Goal: Transaction & Acquisition: Purchase product/service

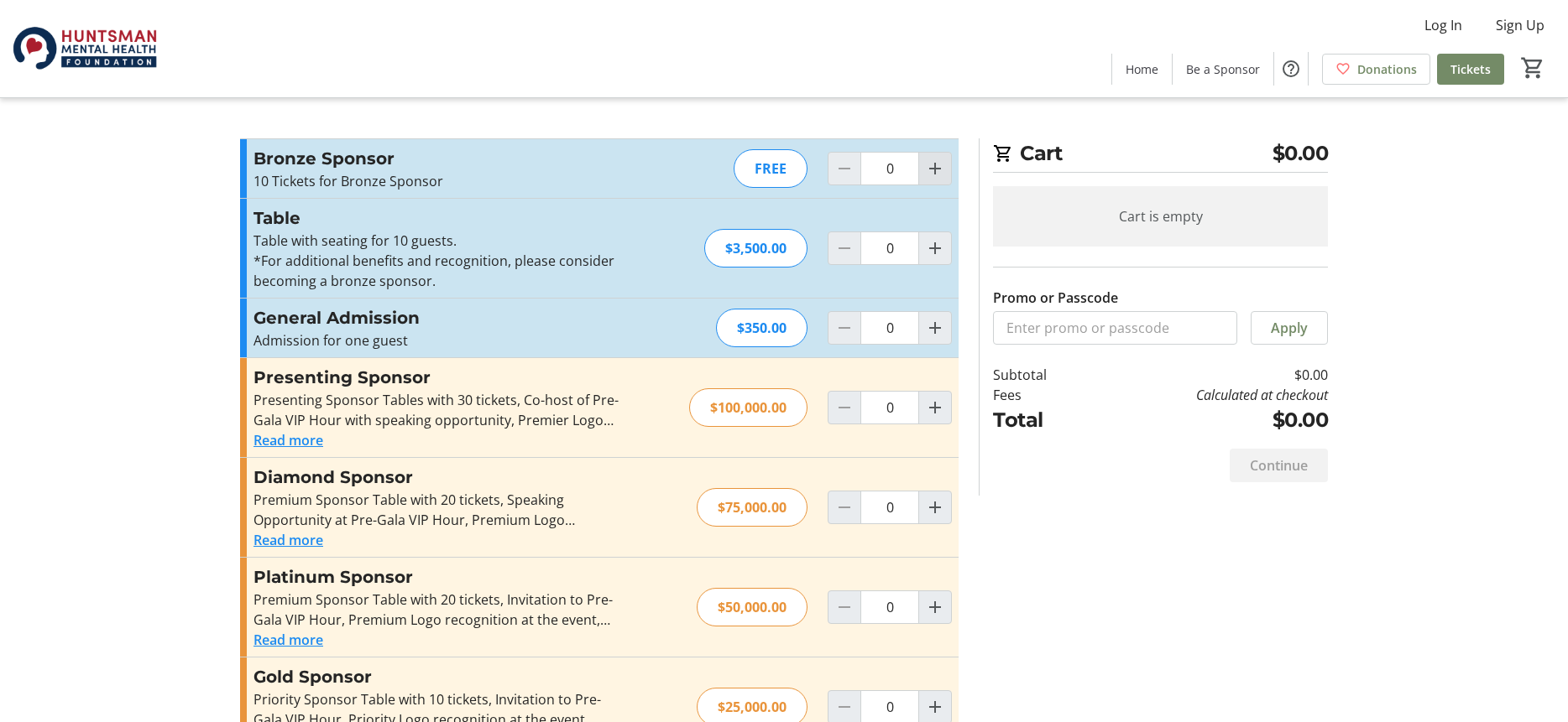
click at [933, 171] on mat-icon "Increment by one" at bounding box center [935, 168] width 20 height 20
type input "1"
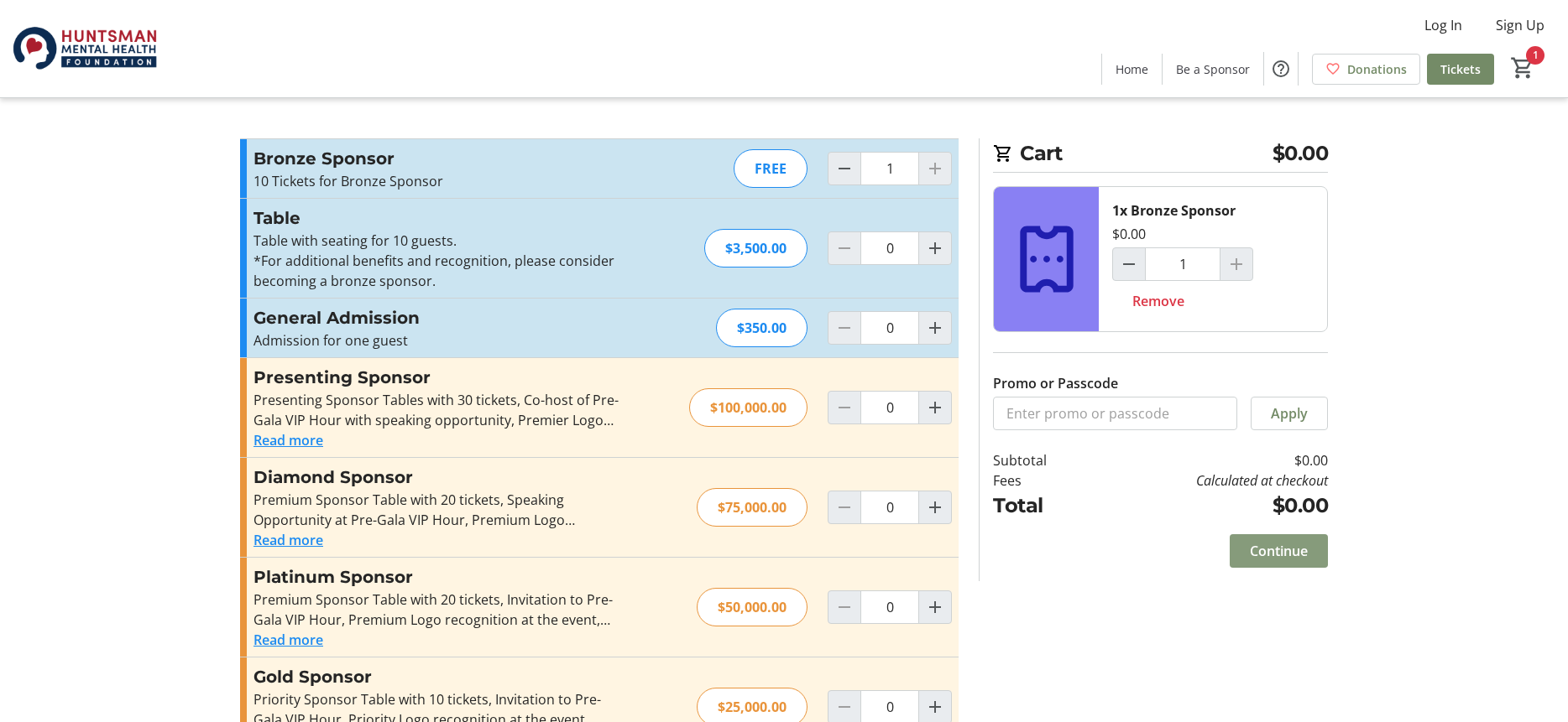
click at [1286, 546] on span "Continue" at bounding box center [1278, 551] width 58 height 20
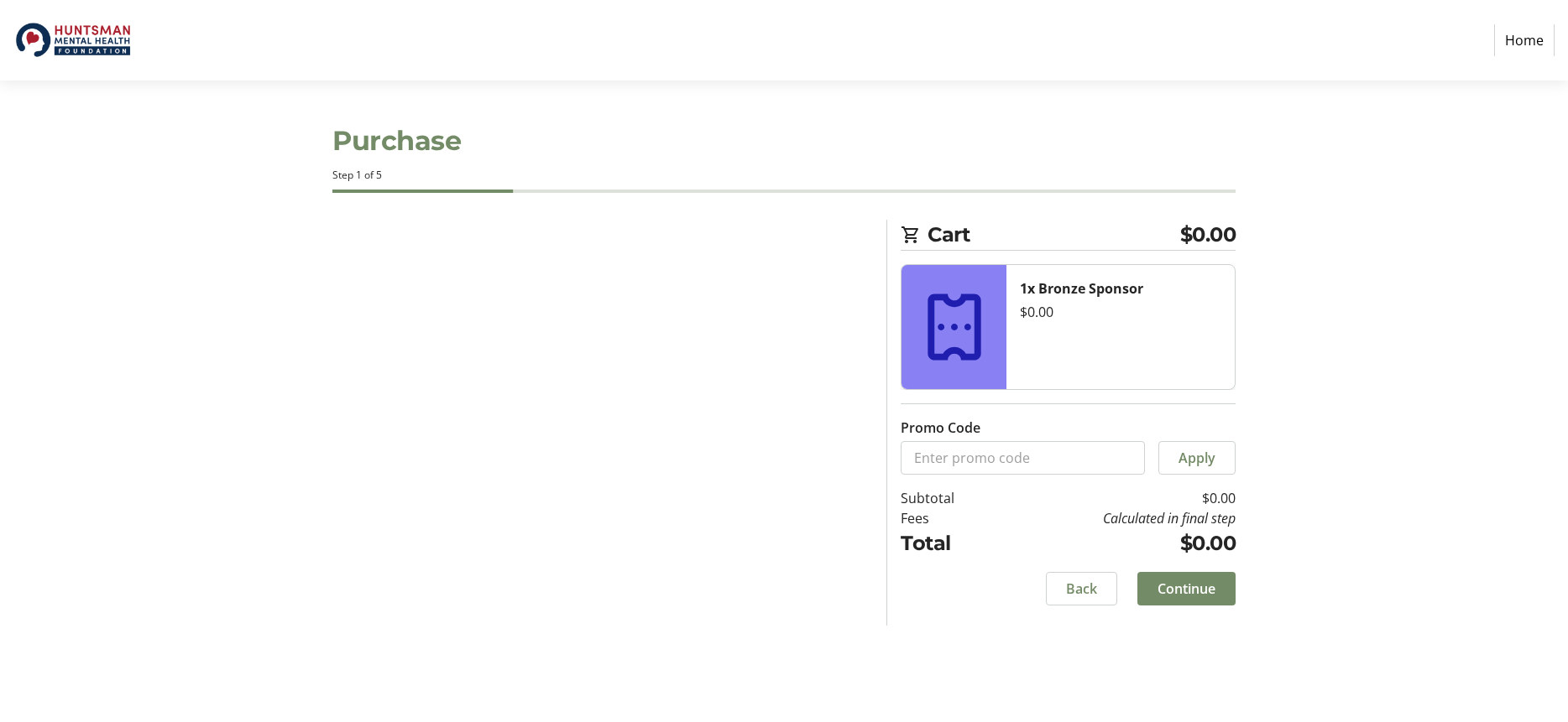
select select "US"
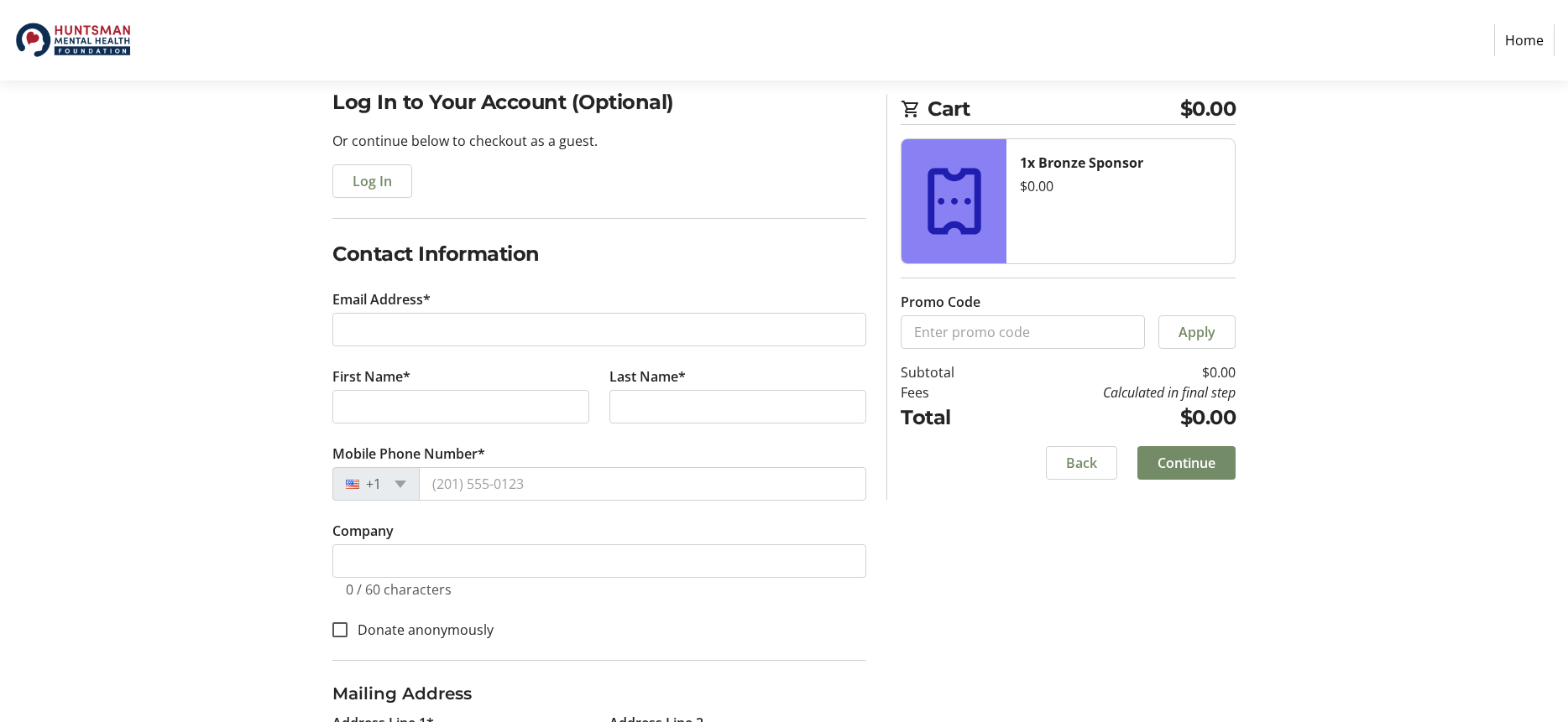
scroll to position [164, 0]
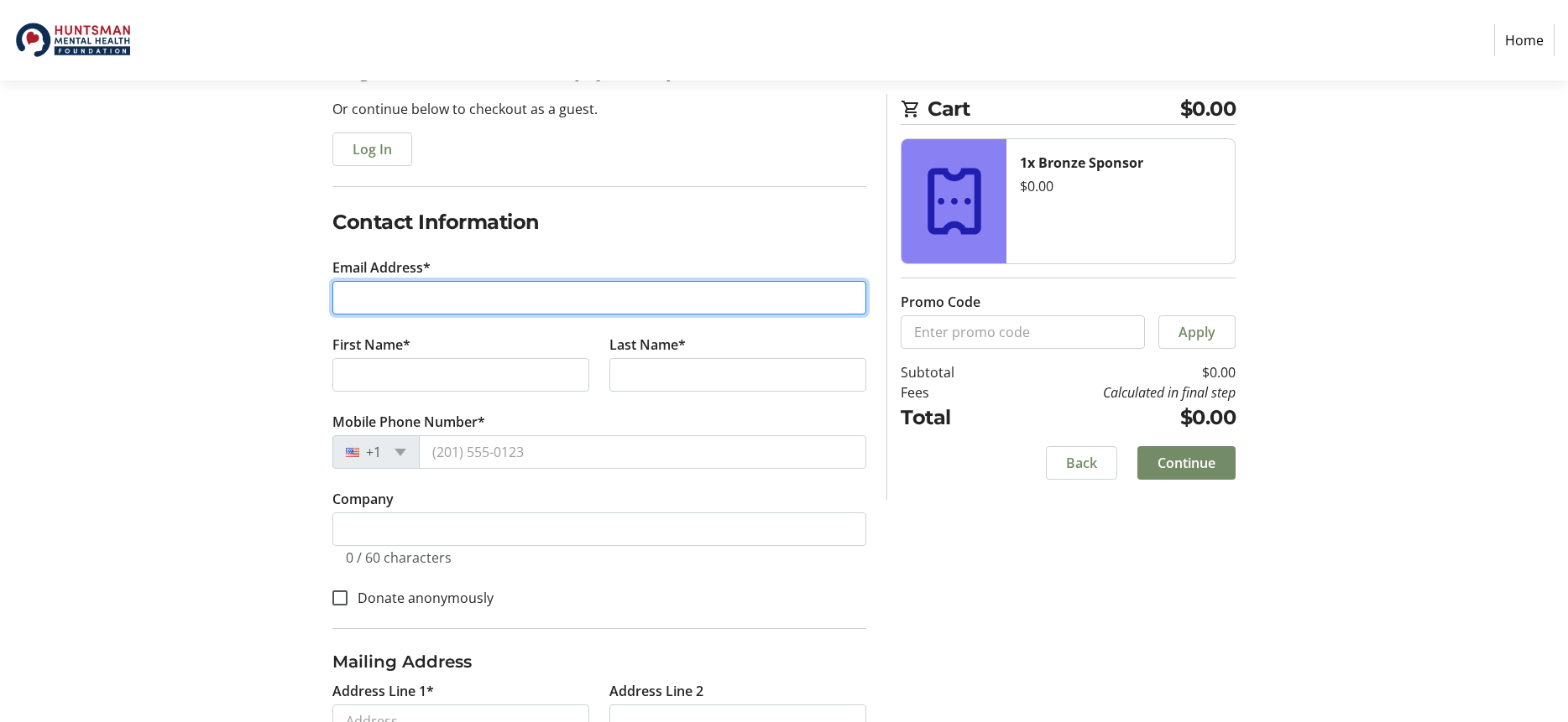
click at [393, 302] on input "Email Address*" at bounding box center [599, 297] width 534 height 34
type input "[EMAIL_ADDRESS][DOMAIN_NAME]"
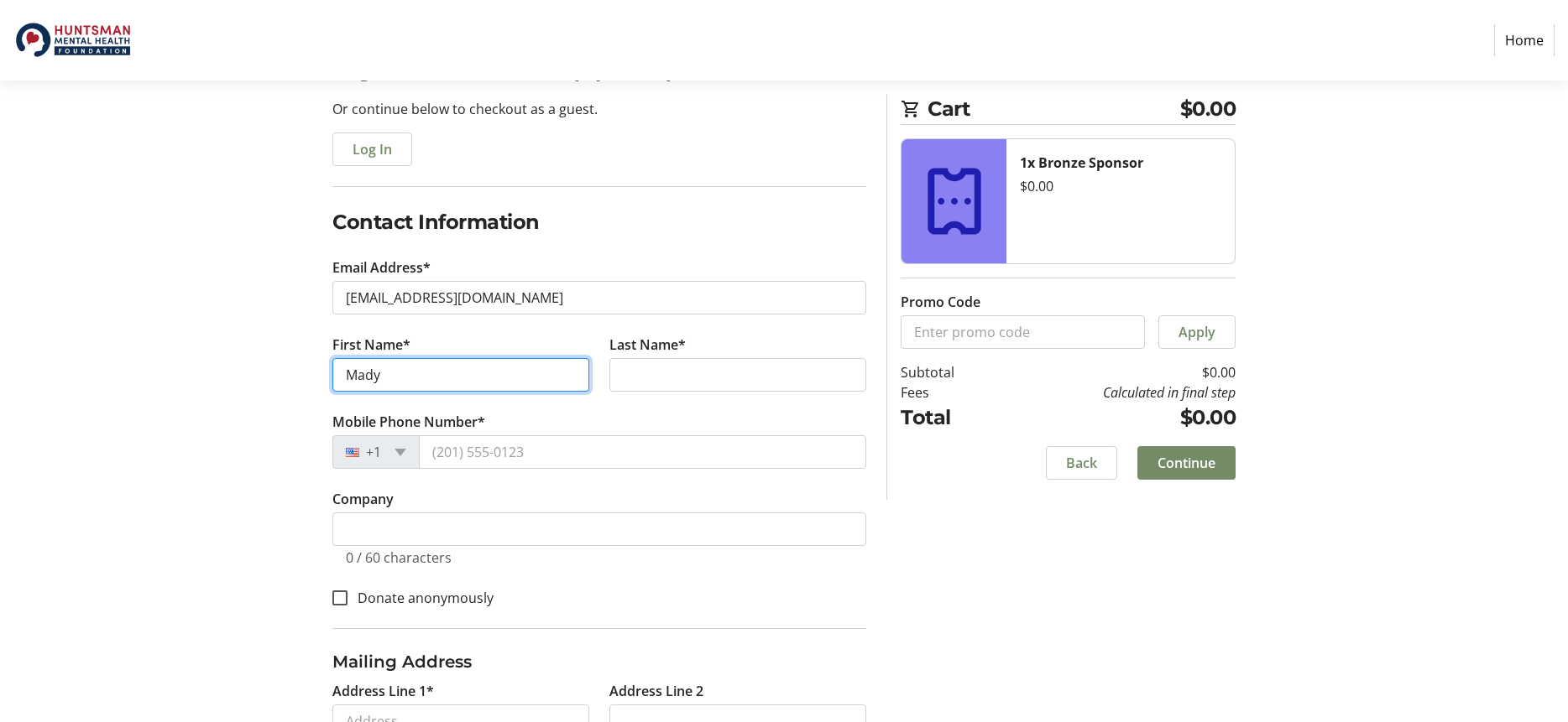
type input "Mady"
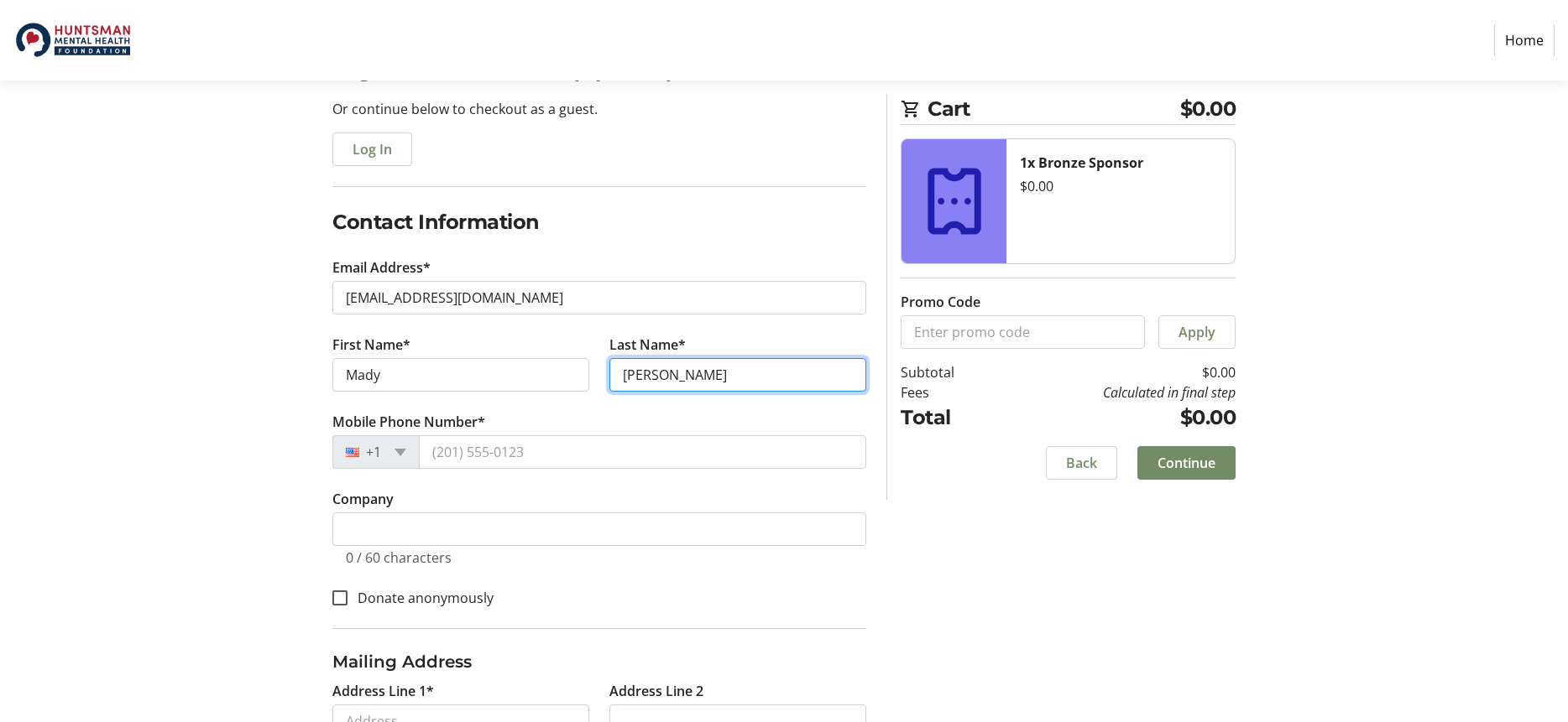
type input "[PERSON_NAME]"
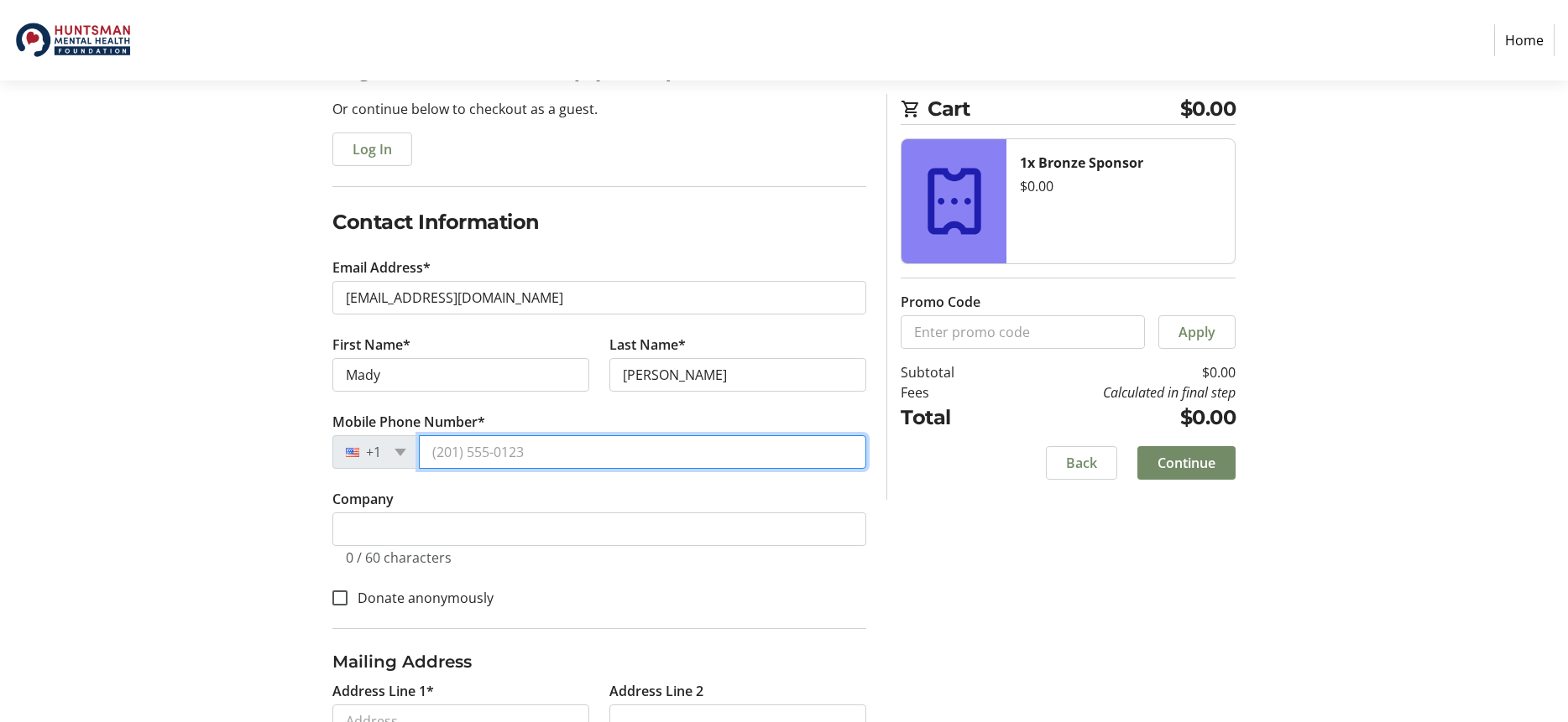
click at [458, 452] on input "Mobile Phone Number*" at bounding box center [642, 452] width 448 height 34
type input "[PHONE_NUMBER]"
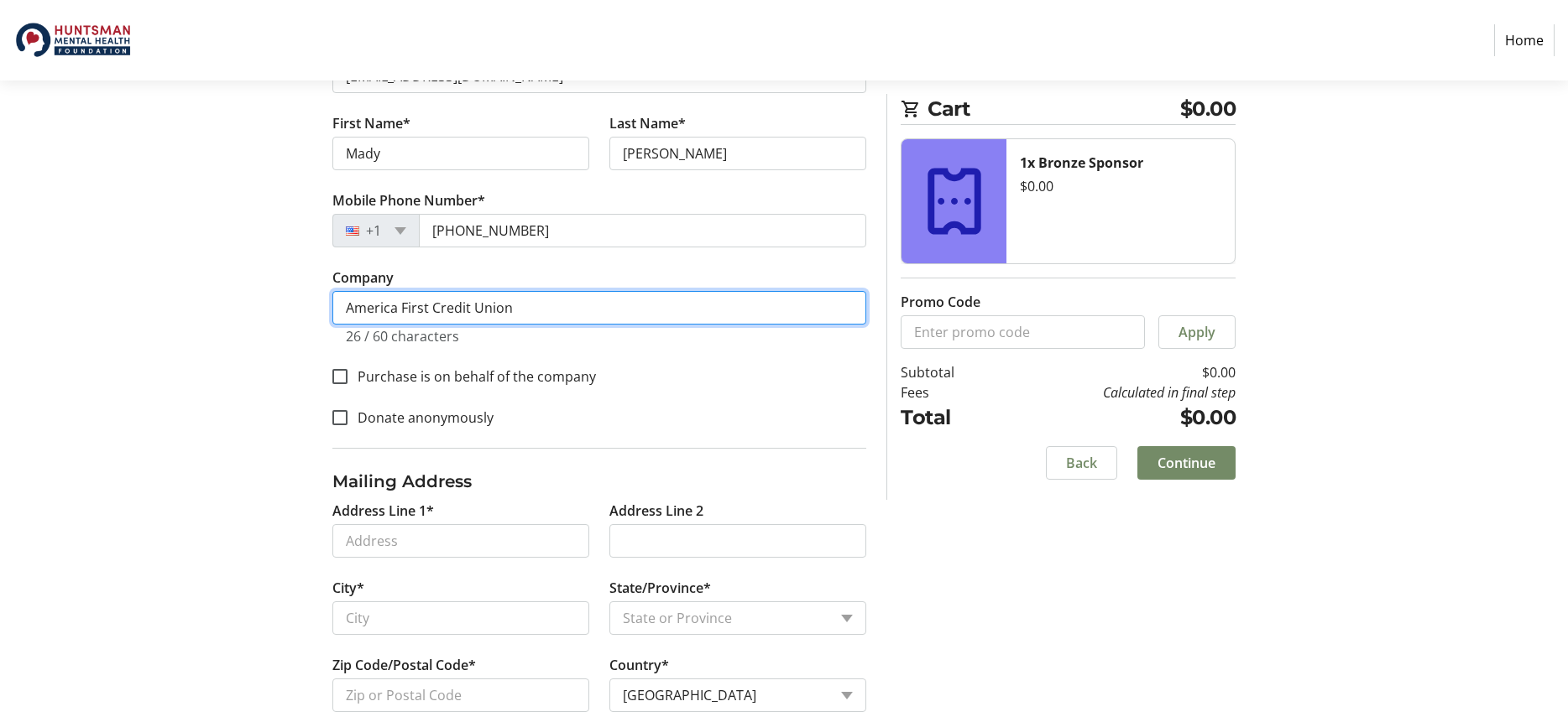
scroll to position [416, 0]
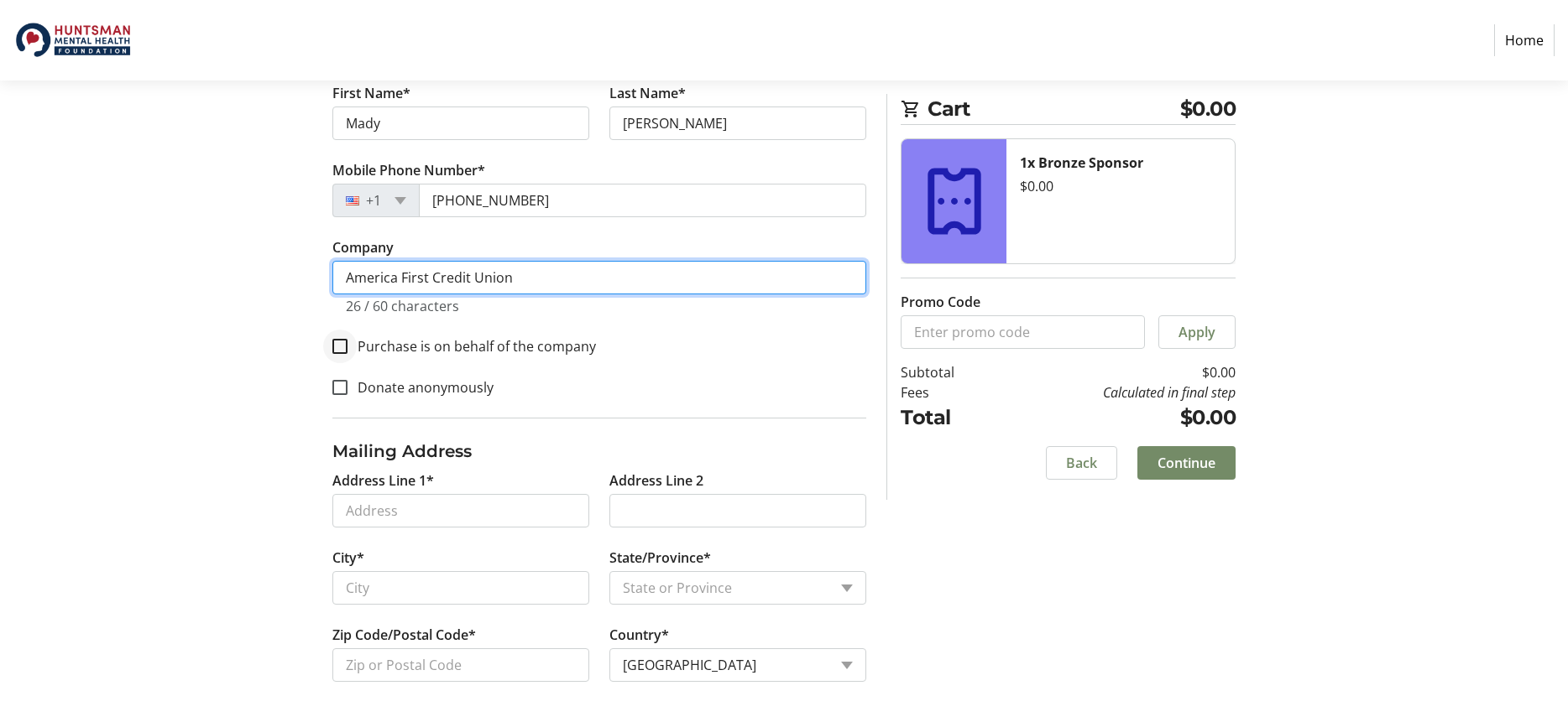
type input "America First Credit Union"
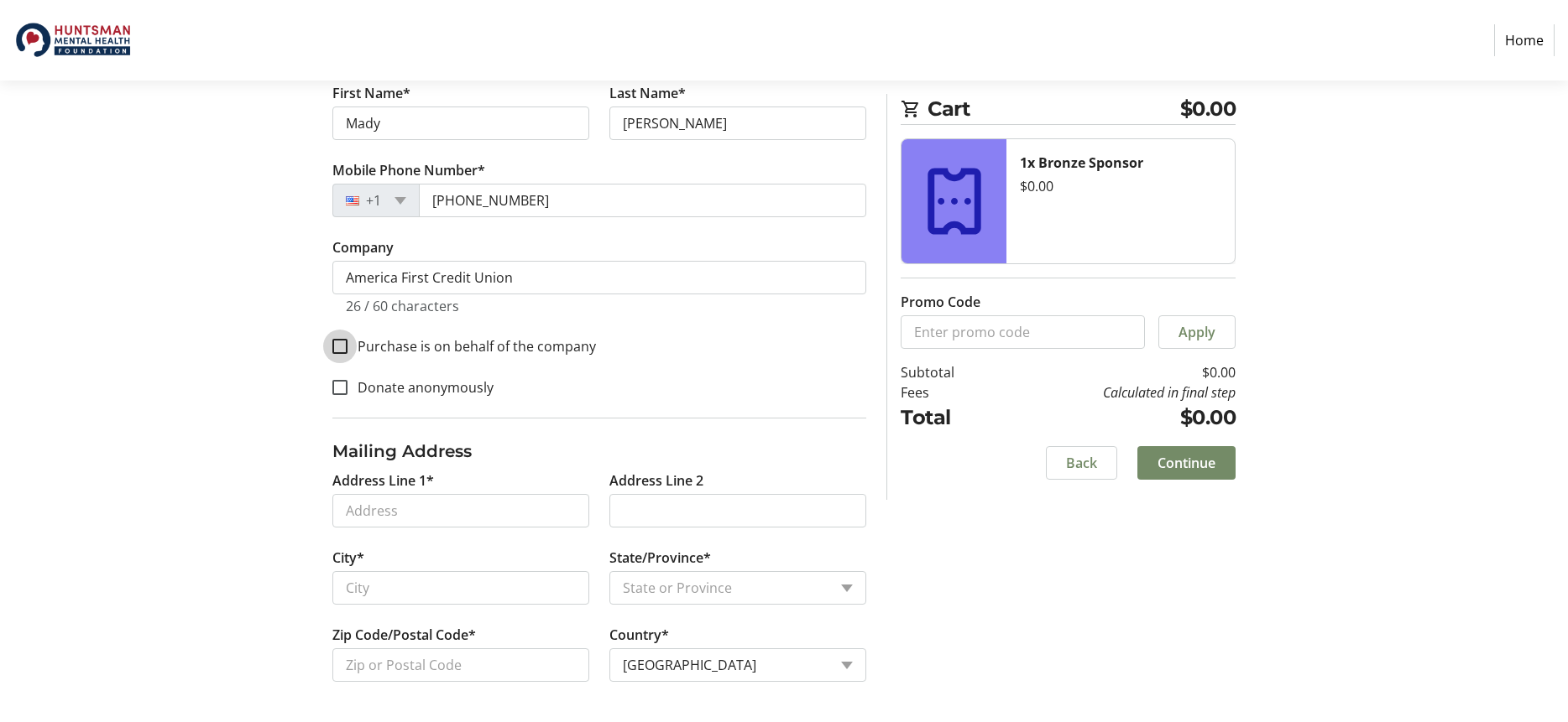
click at [345, 342] on input "Purchase is on behalf of the company" at bounding box center [340, 346] width 15 height 15
checkbox input "true"
click at [451, 508] on input "Address Line 1*" at bounding box center [460, 511] width 257 height 34
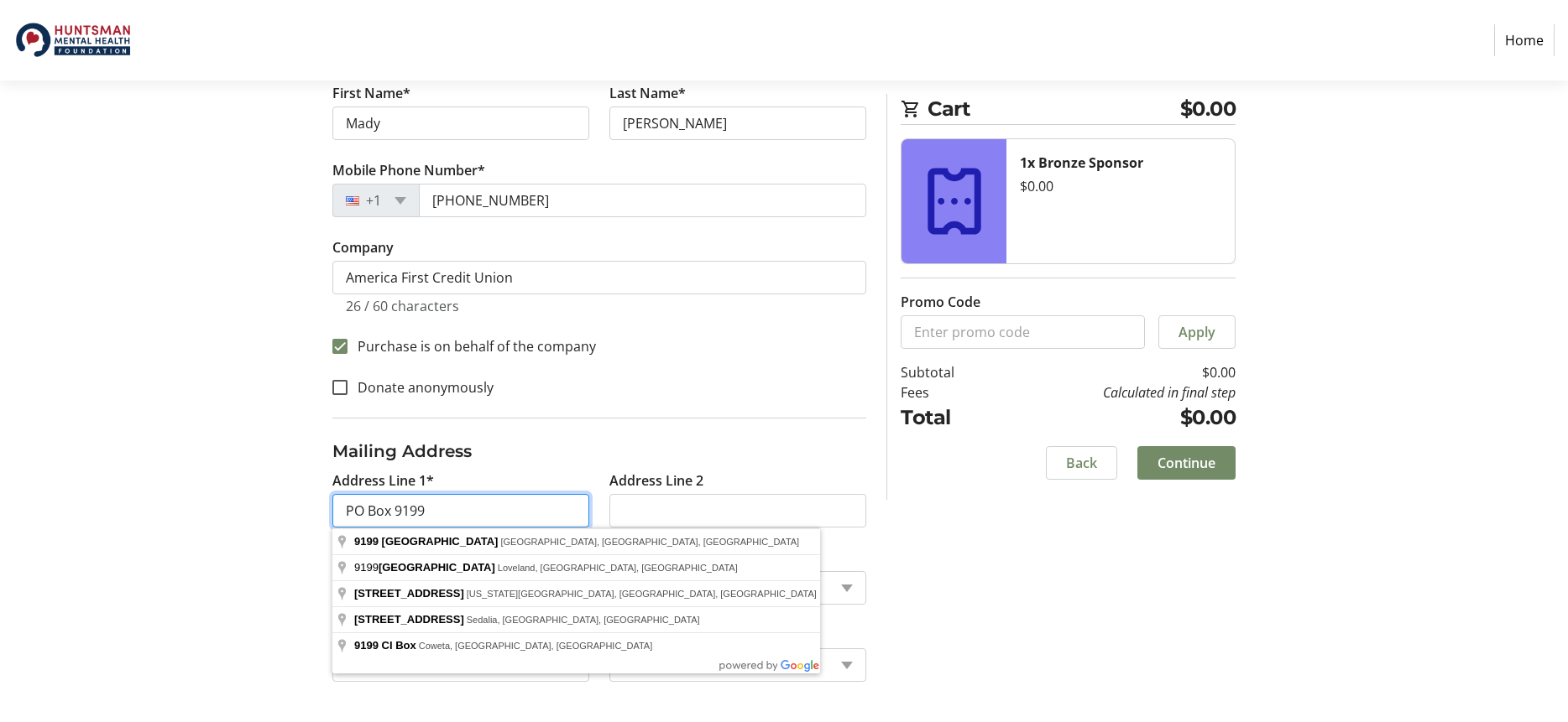
type input "PO Box 9199"
click at [274, 479] on div "Log In to Your Account (Optional) Or continue below to checkout as a guest. Log…" at bounding box center [784, 263] width 1108 height 918
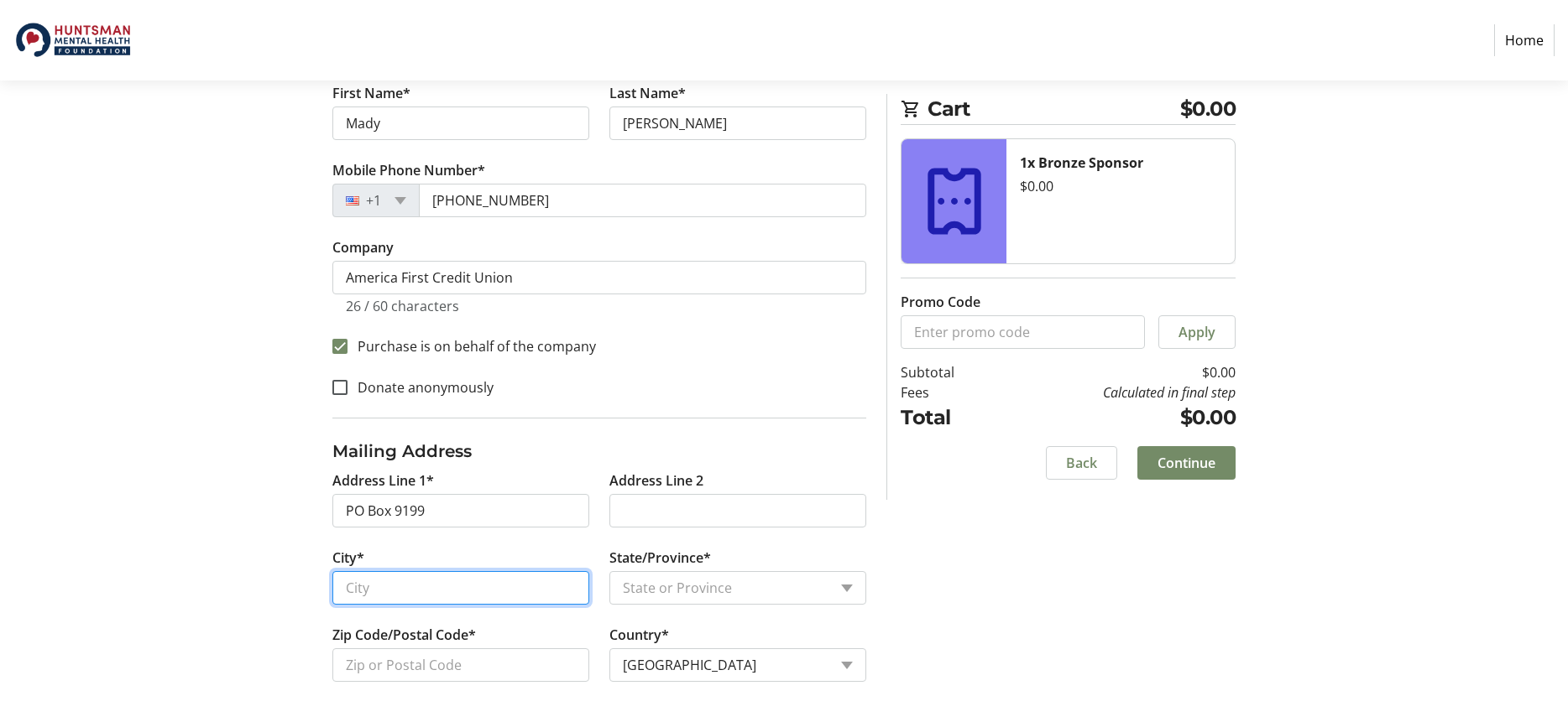
click at [437, 587] on input "City*" at bounding box center [460, 588] width 257 height 34
type input "[PERSON_NAME]"
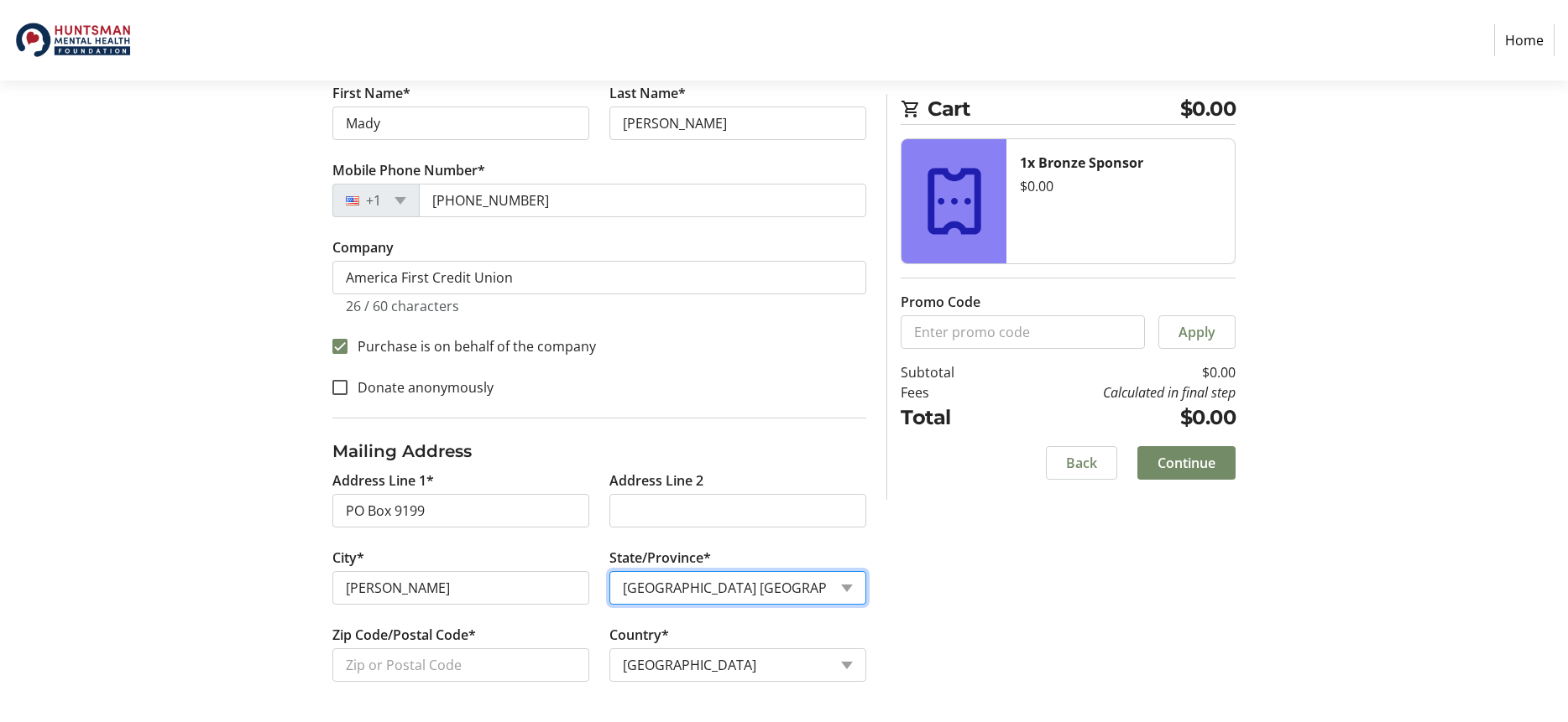
select select "UT"
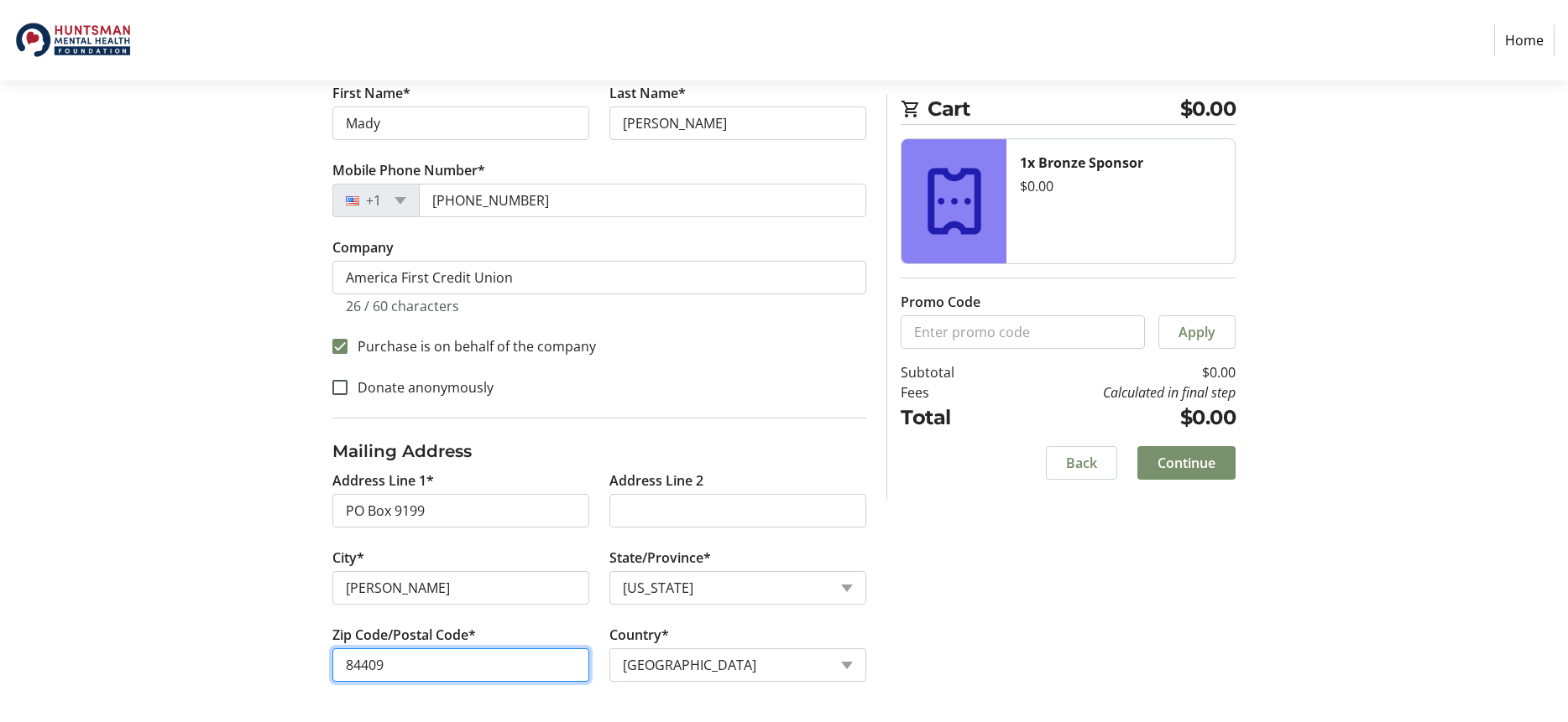
type input "84409"
click at [1174, 463] on span "Continue" at bounding box center [1186, 463] width 58 height 20
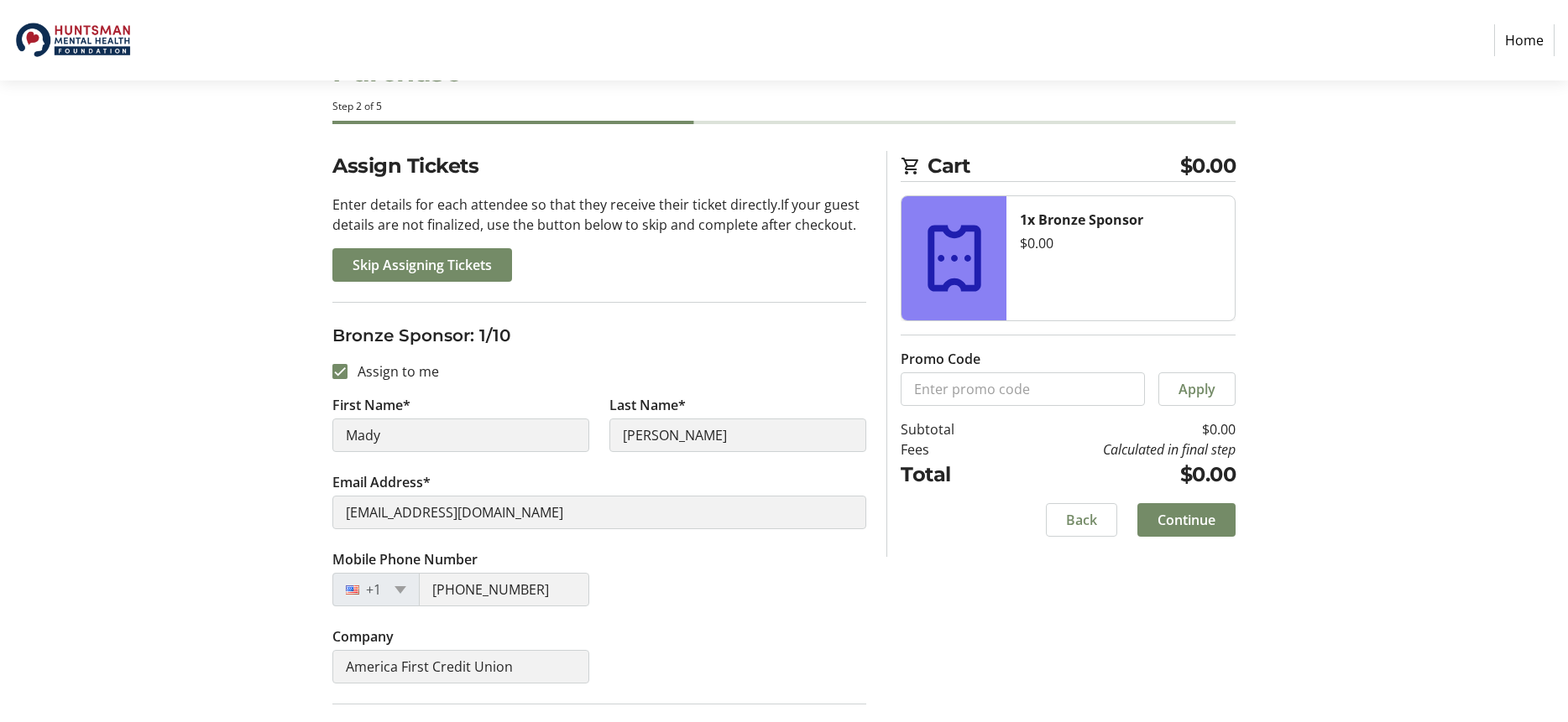
scroll to position [83, 0]
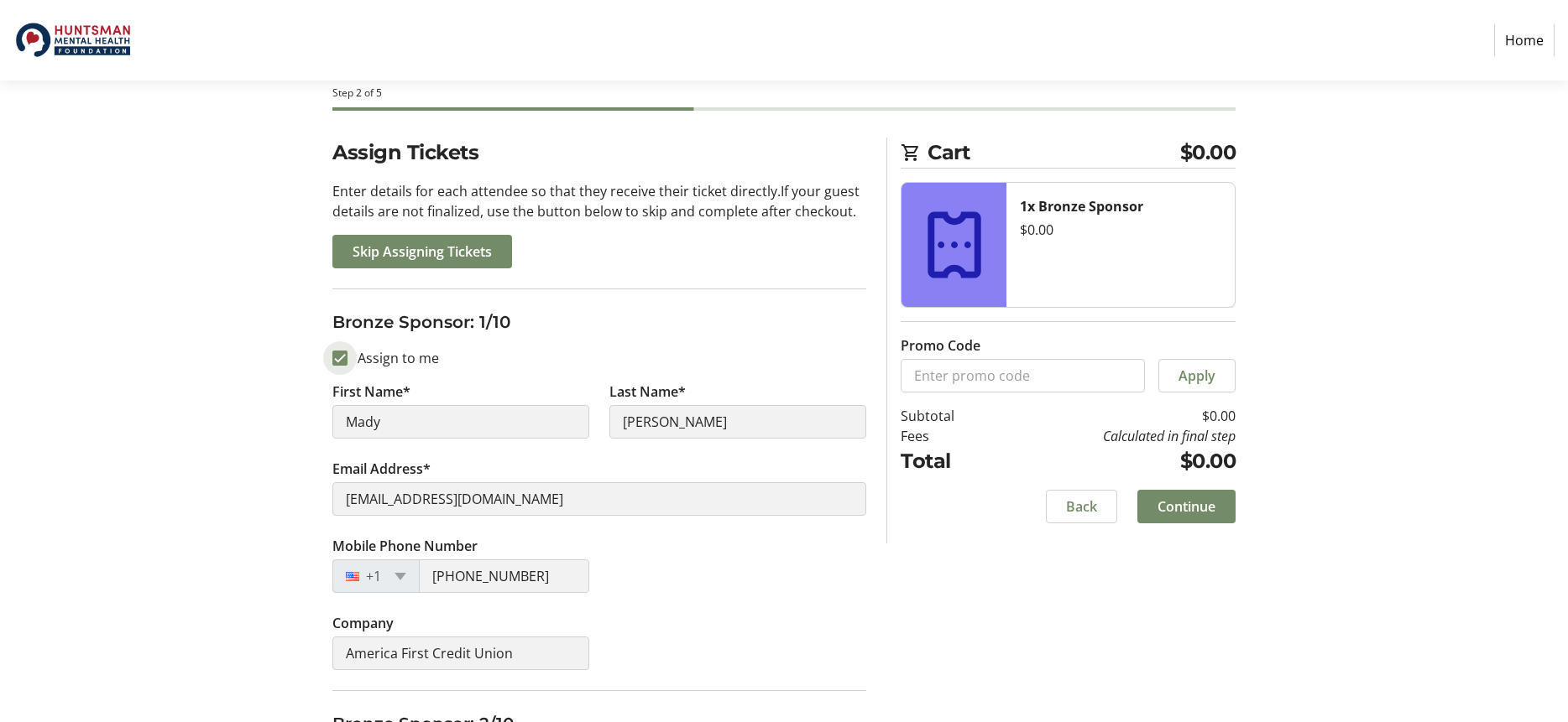
click at [341, 356] on input "Assign to me" at bounding box center [340, 358] width 15 height 15
checkbox input "false"
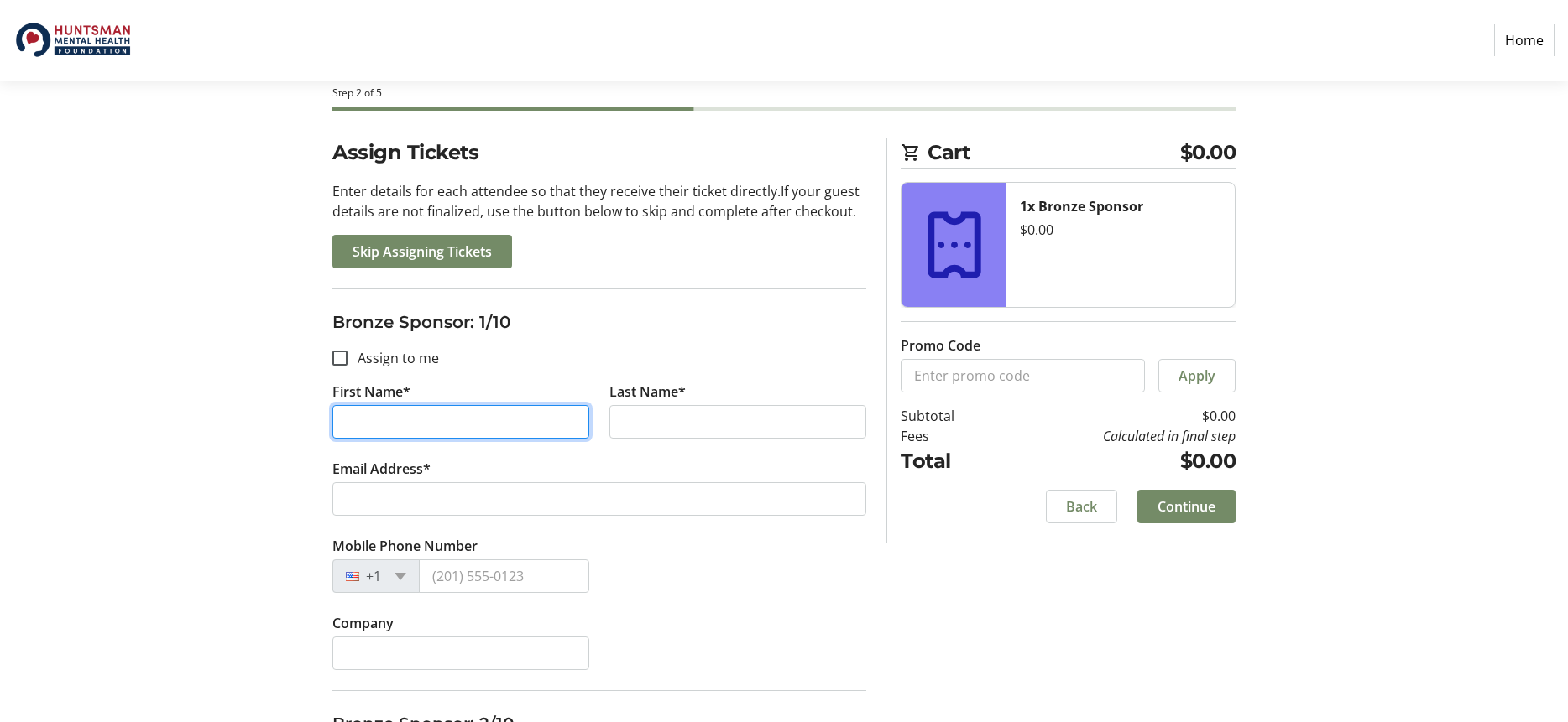
click at [427, 419] on input "First Name*" at bounding box center [460, 422] width 257 height 34
type input "Micah"
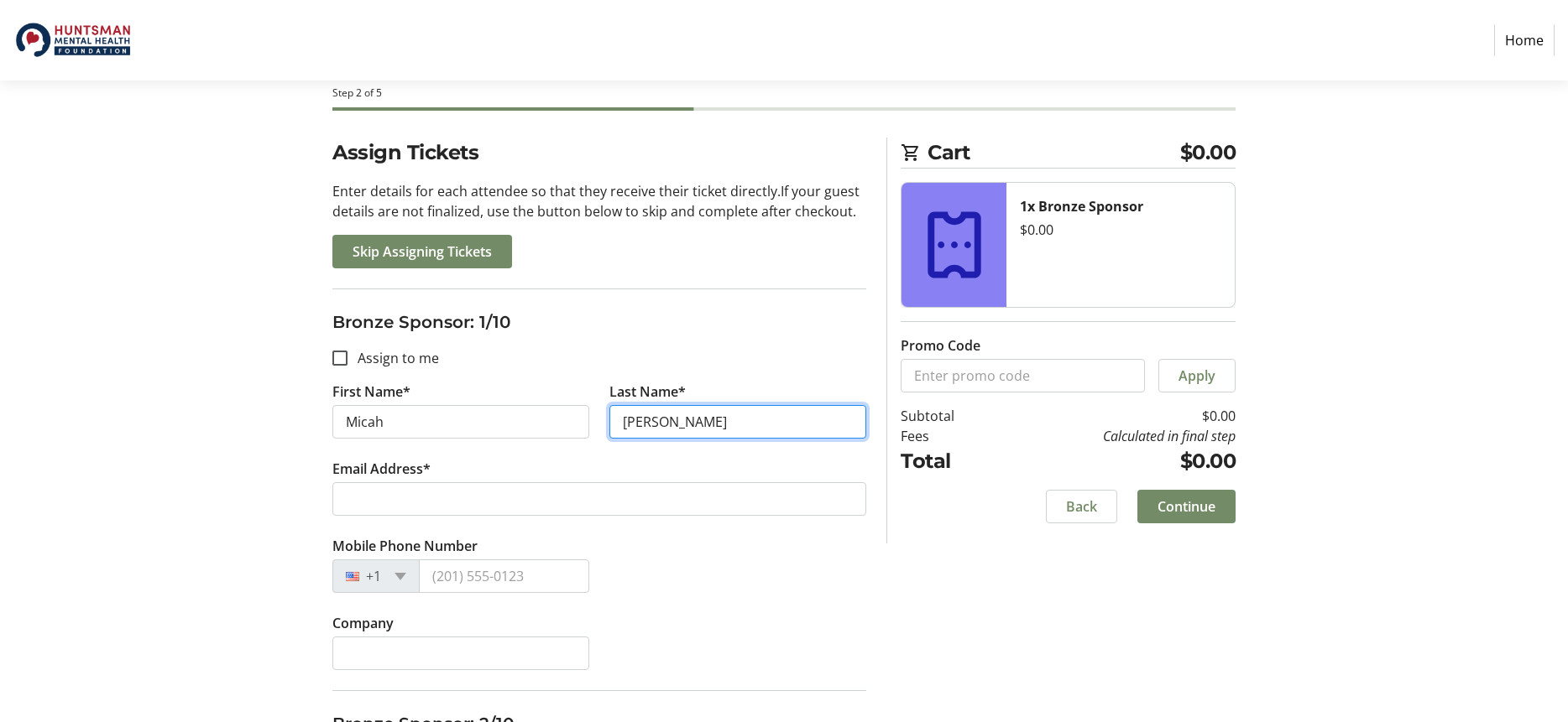
type input "[PERSON_NAME]"
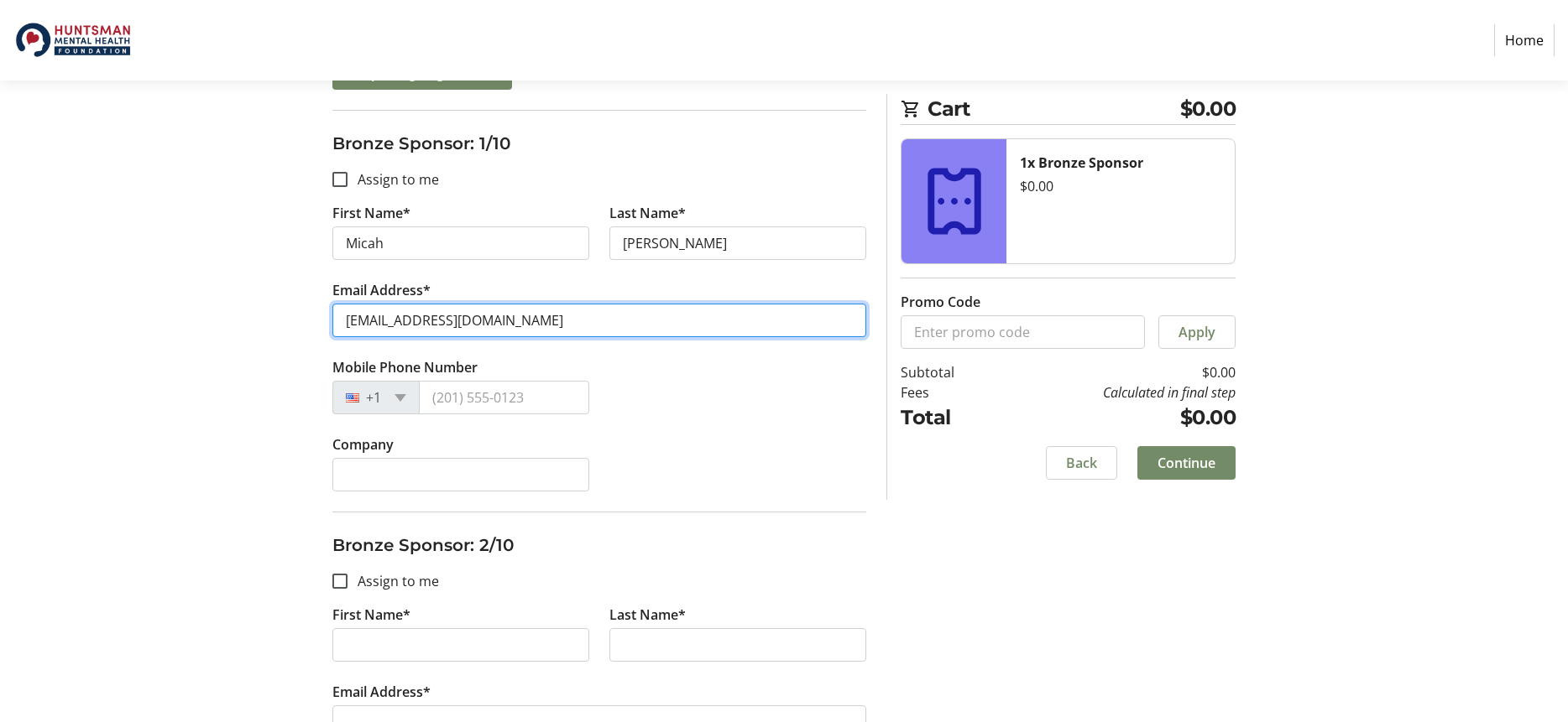
scroll to position [275, 0]
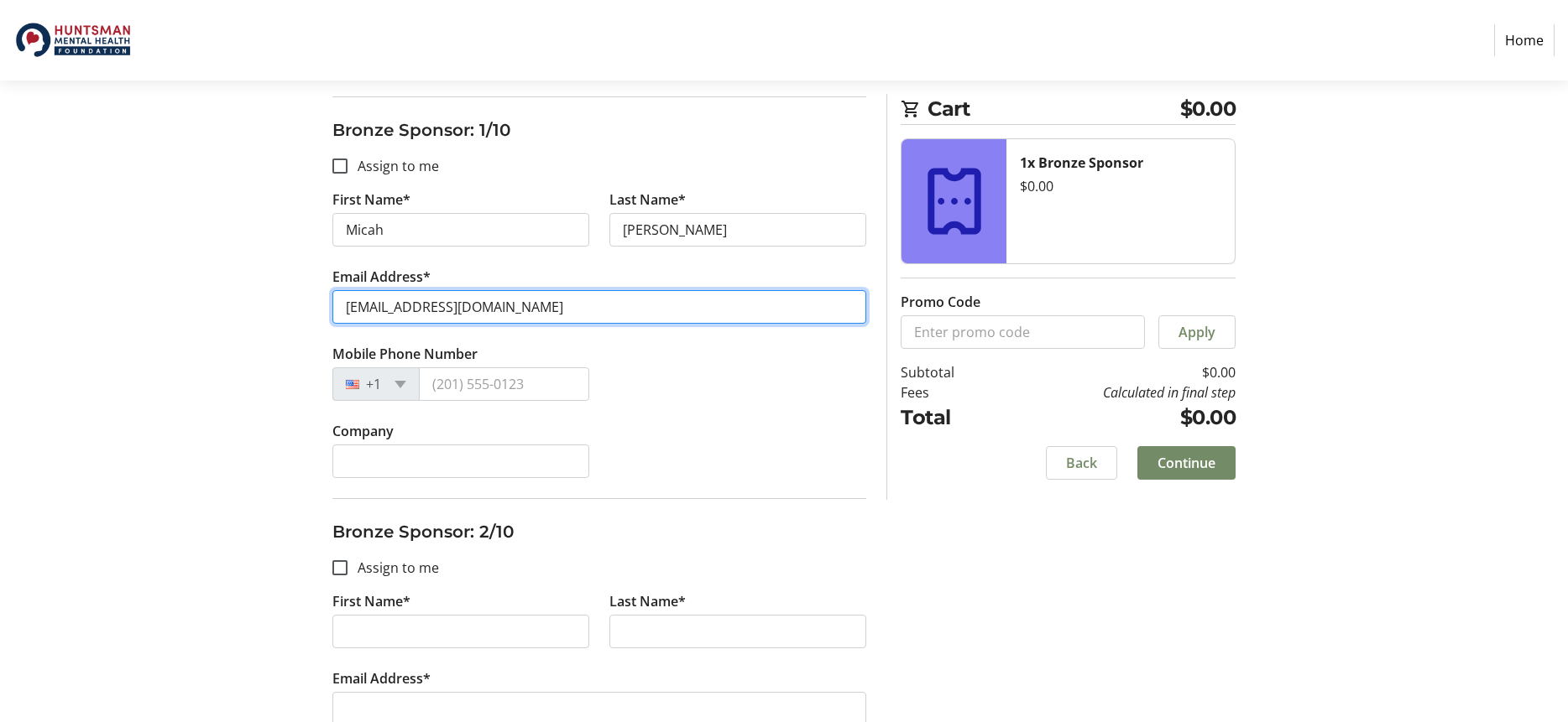
type input "[EMAIL_ADDRESS][DOMAIN_NAME]"
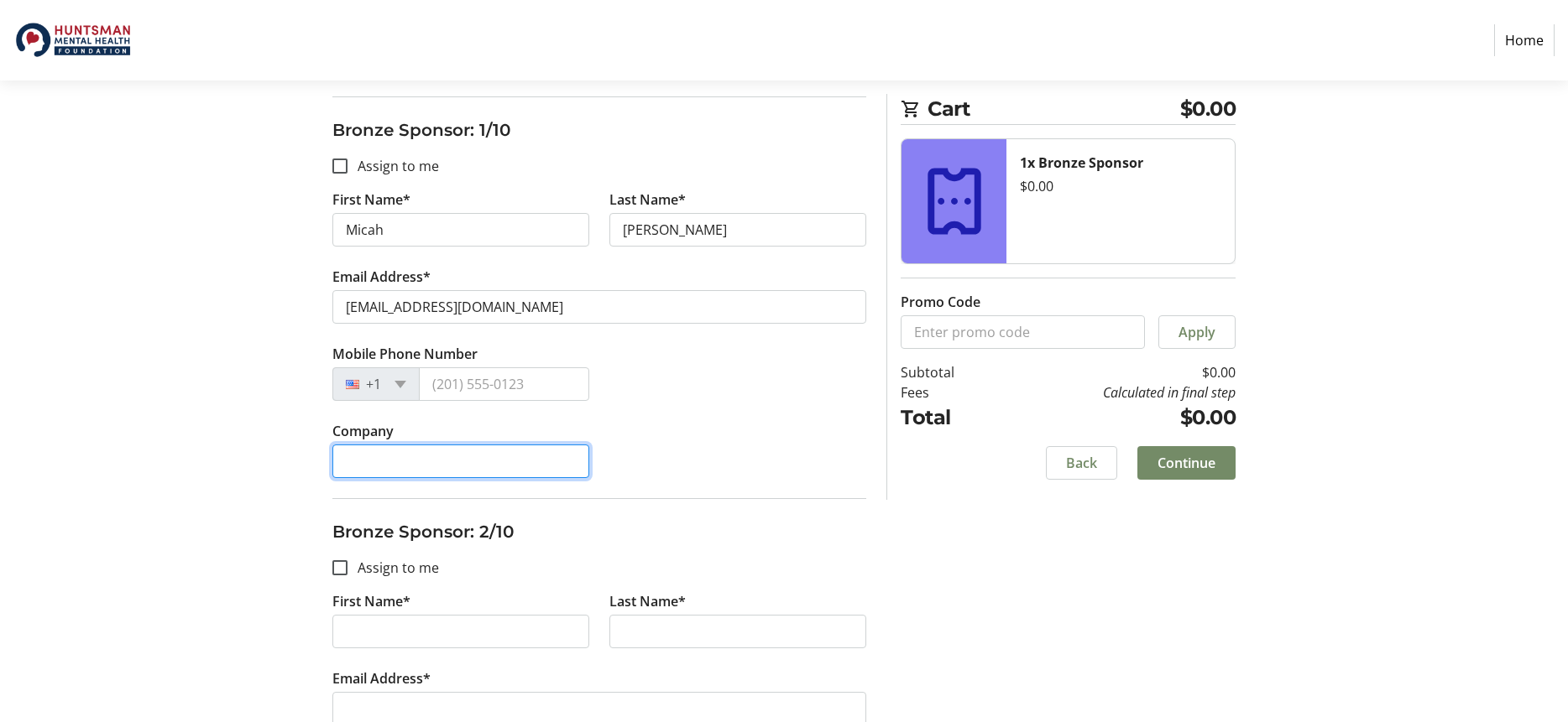
click at [447, 464] on input "Company" at bounding box center [460, 462] width 257 height 34
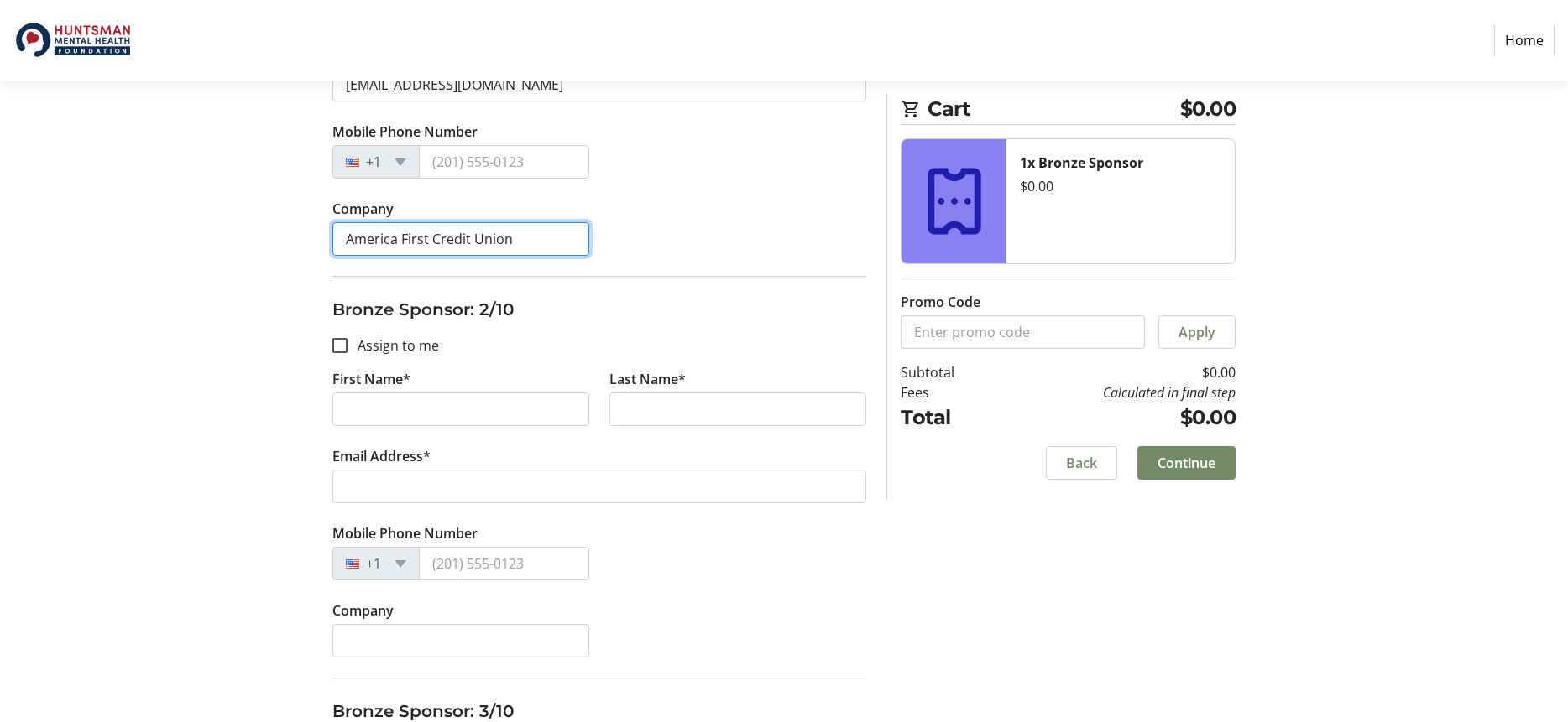
scroll to position [548, 0]
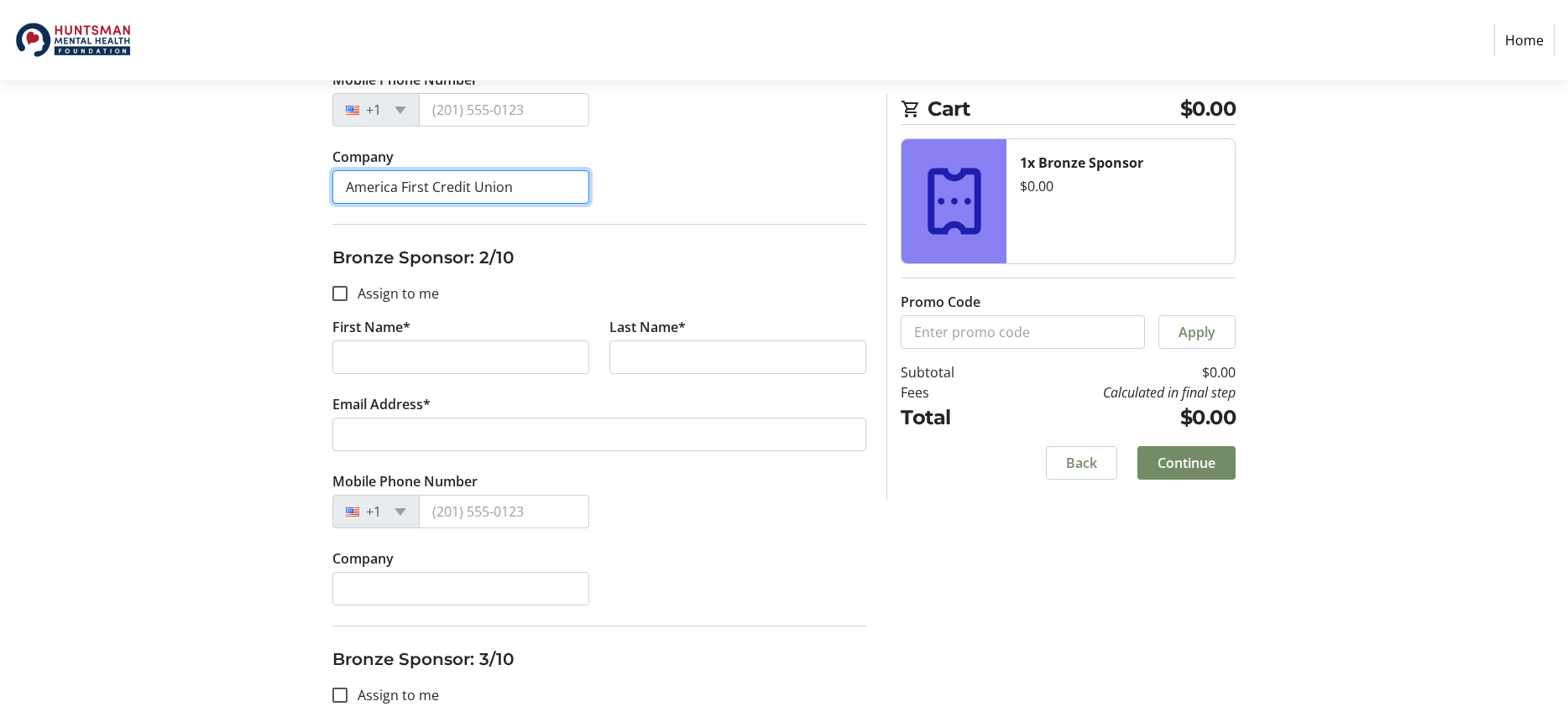
type input "America First Credit Union"
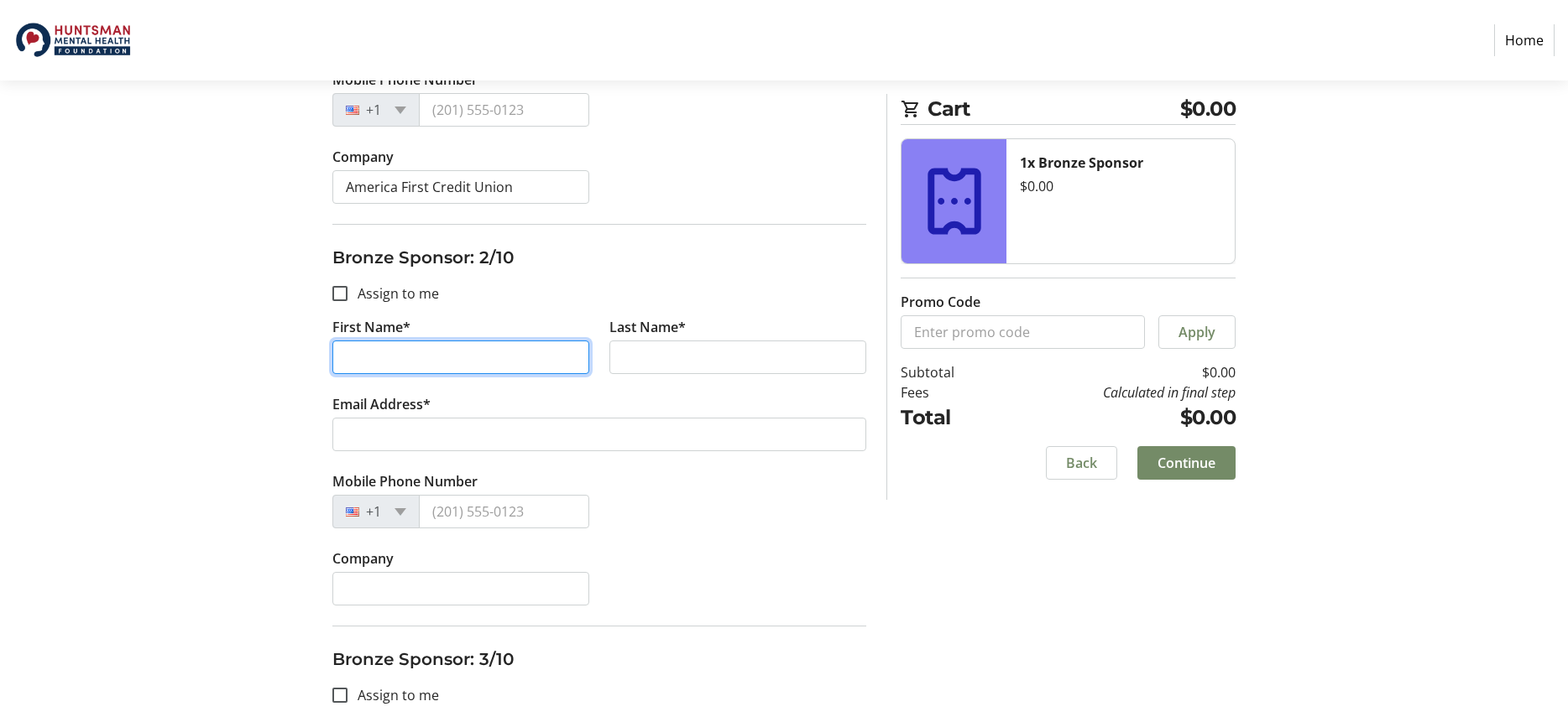
click at [405, 354] on input "First Name*" at bounding box center [460, 357] width 257 height 34
type input "Micah"
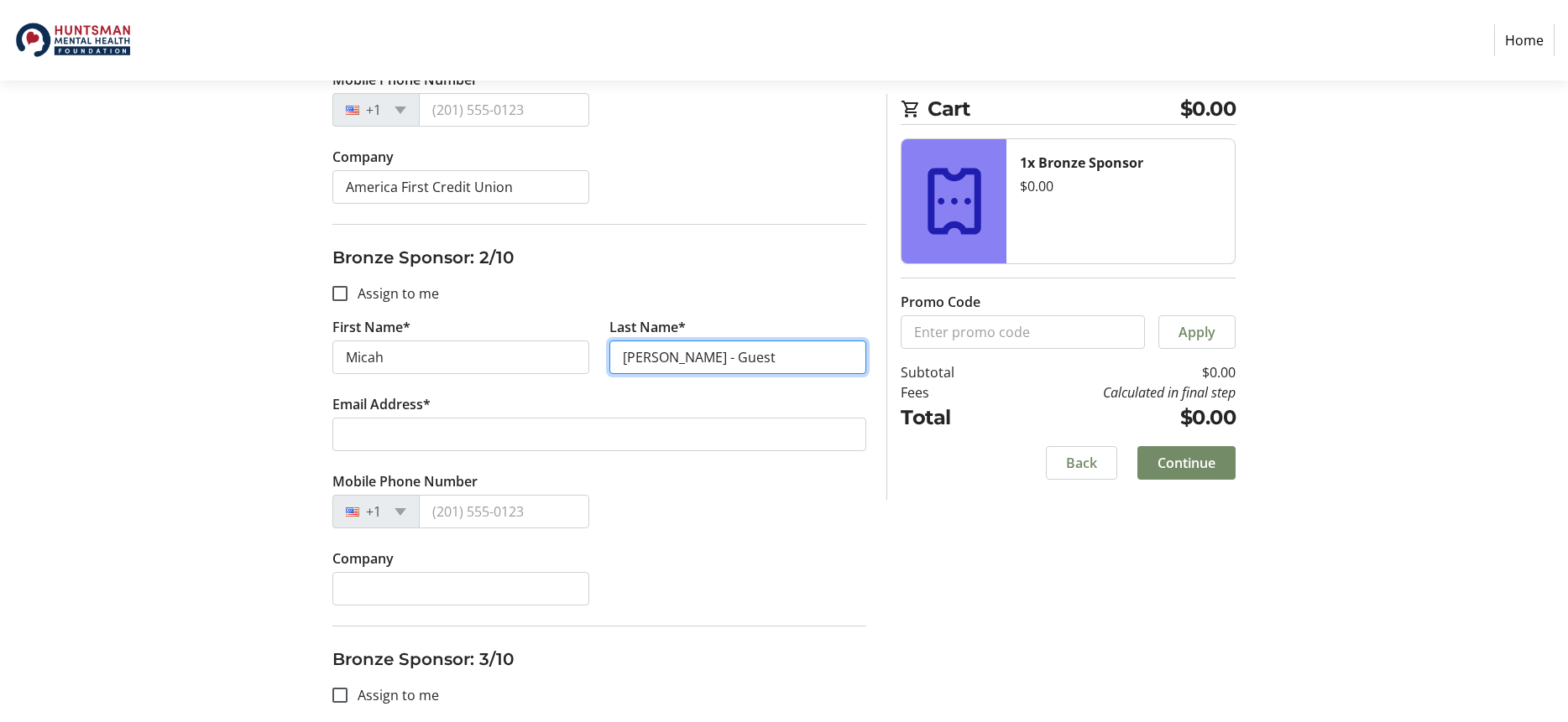
type input "[PERSON_NAME] - Guest"
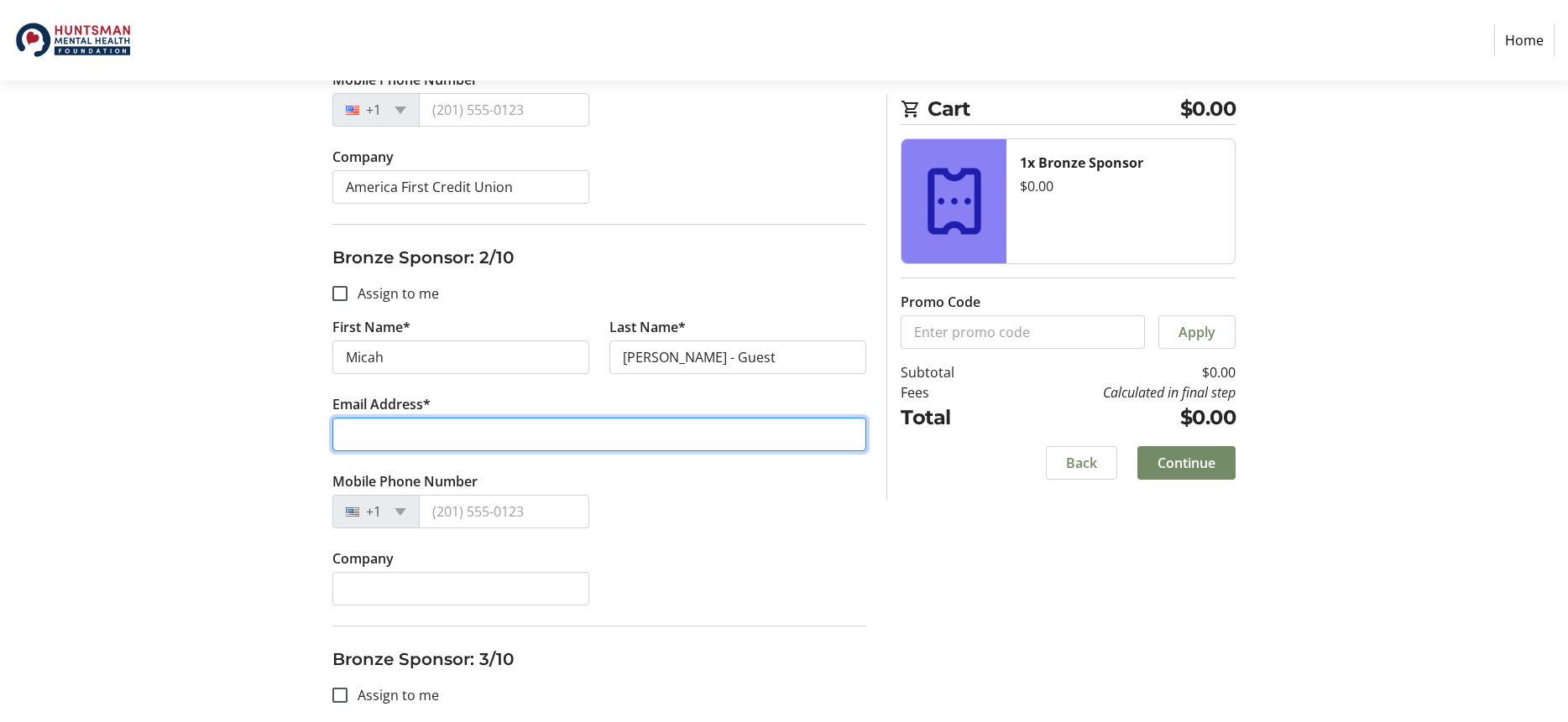
click at [495, 429] on input "Email Address*" at bounding box center [599, 435] width 534 height 34
type input "[EMAIL_ADDRESS][DOMAIN_NAME]"
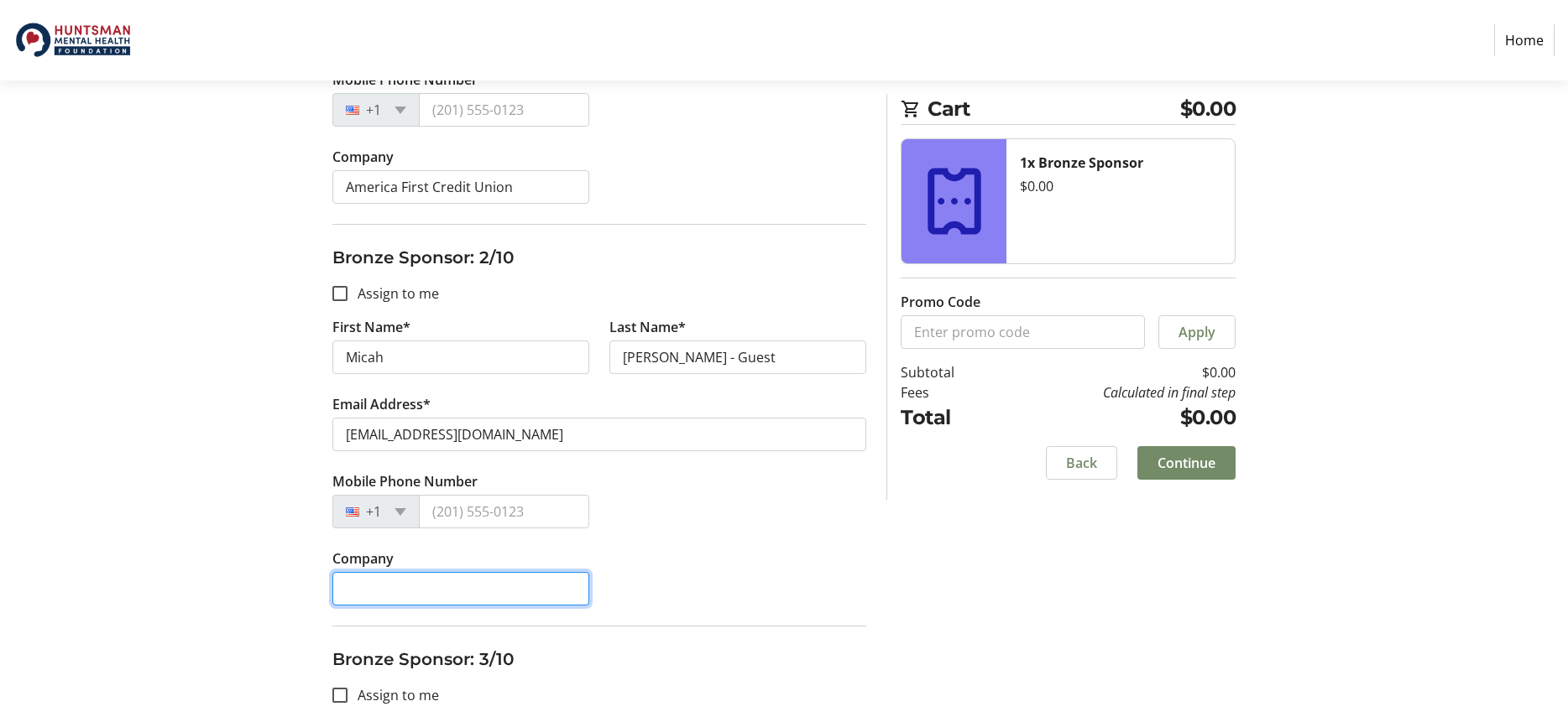
click at [427, 592] on input "Company" at bounding box center [460, 589] width 257 height 34
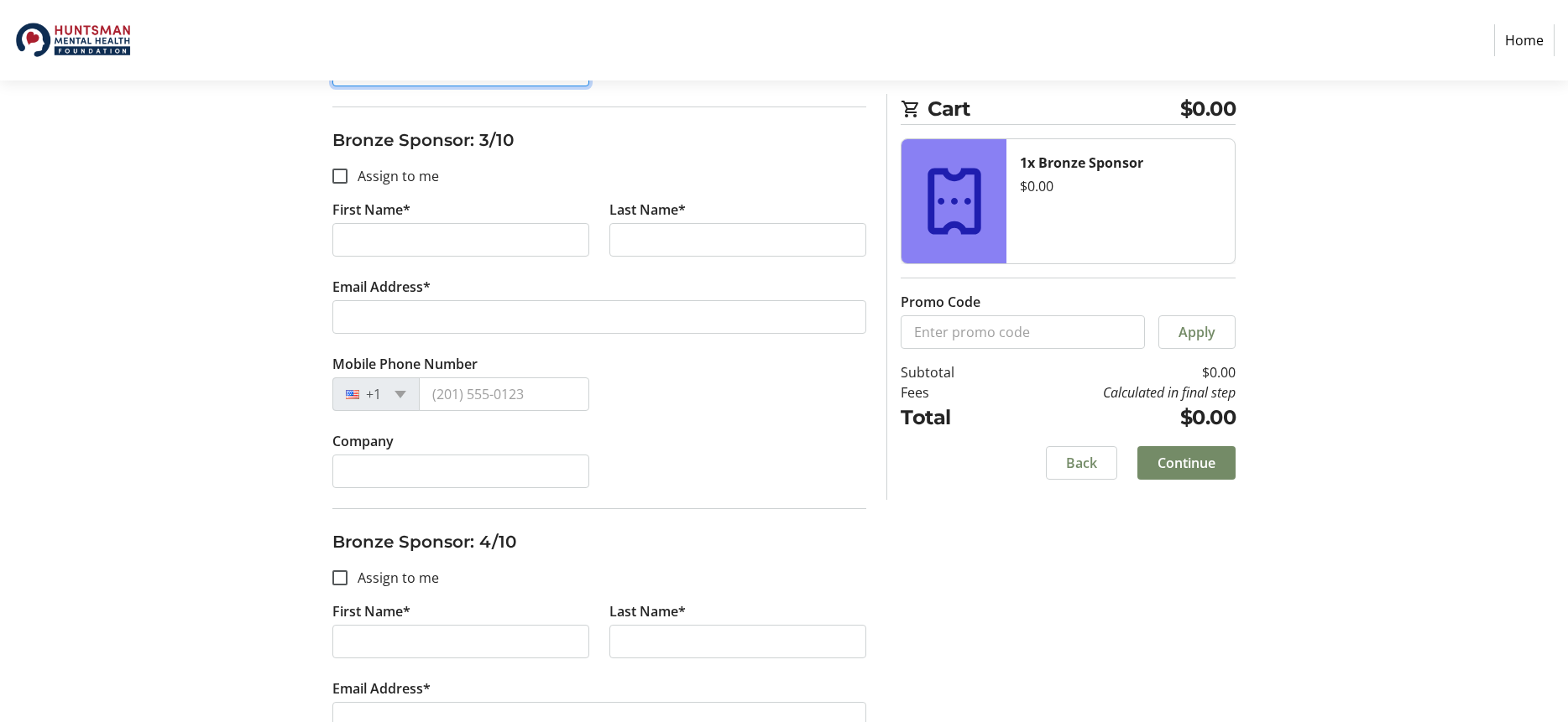
scroll to position [1072, 0]
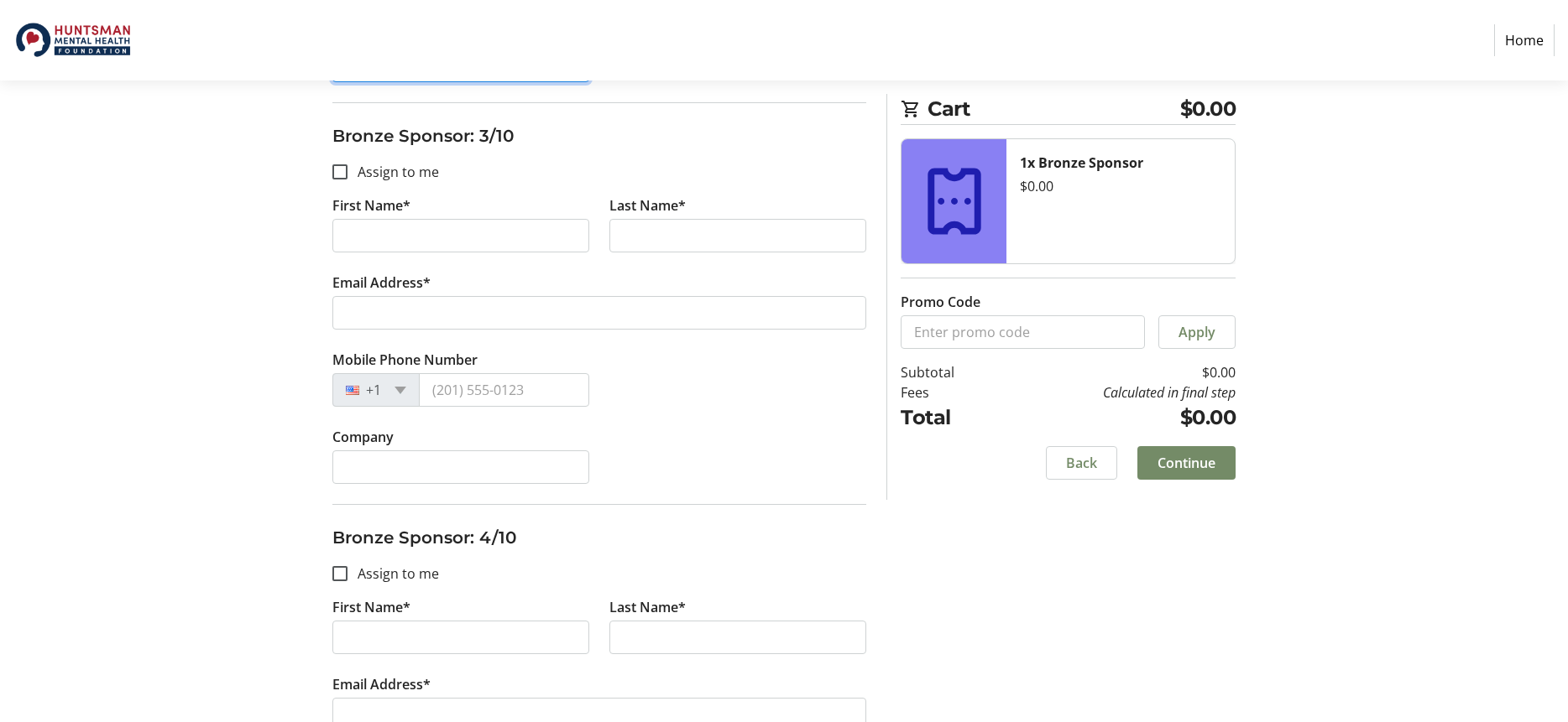
type input "America First Credit Union"
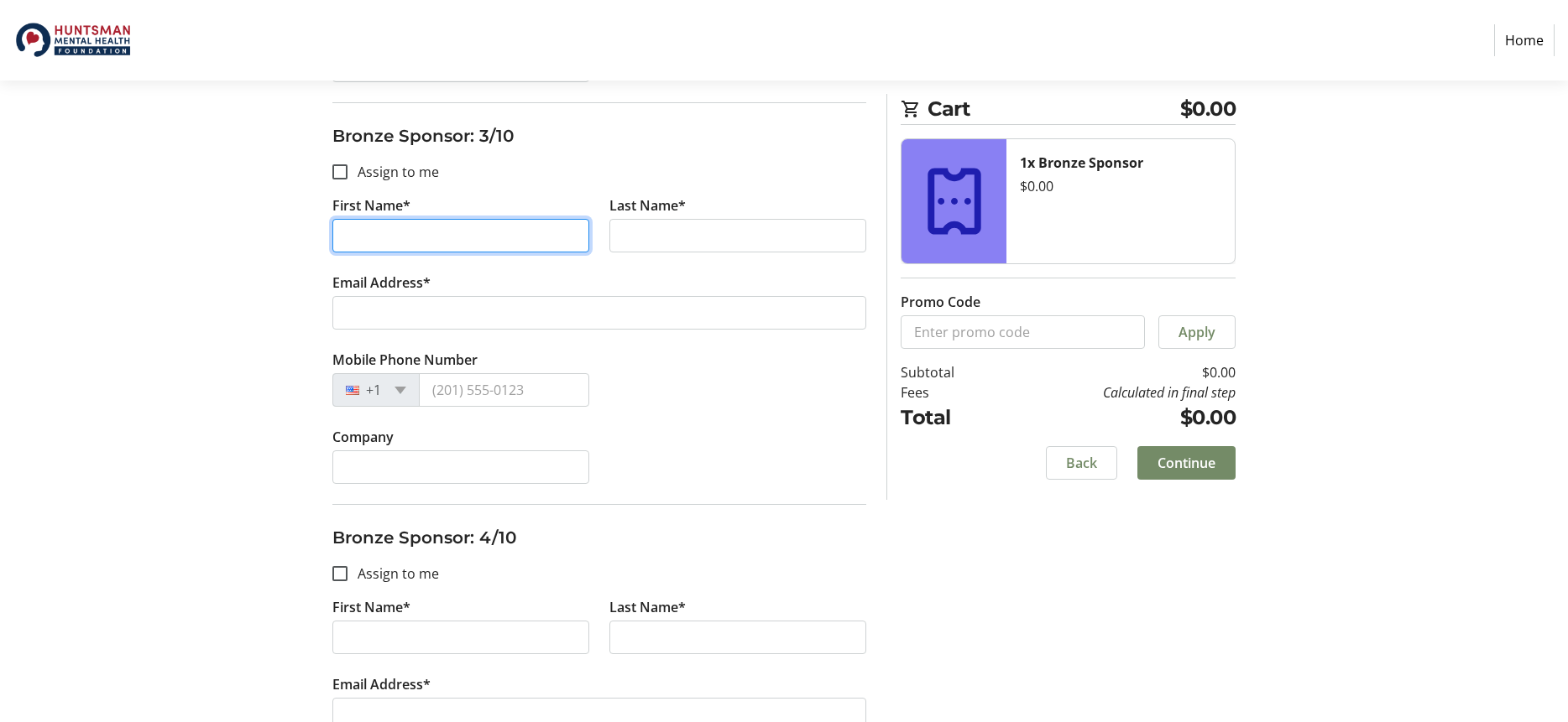
click at [433, 226] on input "First Name*" at bounding box center [460, 236] width 257 height 34
type input "Jenn"
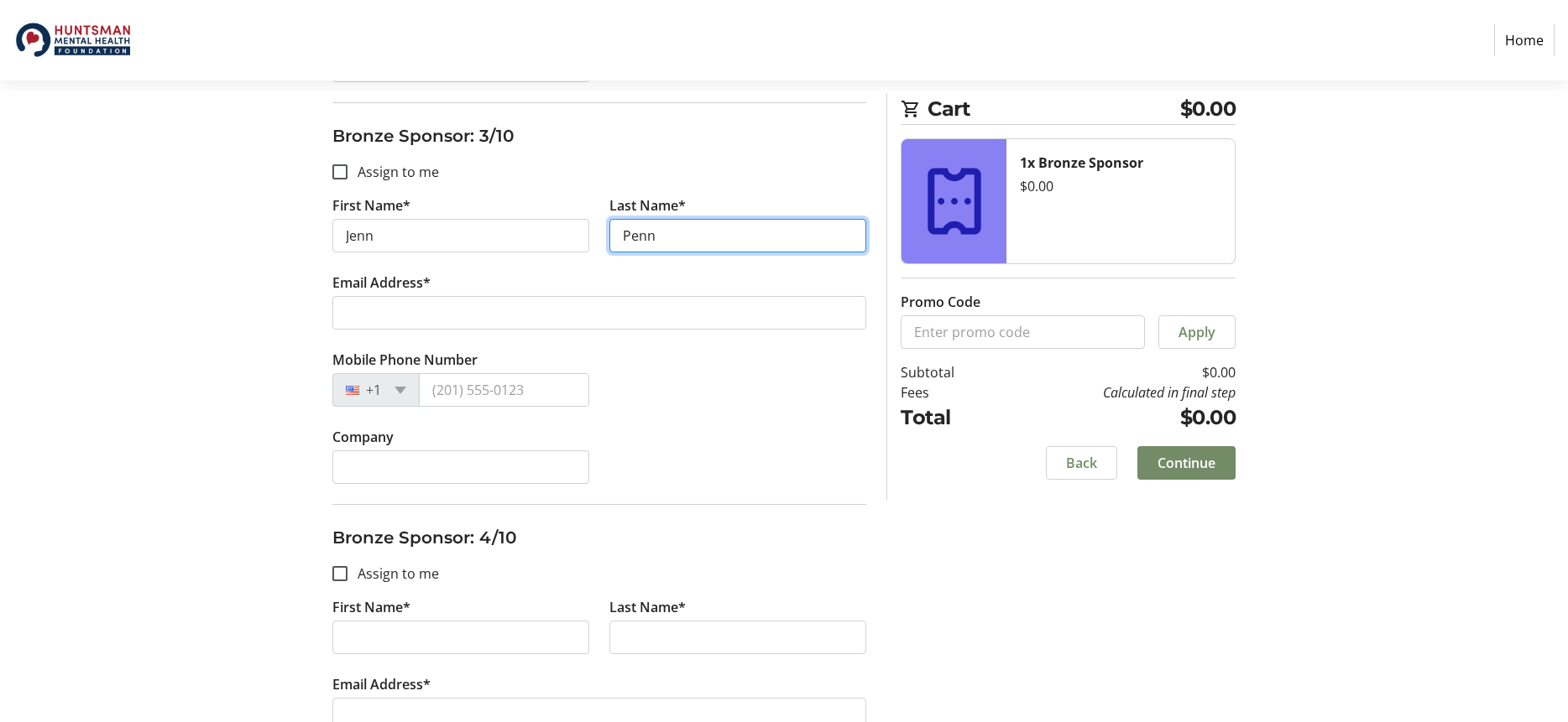
type input "Penn"
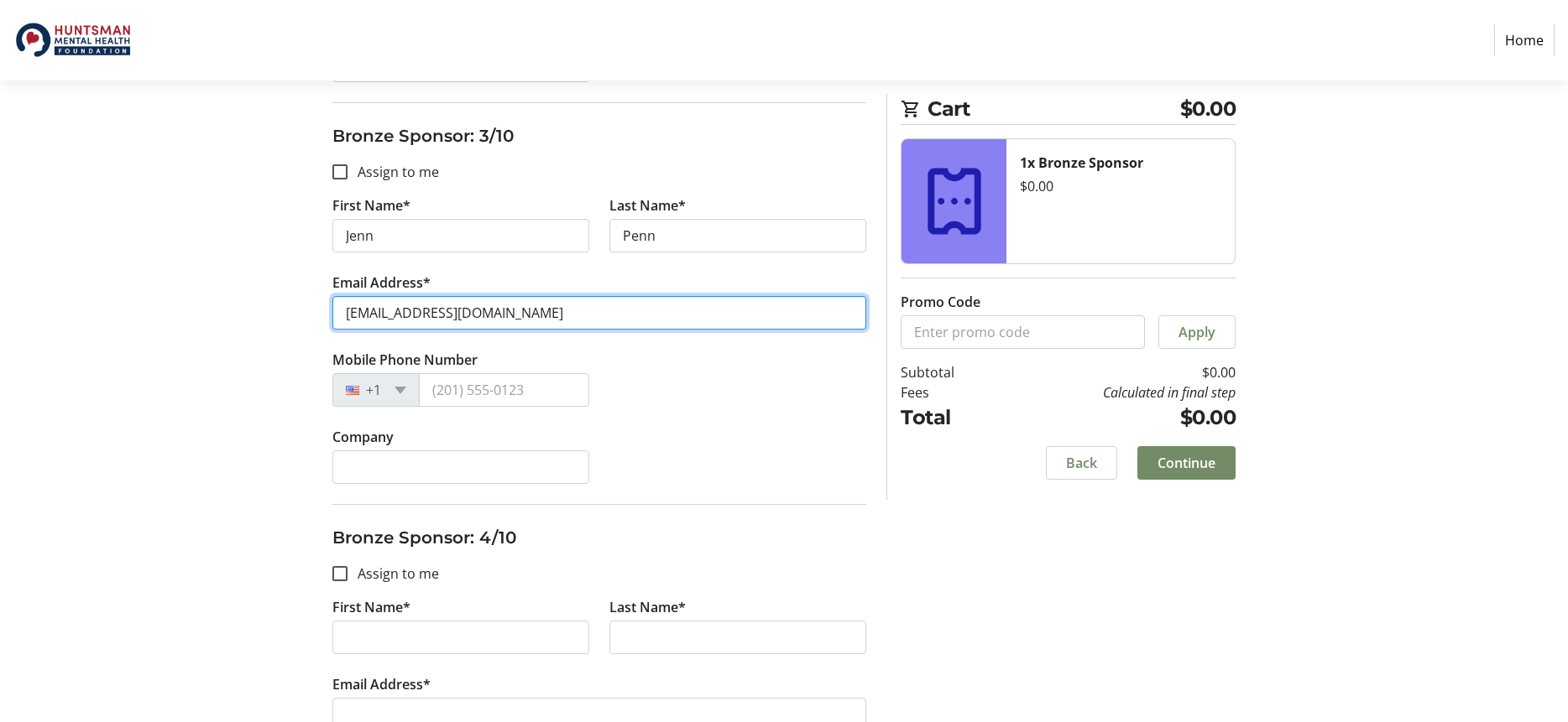
type input "[EMAIL_ADDRESS][DOMAIN_NAME]"
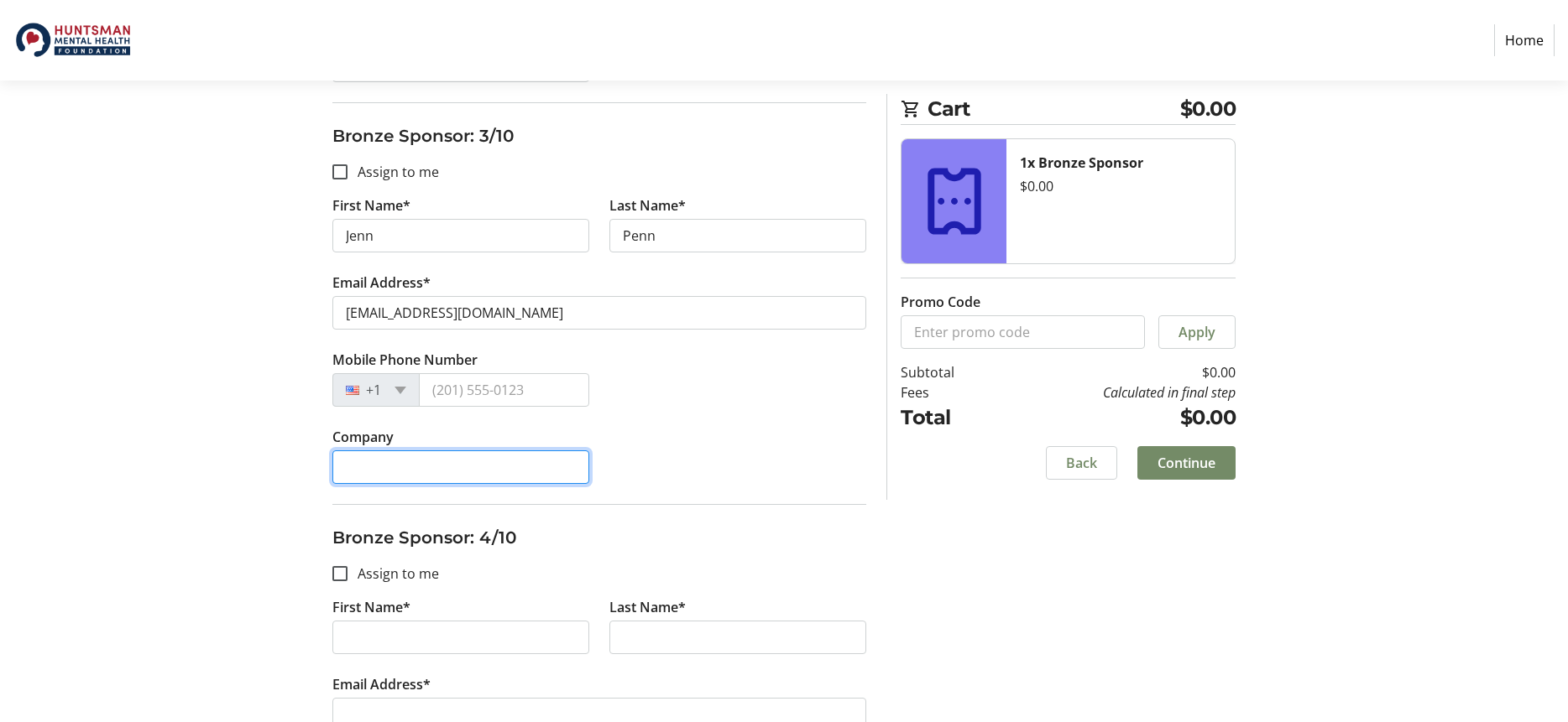
click at [387, 465] on input "Company" at bounding box center [460, 468] width 257 height 34
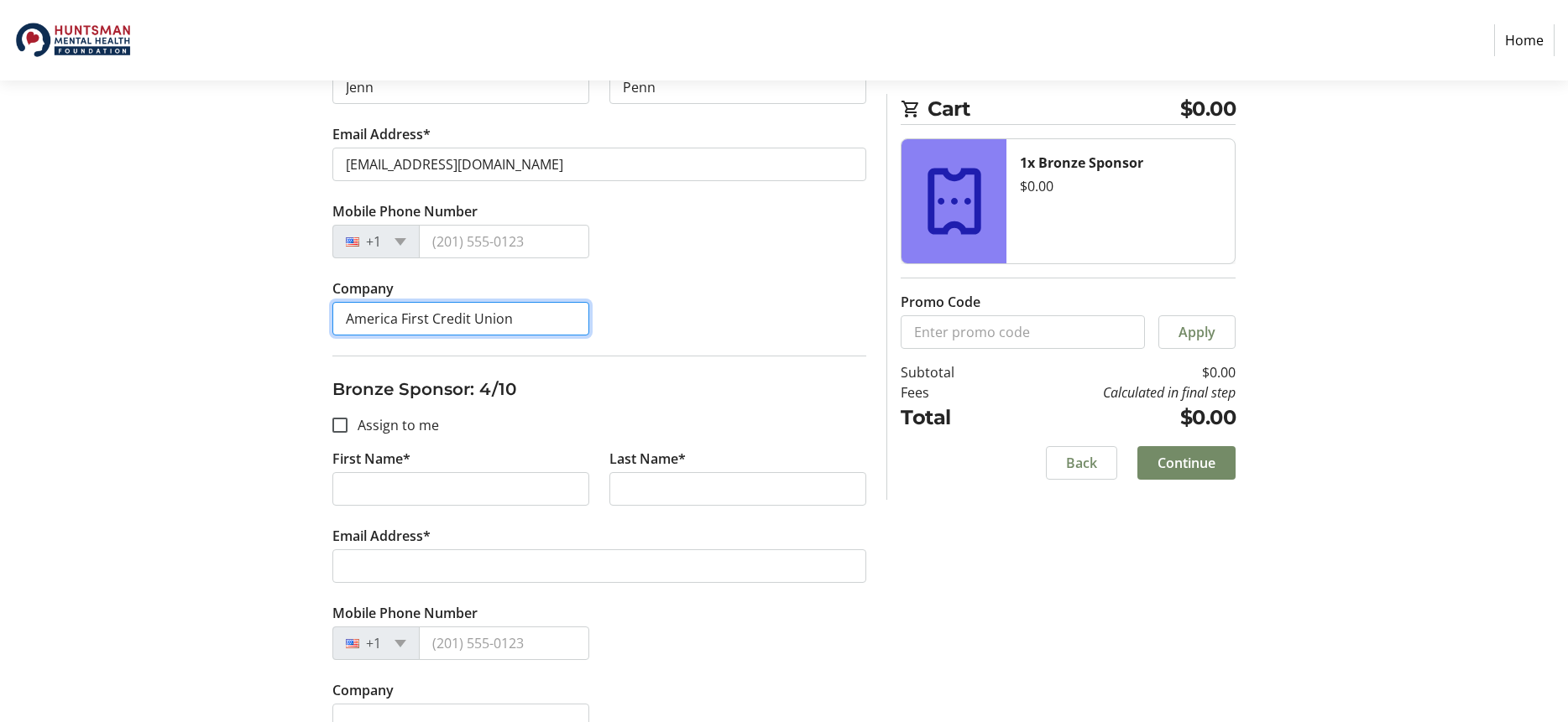
scroll to position [1221, 0]
type input "America First Credit Union"
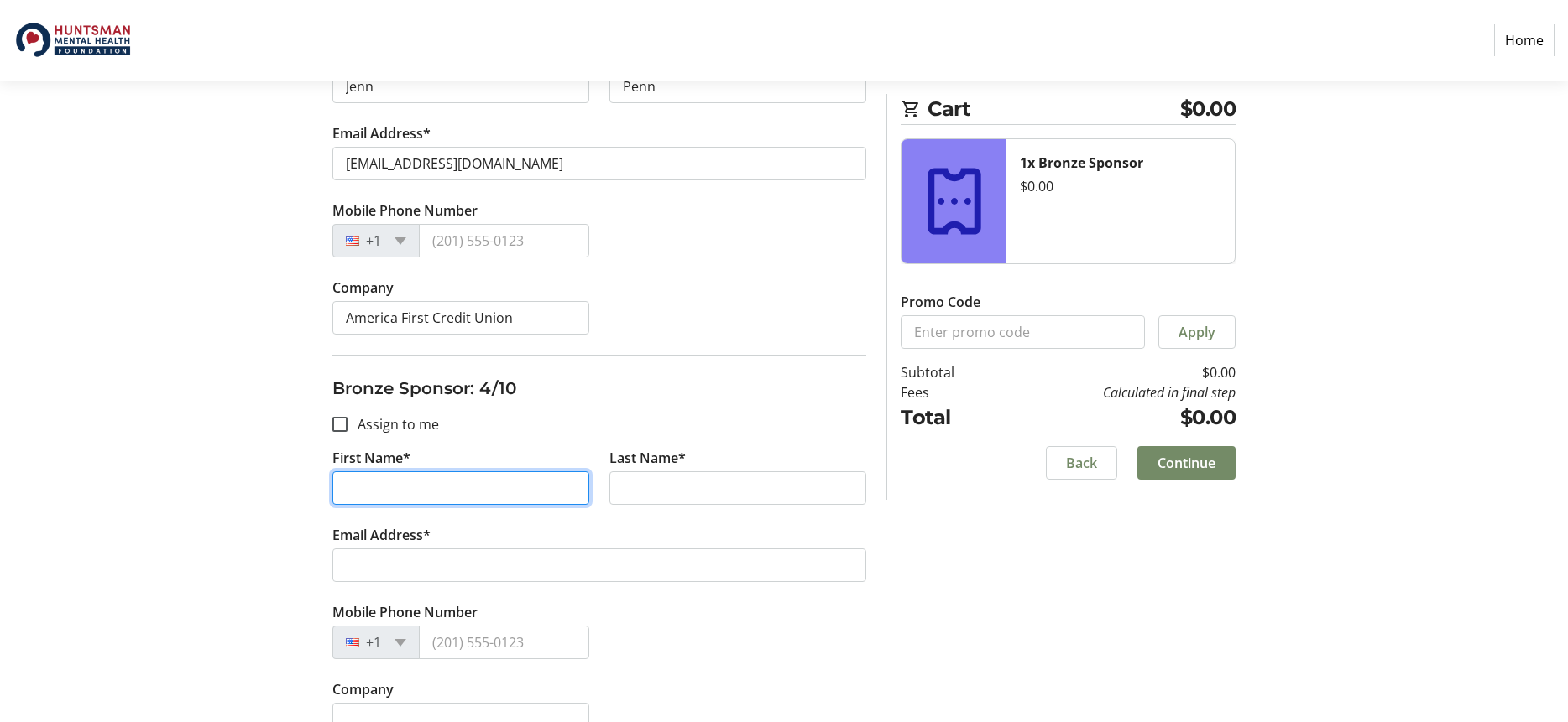
click at [402, 487] on input "First Name*" at bounding box center [460, 488] width 257 height 34
type input "Jenn"
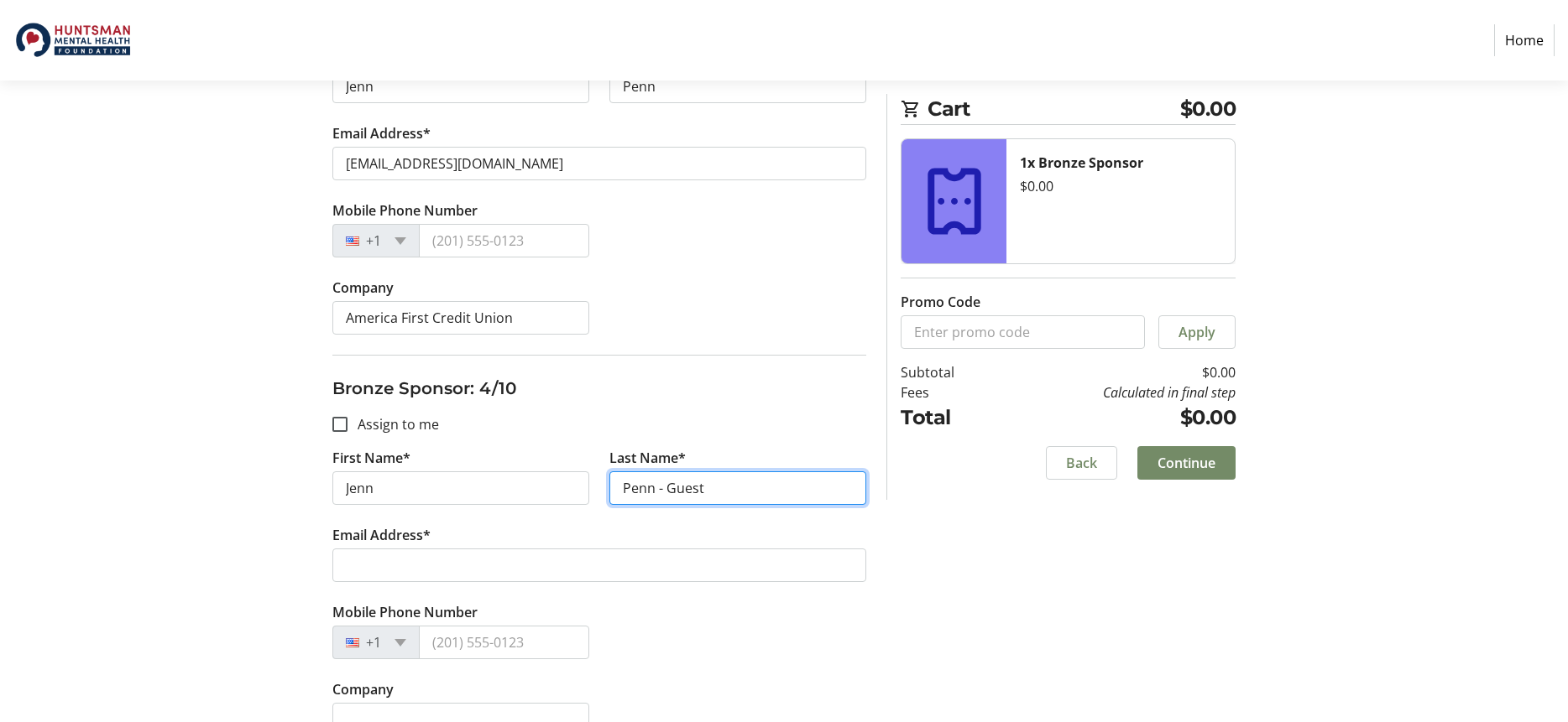
type input "Penn - Guest"
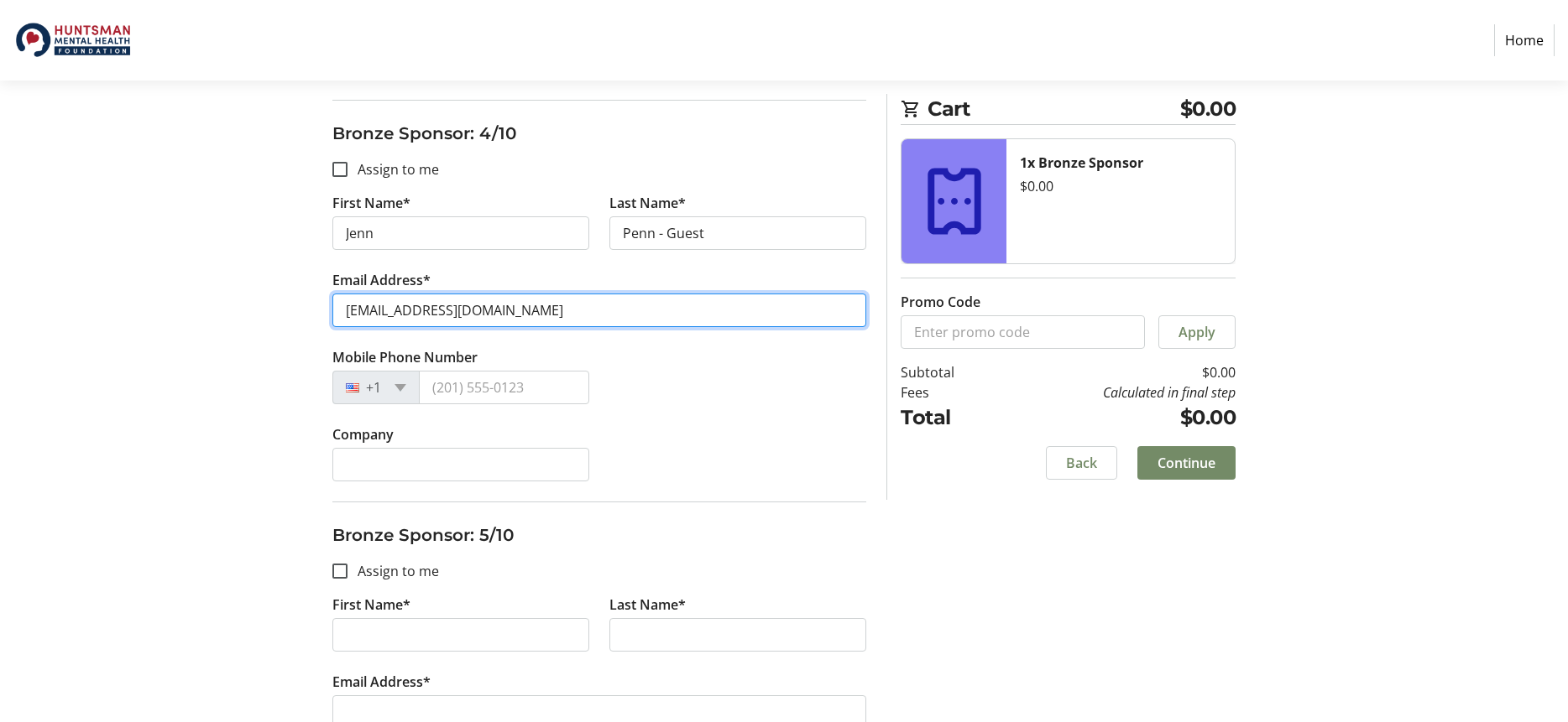
scroll to position [1518, 0]
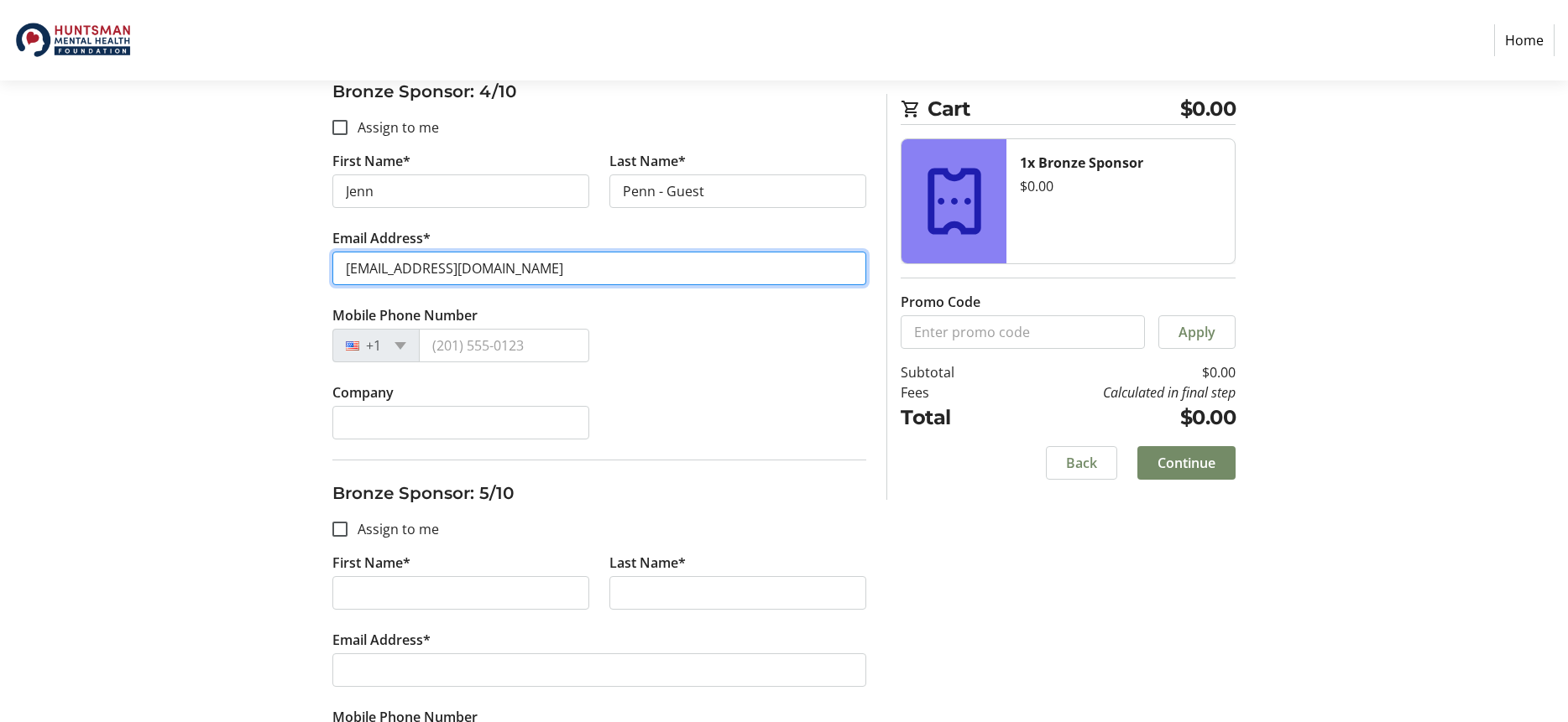
type input "[EMAIL_ADDRESS][DOMAIN_NAME]"
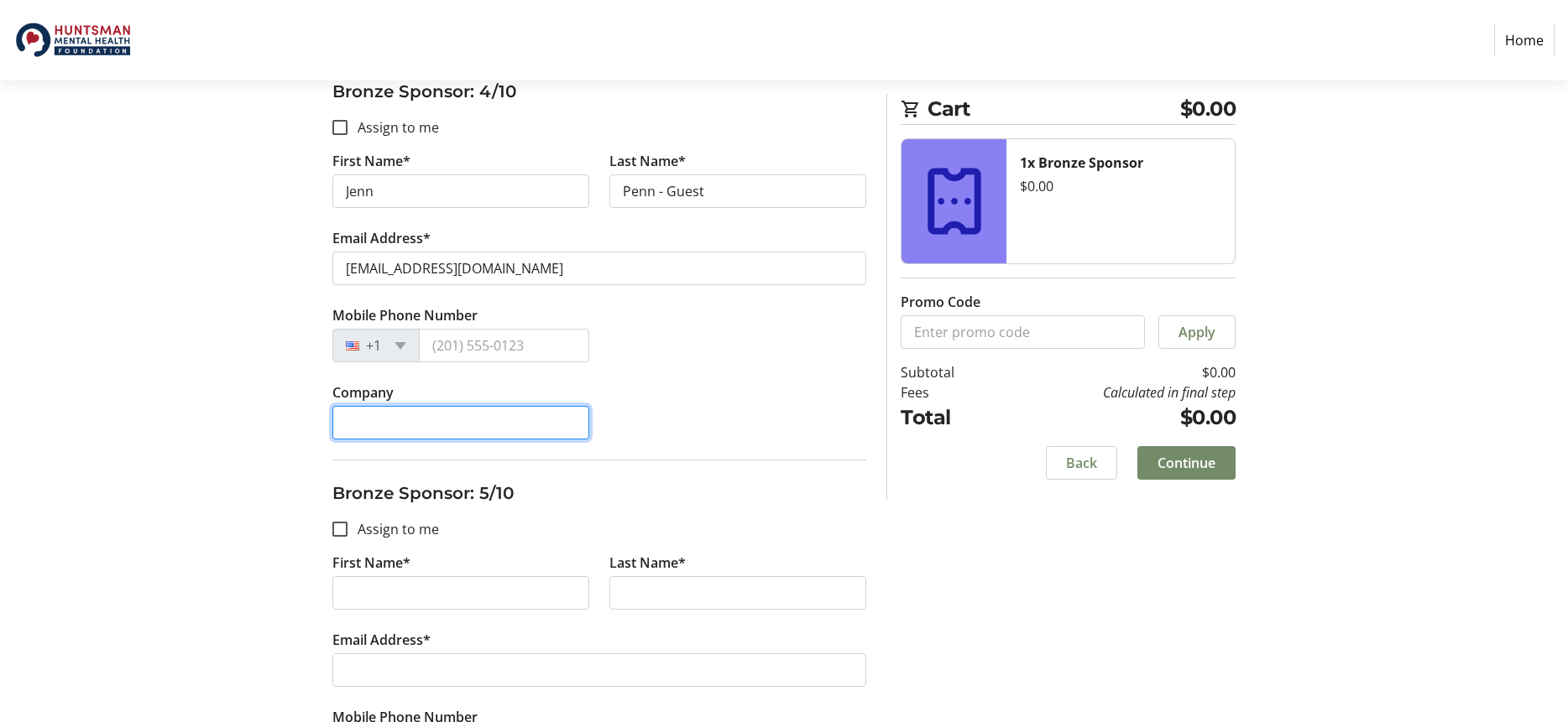
click at [402, 424] on input "Company" at bounding box center [460, 423] width 257 height 34
type input "America First Credit Union"
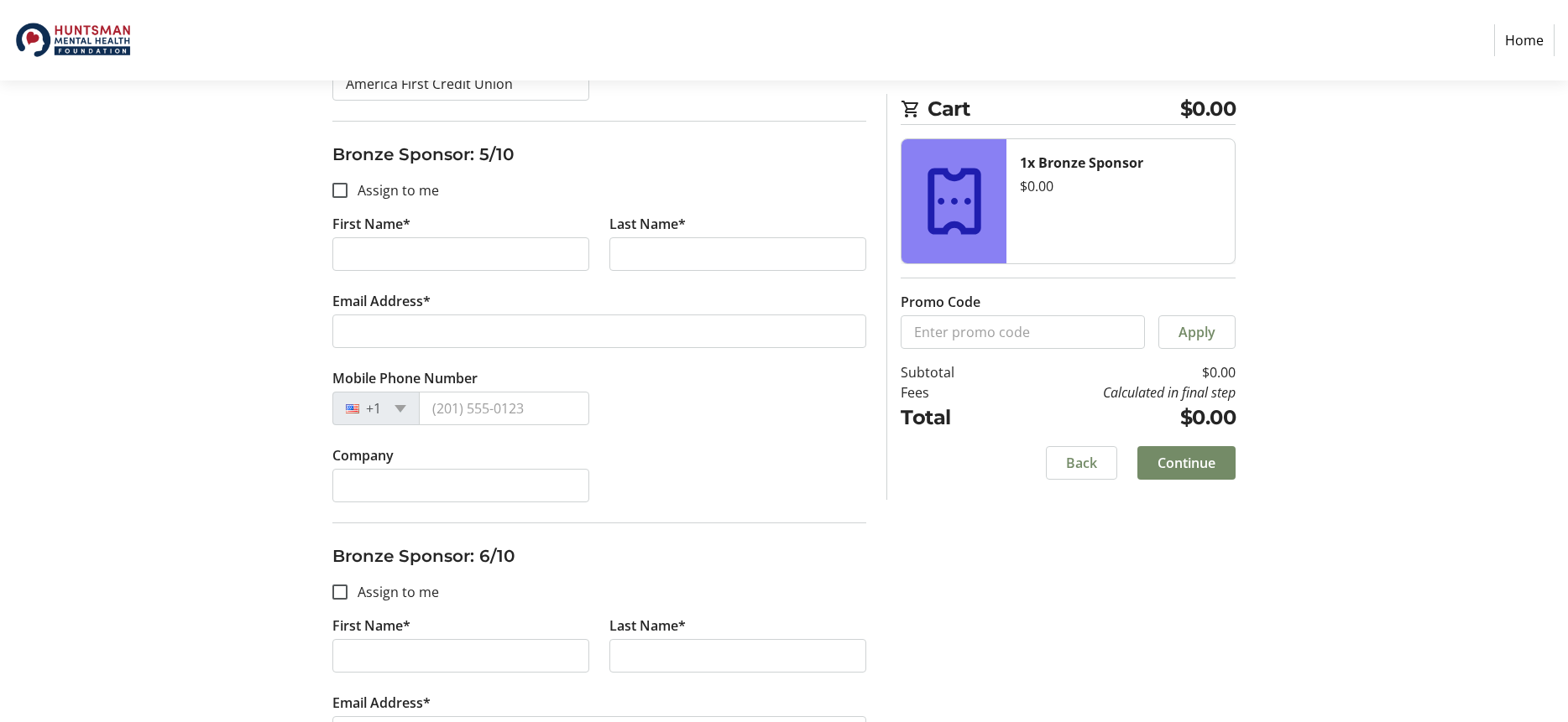
scroll to position [1910, 0]
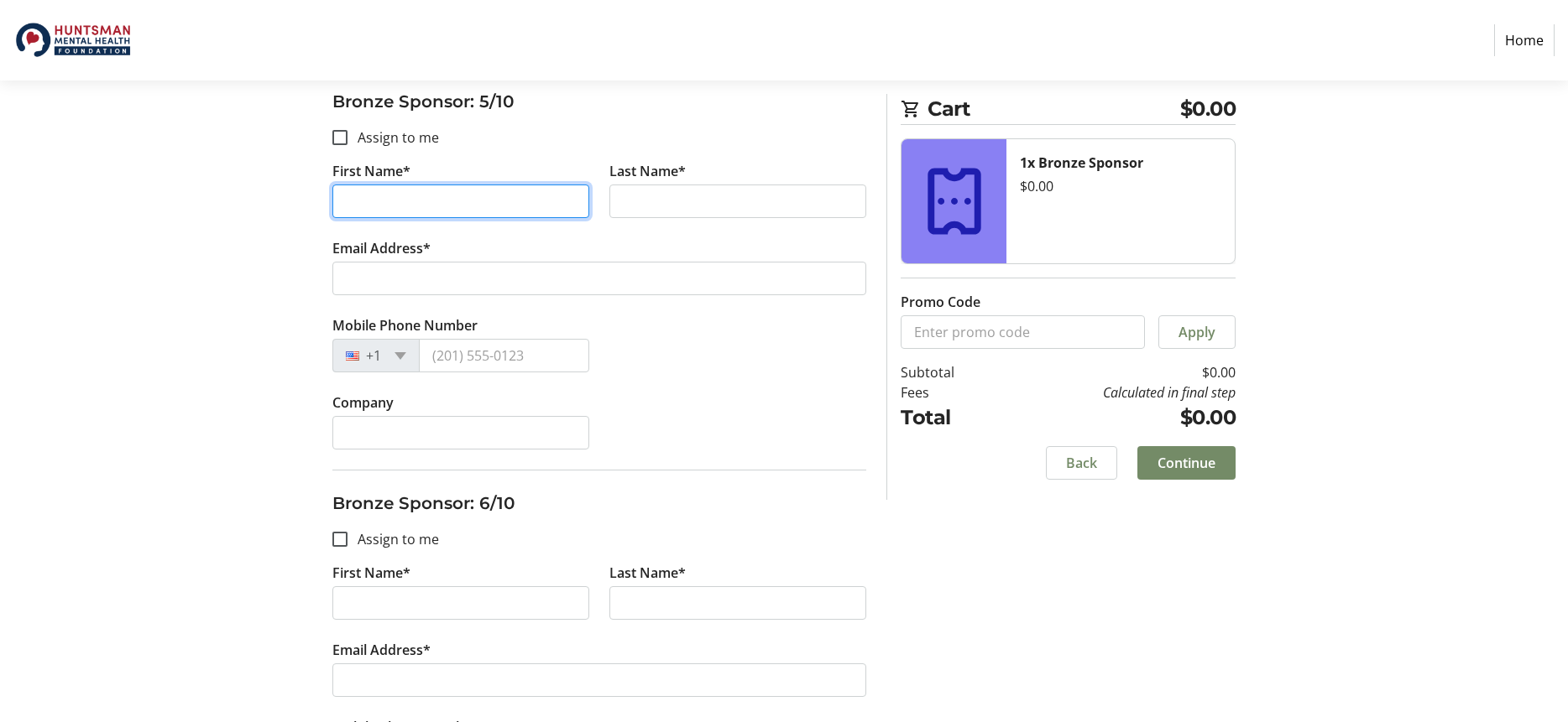
click at [389, 198] on input "First Name*" at bounding box center [460, 201] width 257 height 34
type input "J"
type input "[PERSON_NAME]"
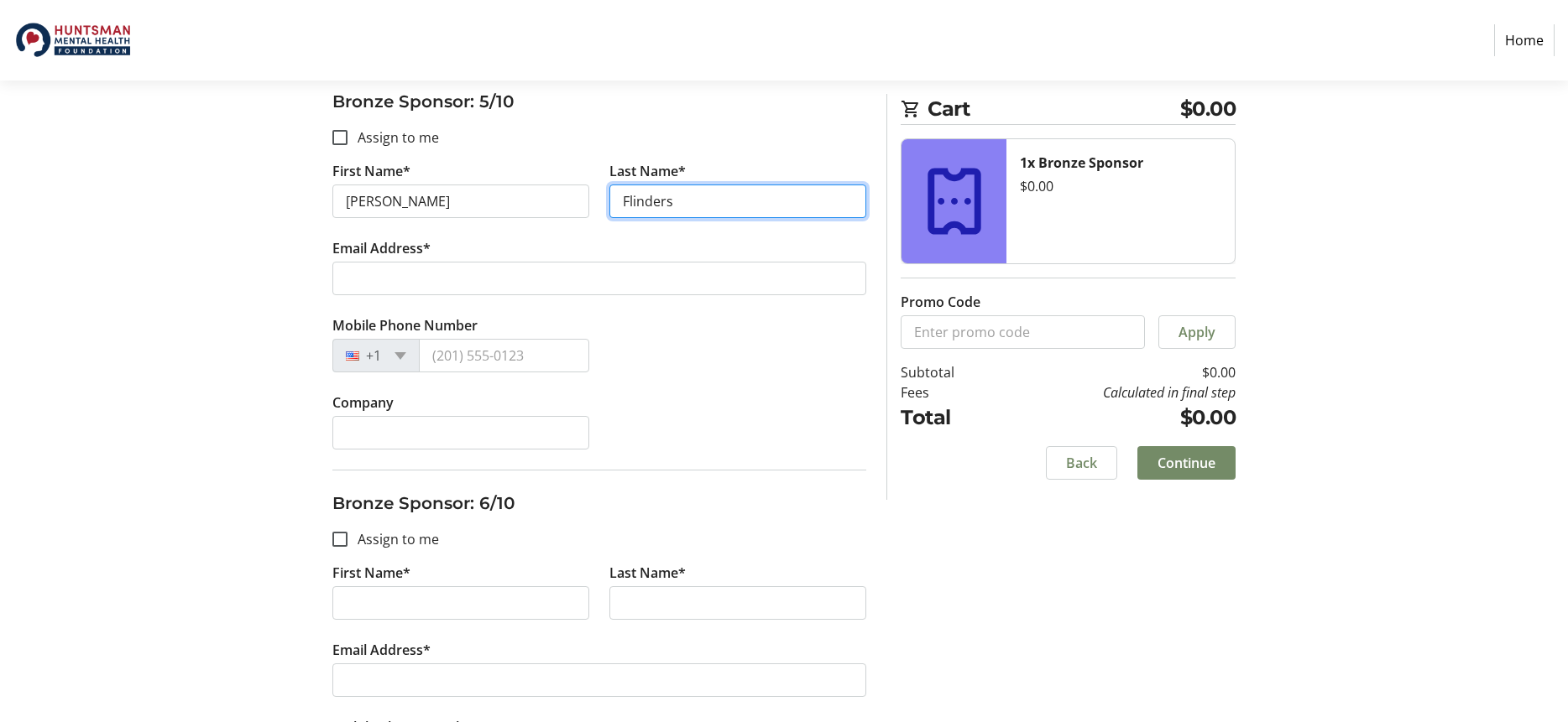
type input "Flinders"
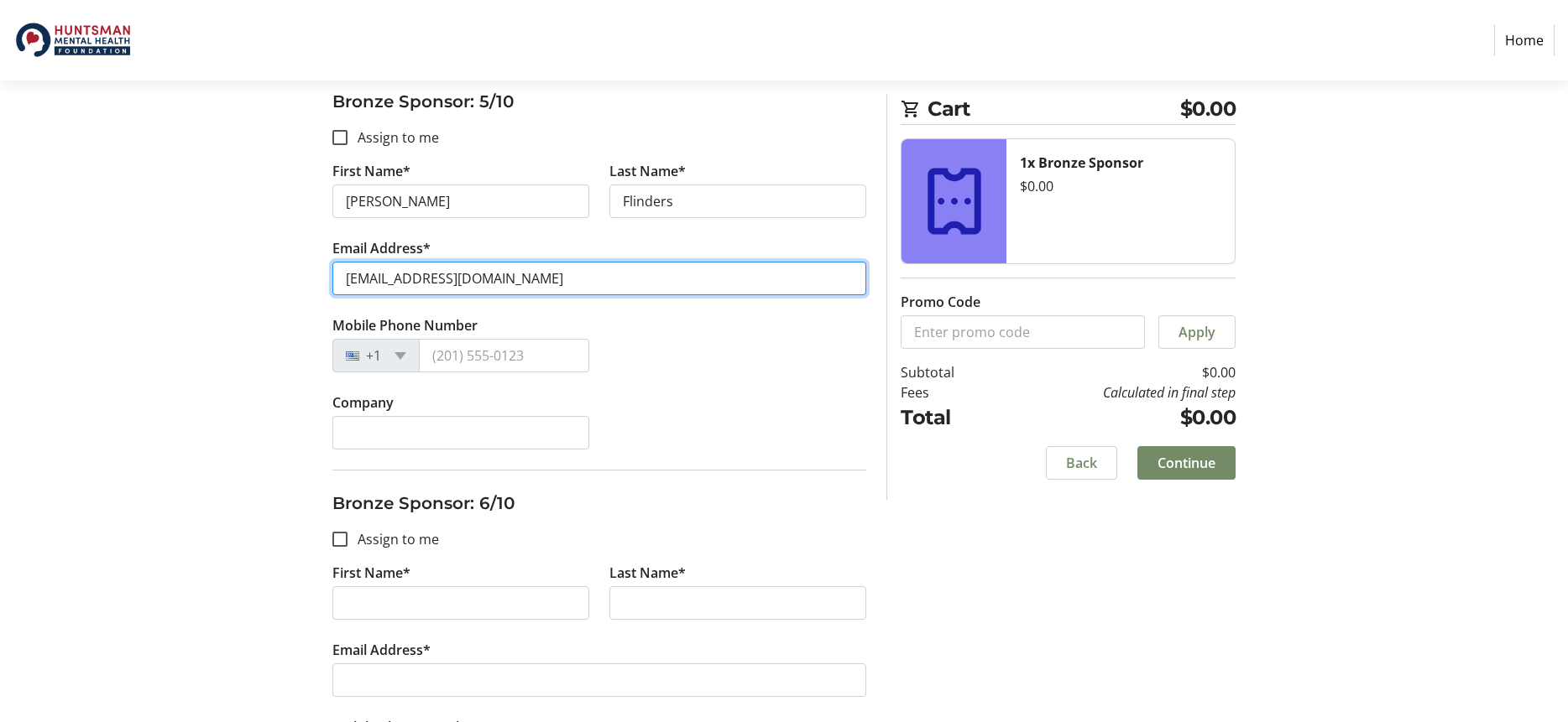
type input "[EMAIL_ADDRESS][DOMAIN_NAME]"
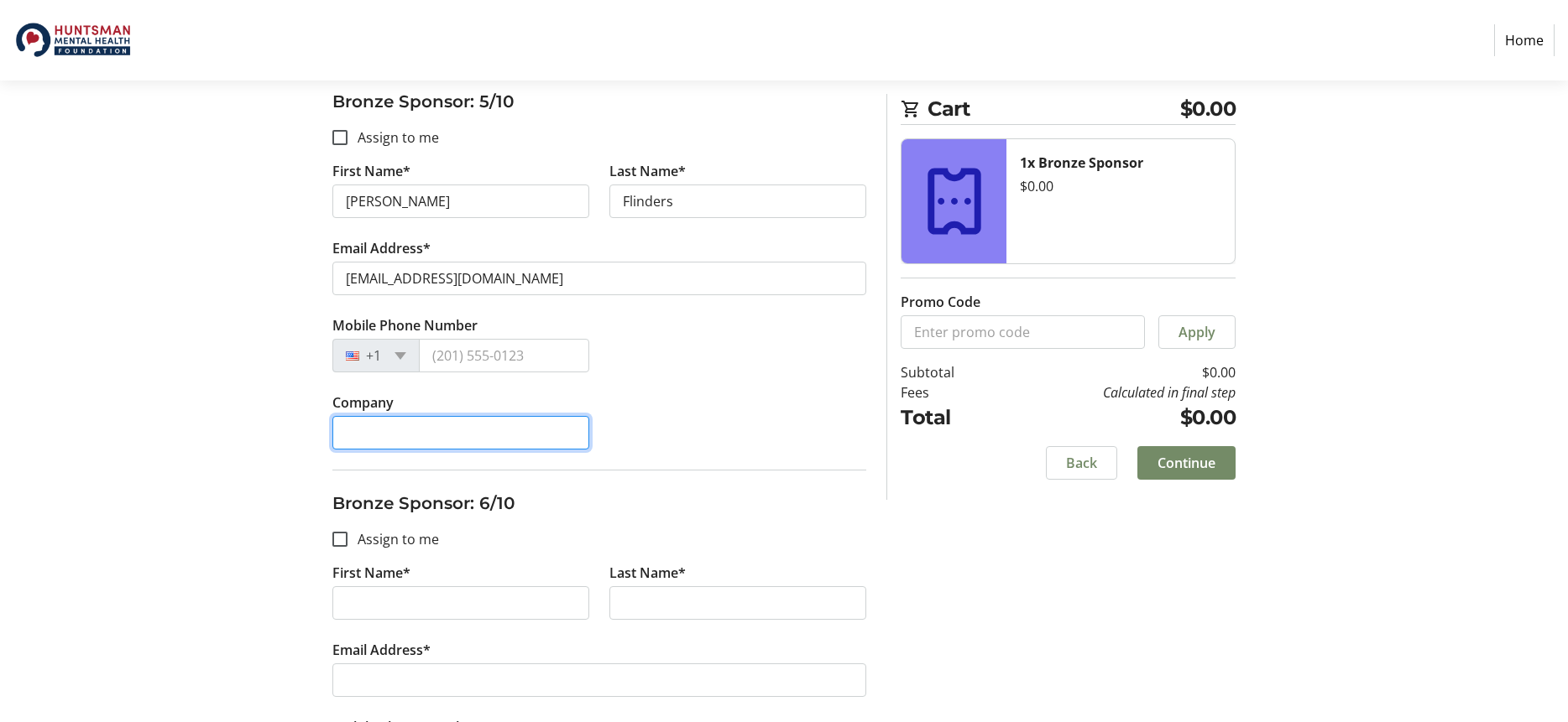
click at [386, 433] on input "Company" at bounding box center [460, 433] width 257 height 34
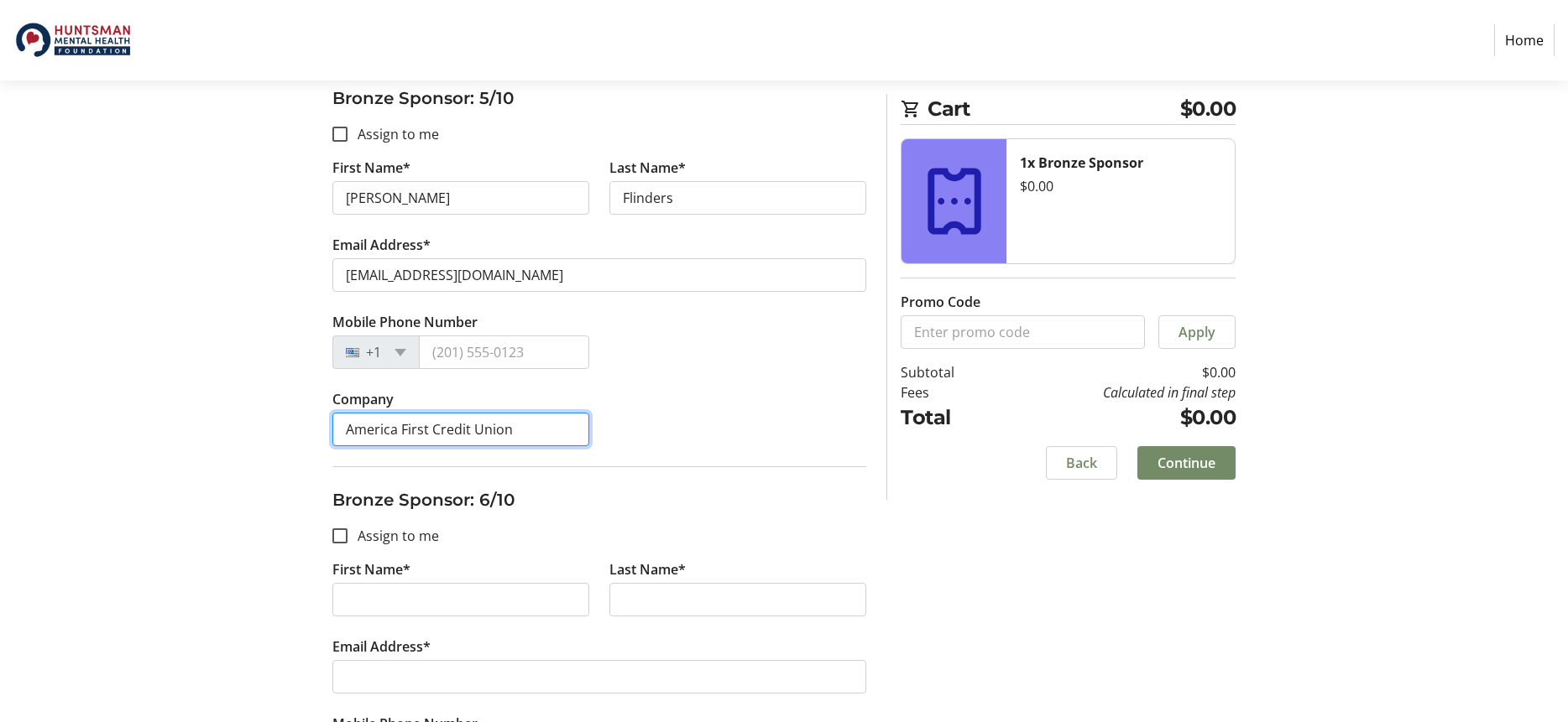
type input "America First Credit Union"
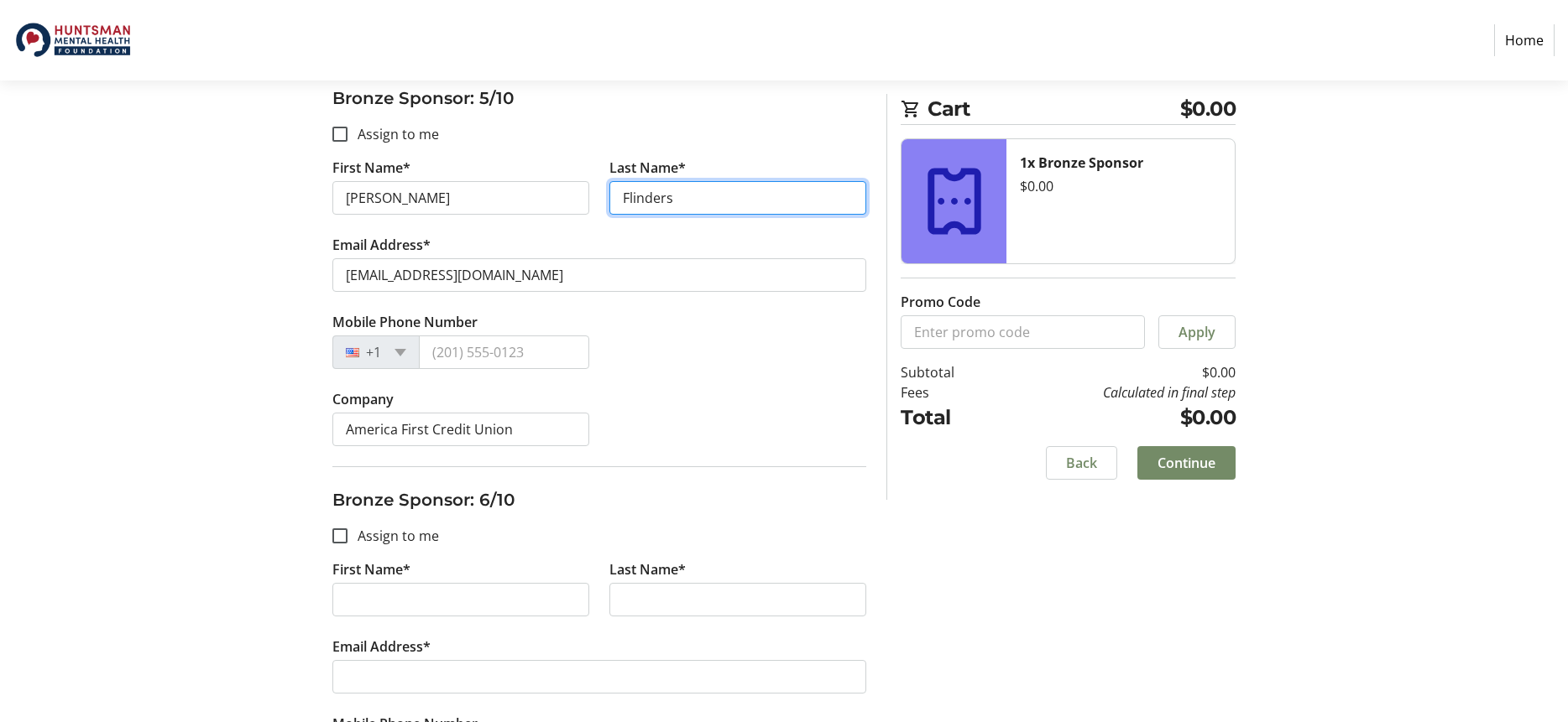
click at [701, 205] on input "Flinders" at bounding box center [738, 198] width 257 height 34
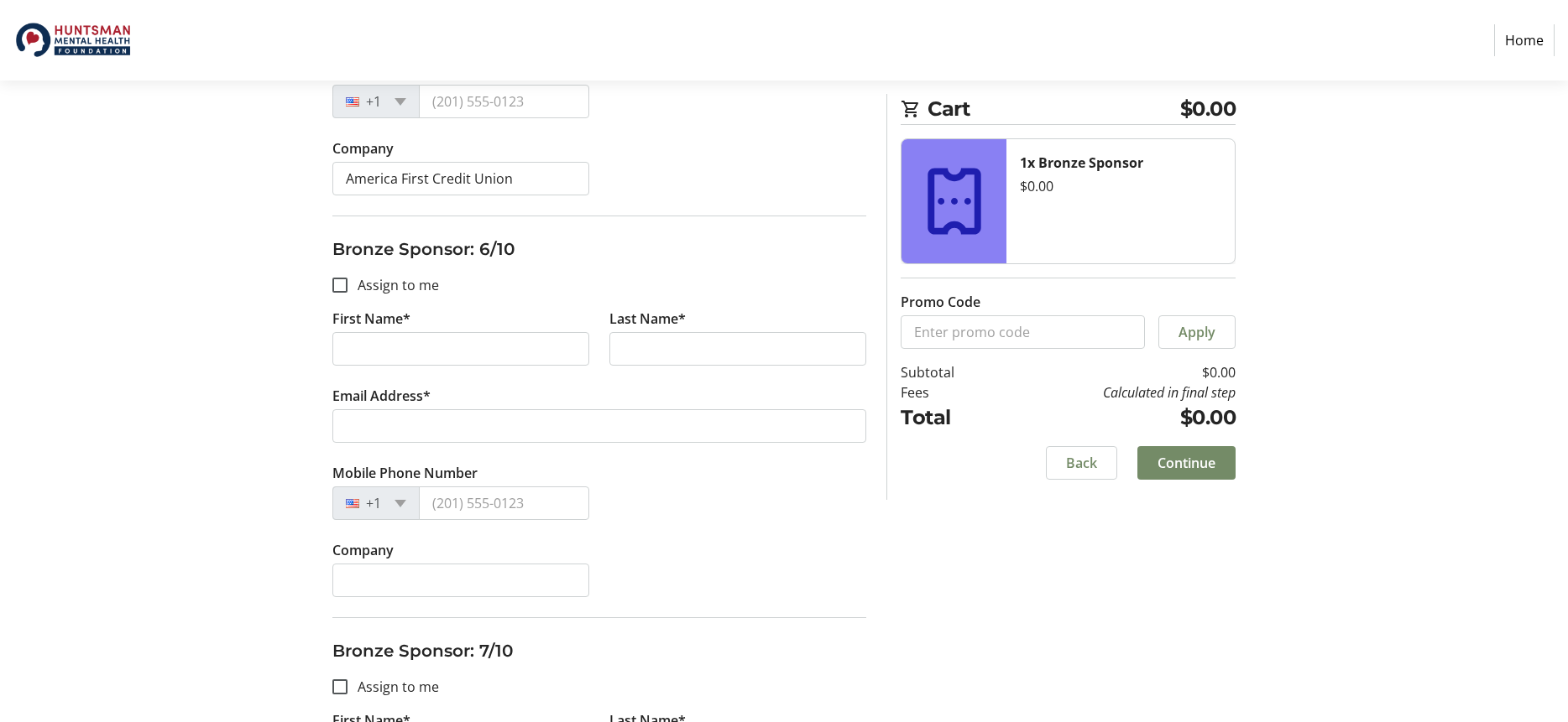
scroll to position [2166, 0]
click at [419, 350] on input "First Name*" at bounding box center [460, 346] width 257 height 34
type input "[PERSON_NAME]"
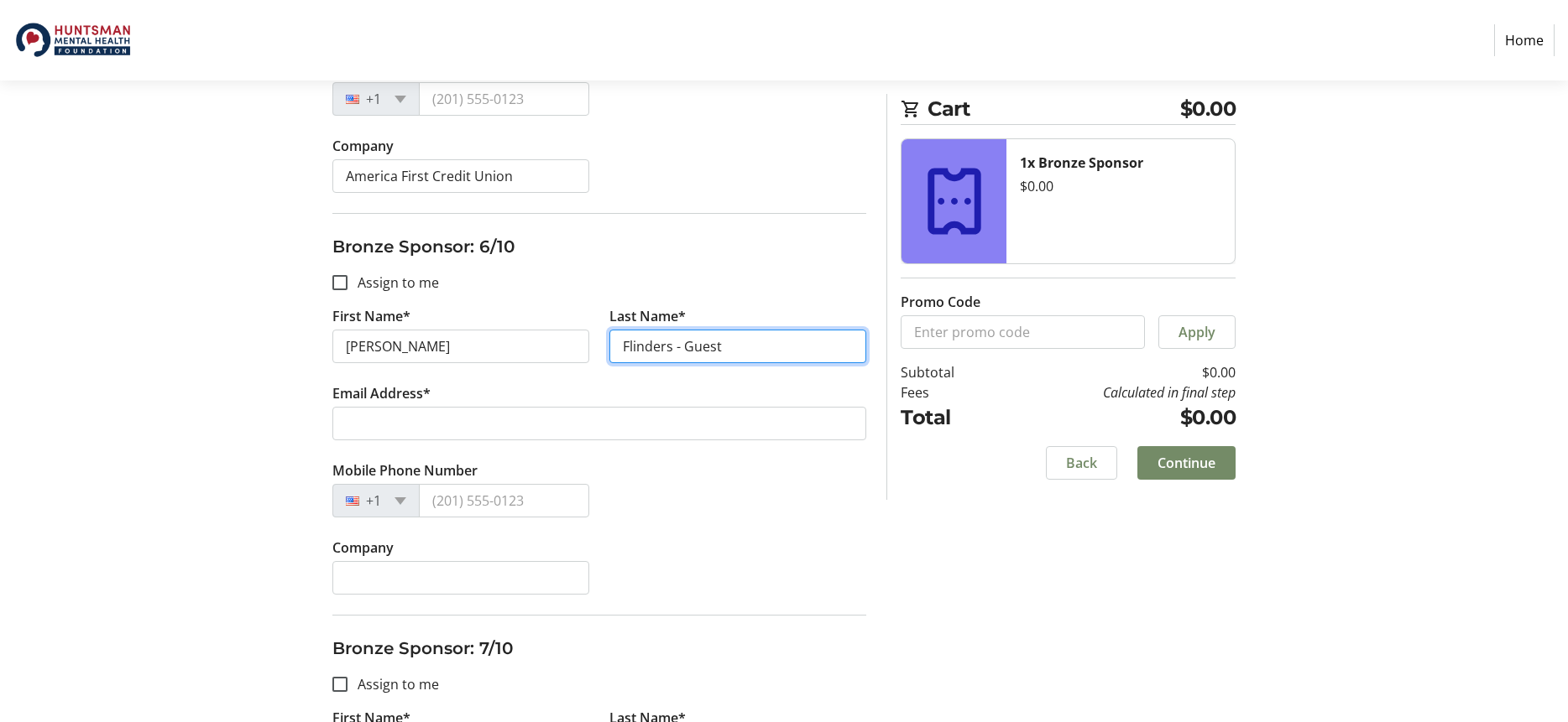
type input "Flinders - Guest"
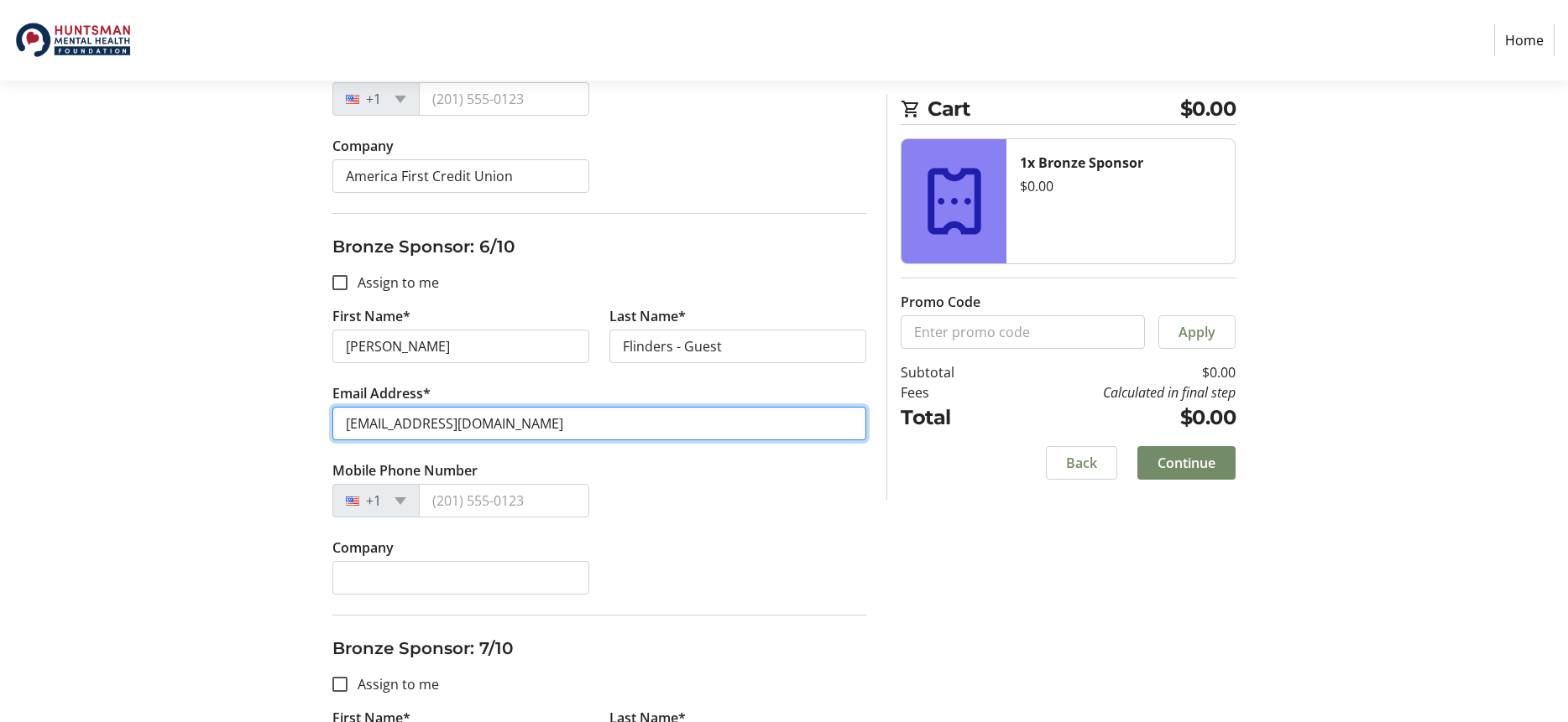
type input "[EMAIL_ADDRESS][DOMAIN_NAME]"
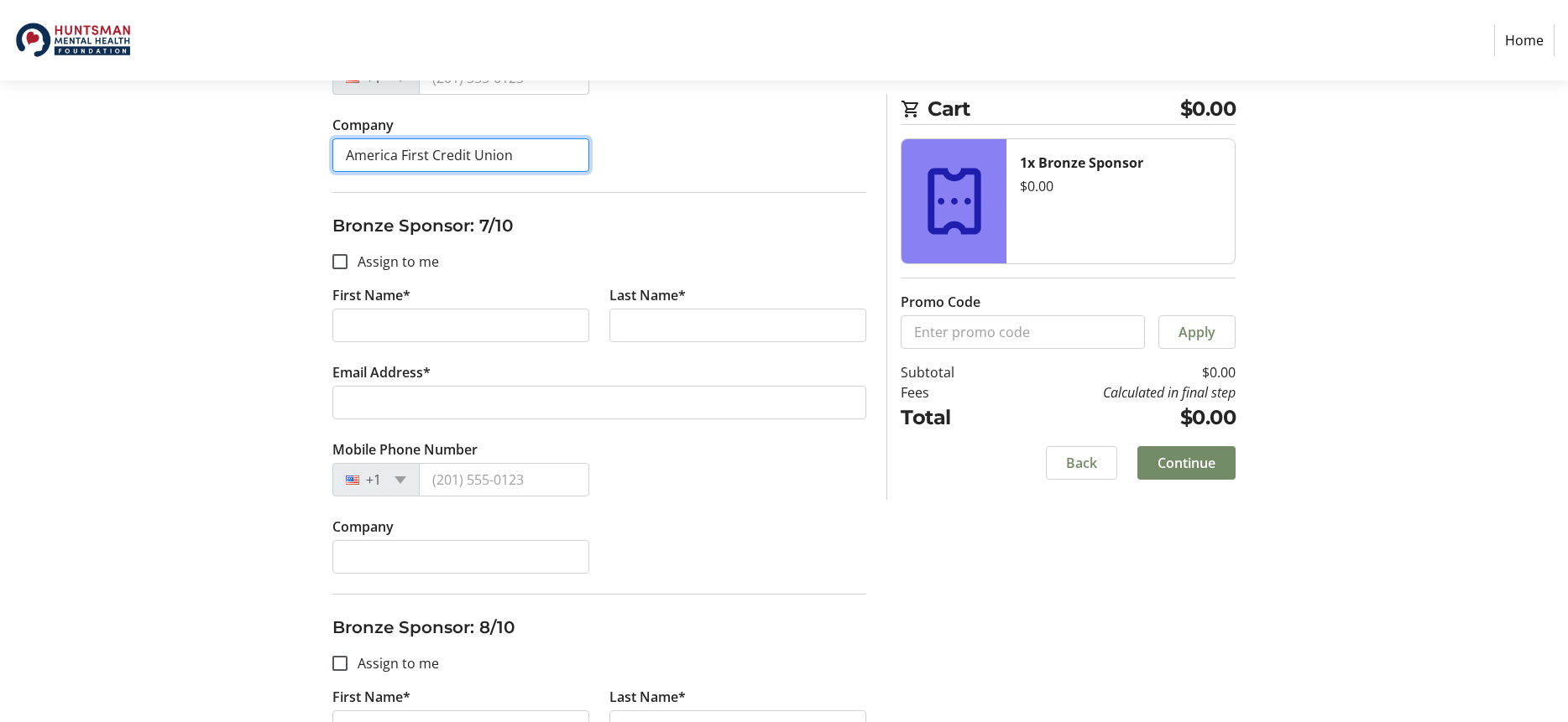
scroll to position [2655, 0]
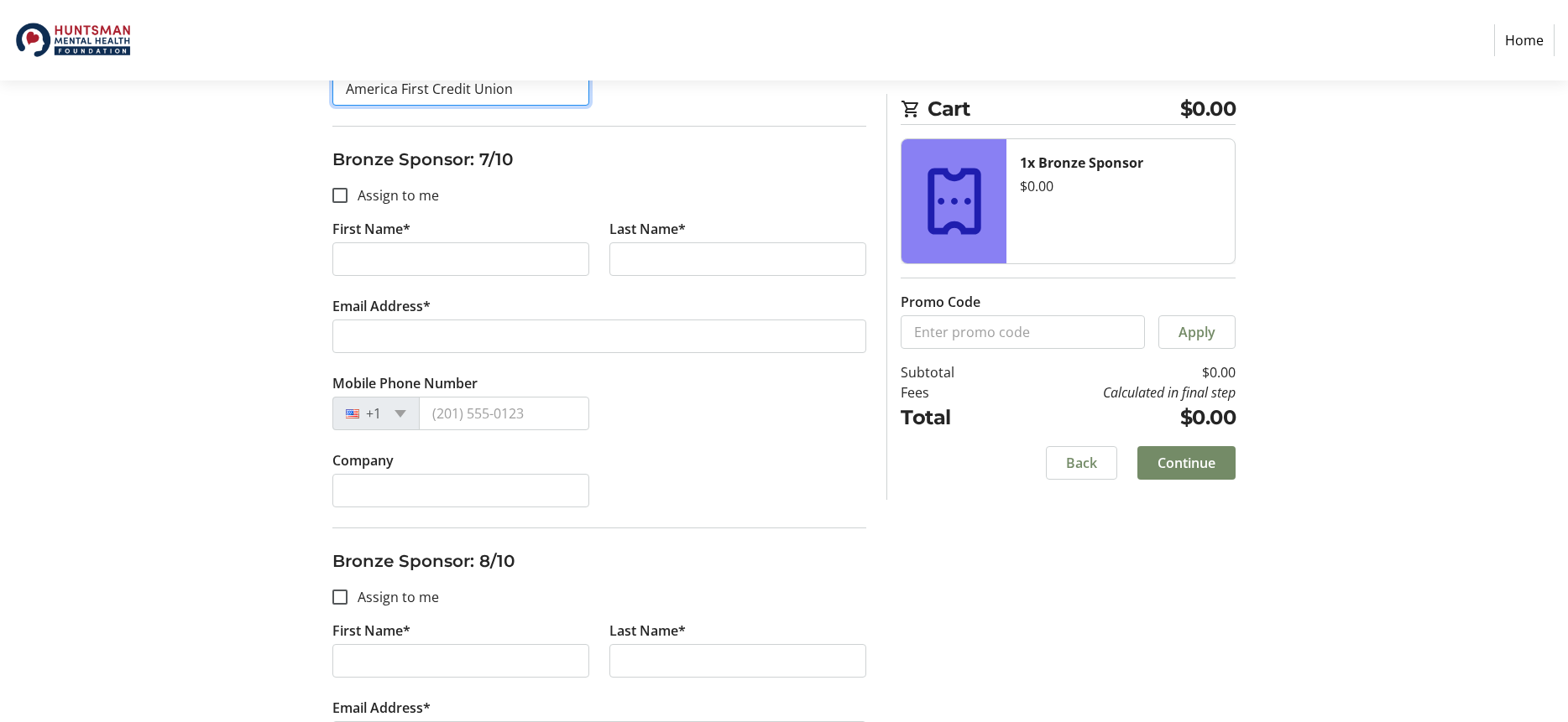
type input "America First Credit Union"
click at [431, 251] on input "First Name*" at bounding box center [460, 259] width 257 height 34
type input "Tiana"
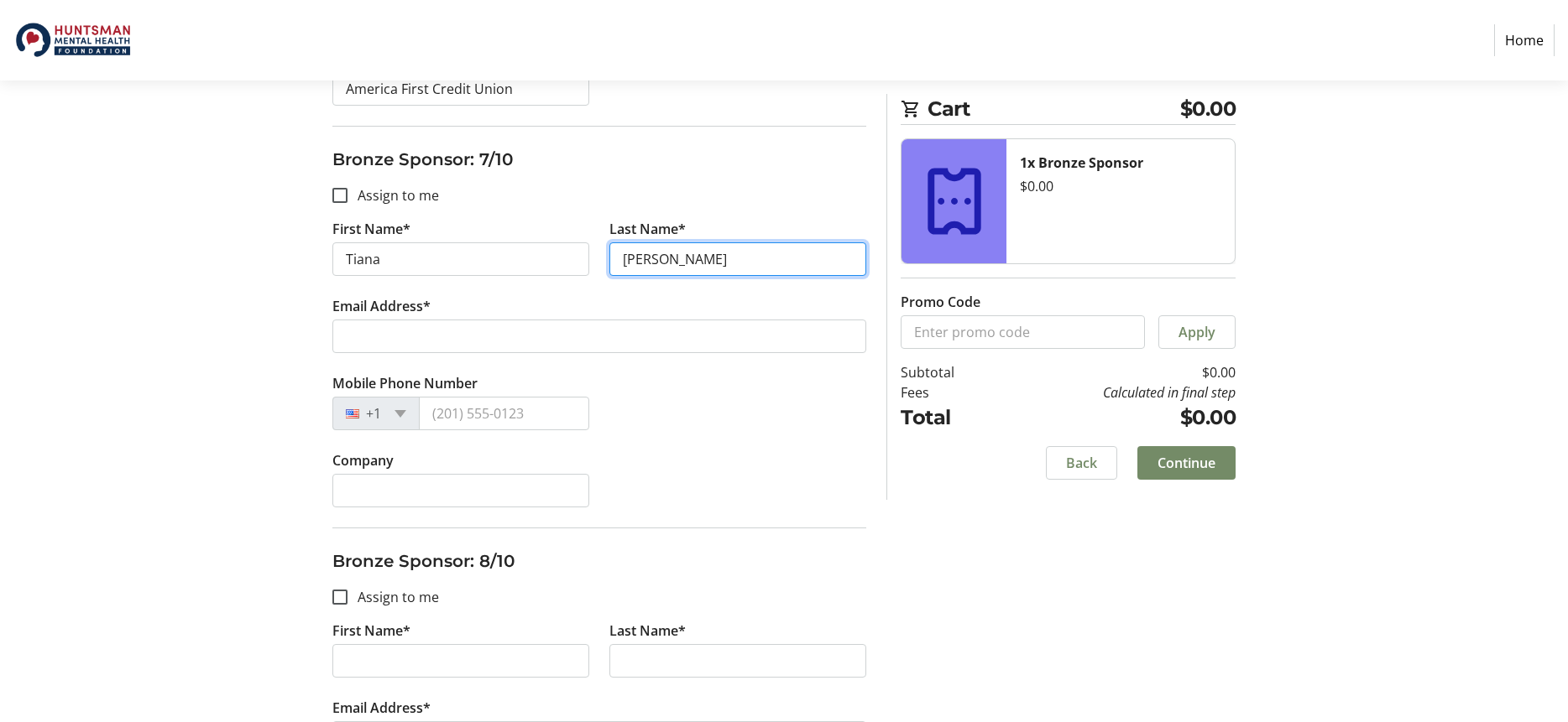
type input "[PERSON_NAME]"
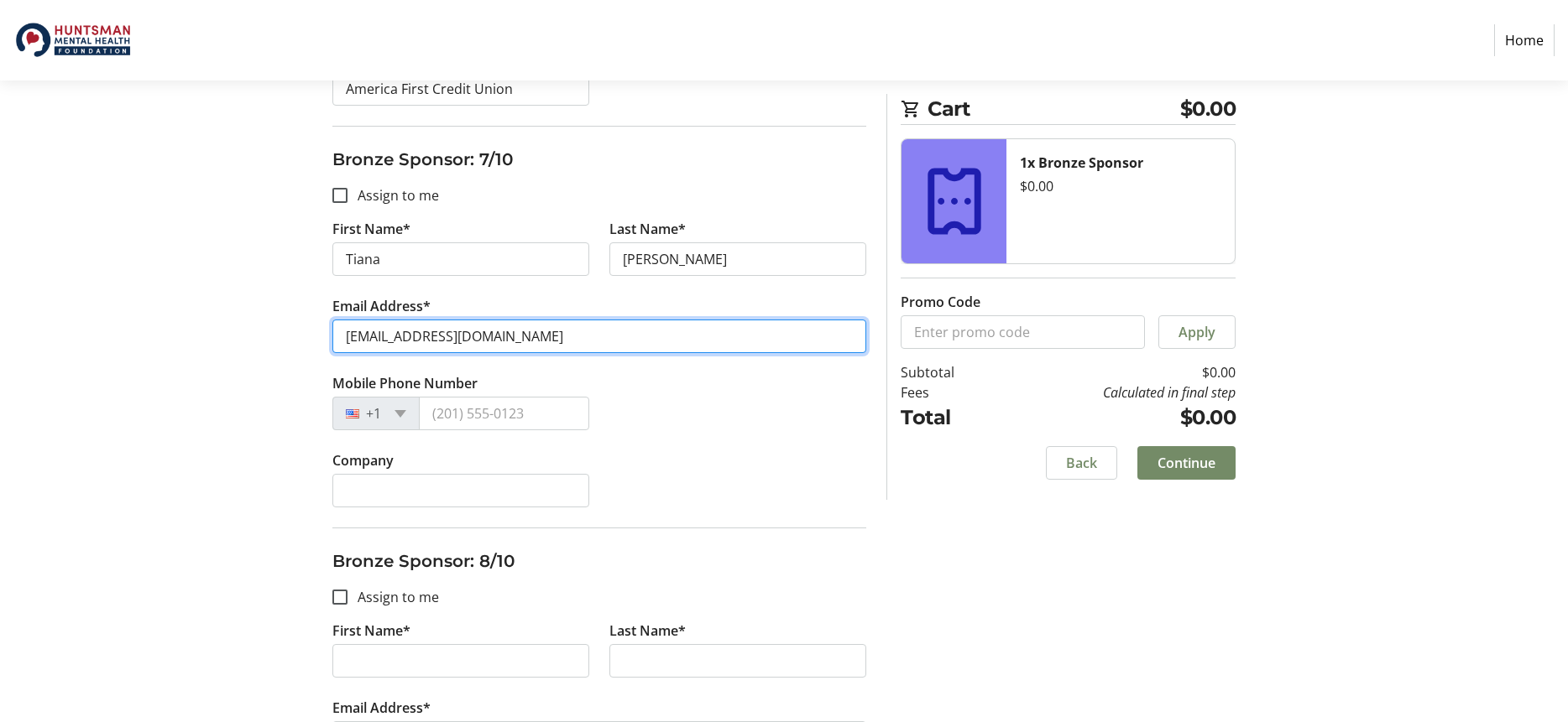
type input "[EMAIL_ADDRESS][DOMAIN_NAME]"
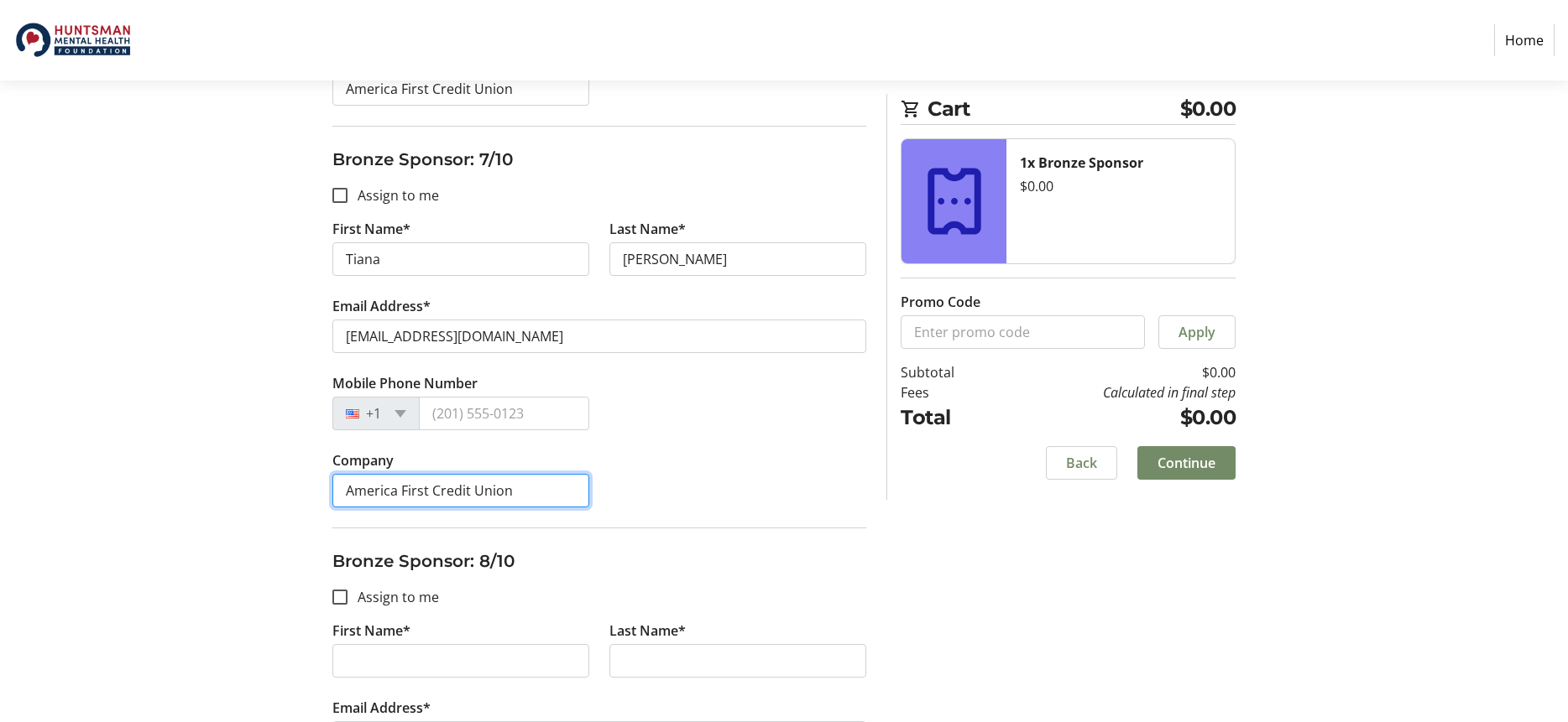
type input "America First Credit Union"
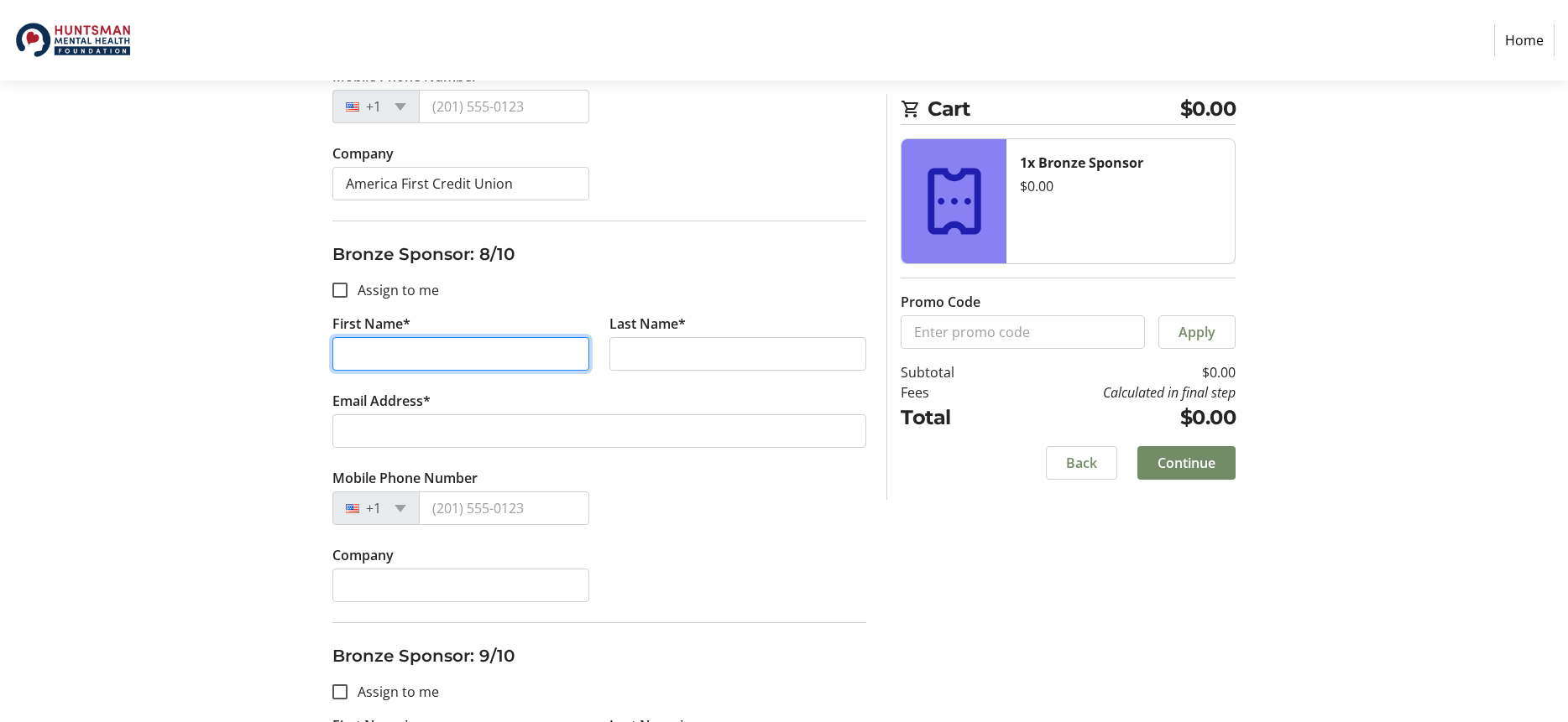
scroll to position [2966, 0]
type input "Tiana"
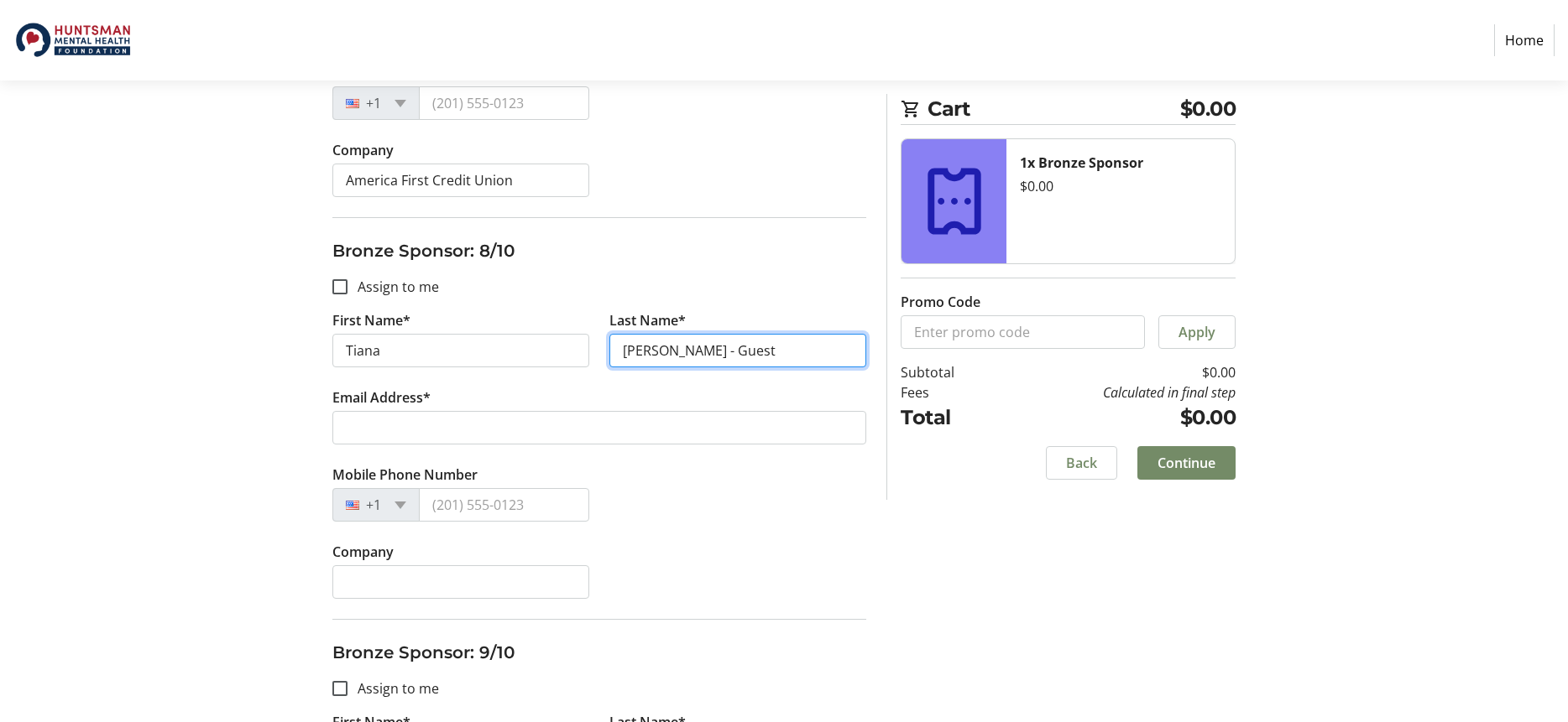
type input "[PERSON_NAME] - Guest"
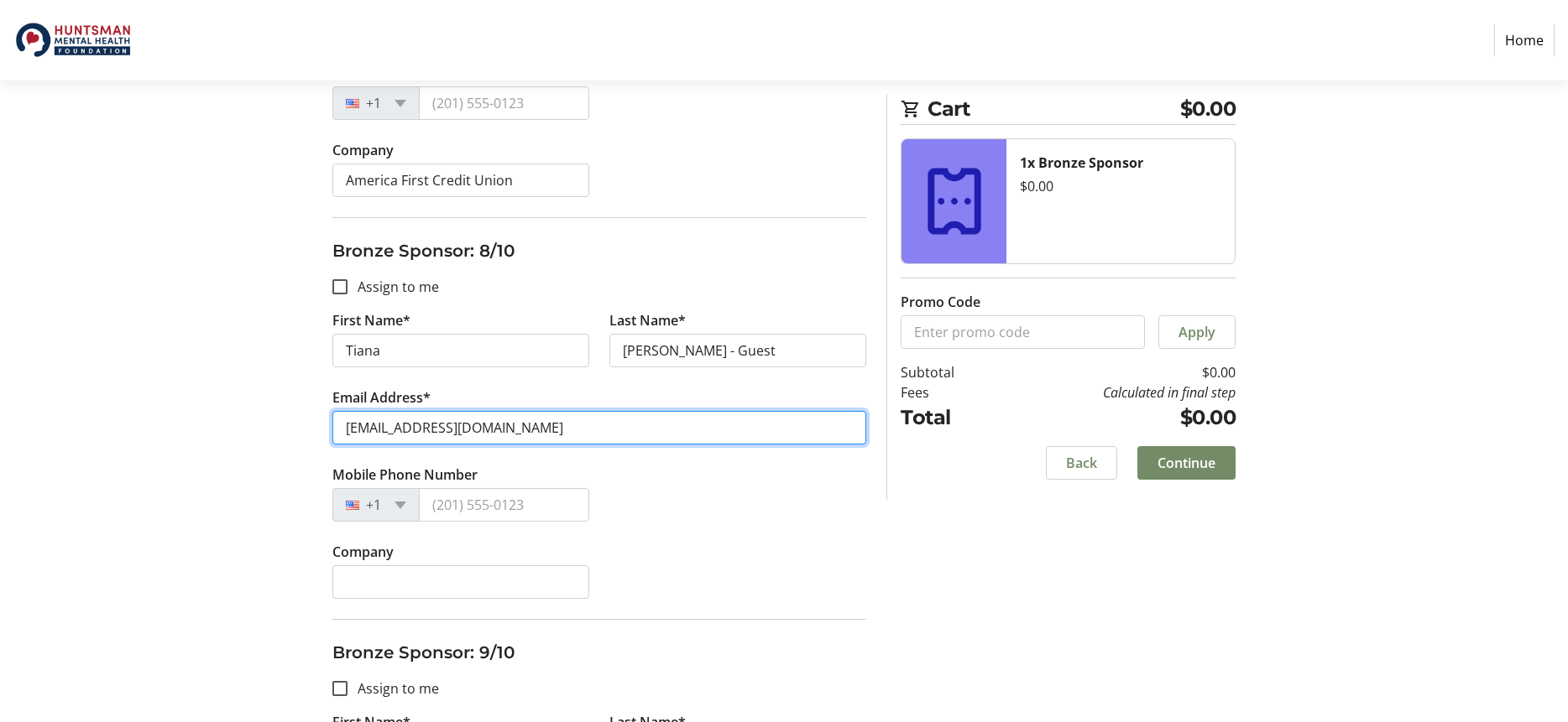
type input "[EMAIL_ADDRESS][DOMAIN_NAME]"
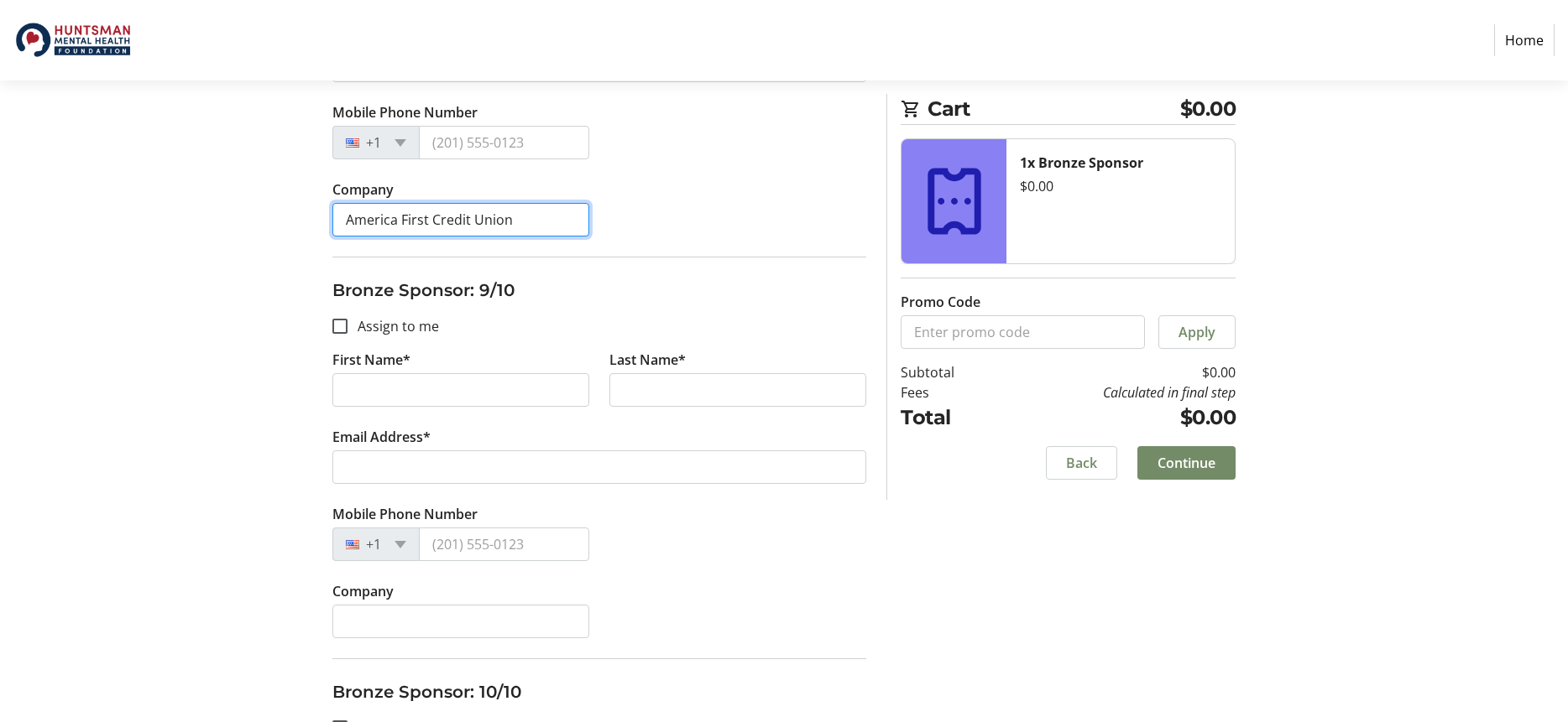
scroll to position [3331, 0]
type input "America First Credit Union"
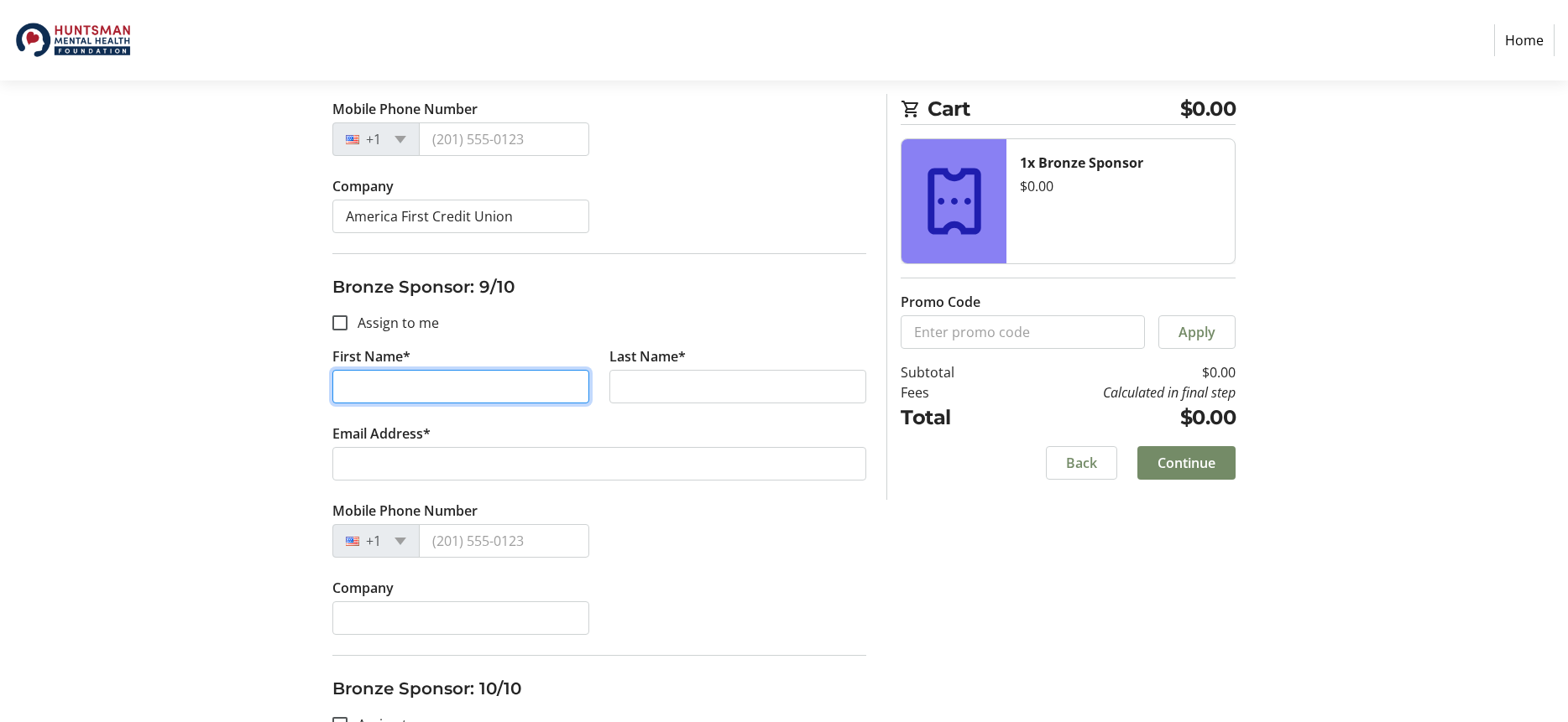
click at [383, 390] on input "First Name*" at bounding box center [460, 387] width 257 height 34
type input "[PERSON_NAME]"
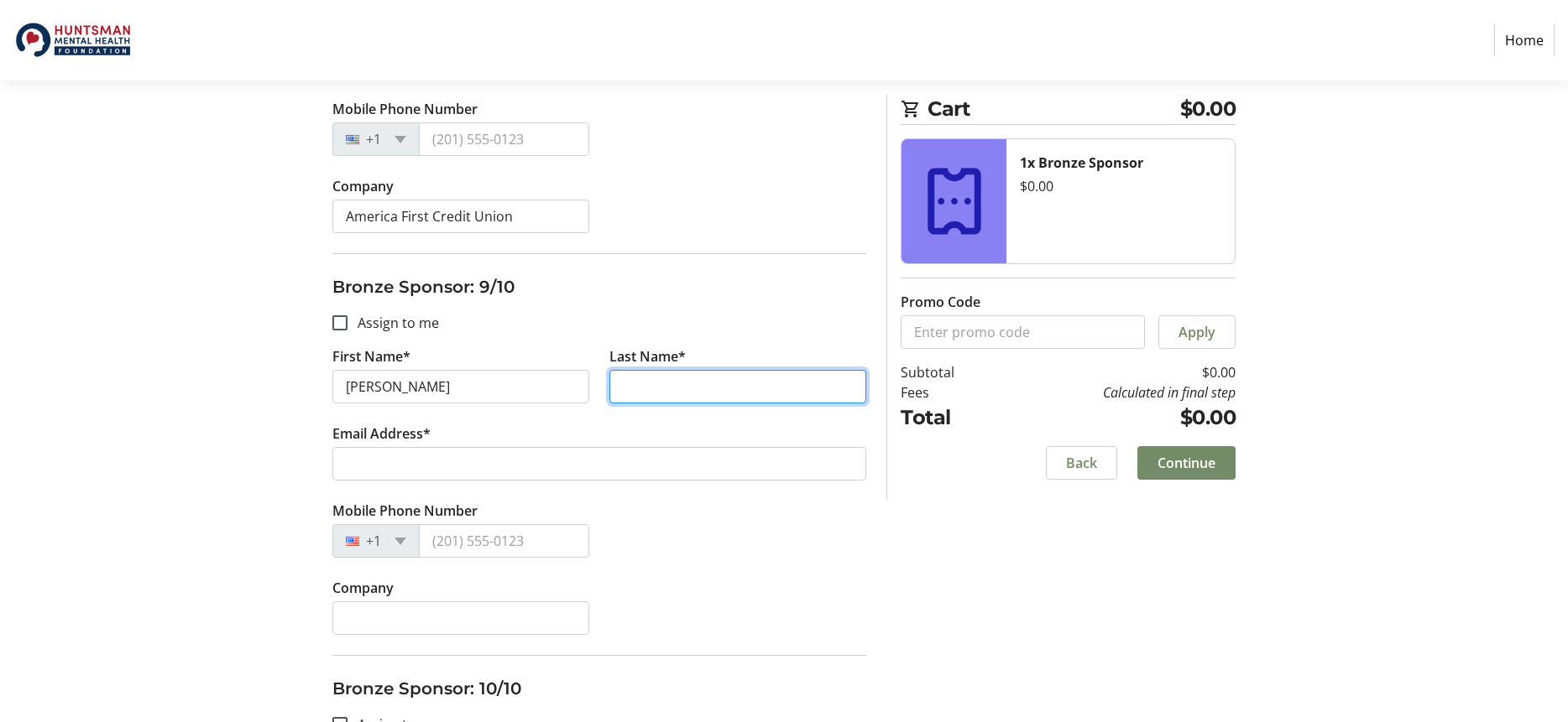
type input "W"
type input "[PERSON_NAME]"
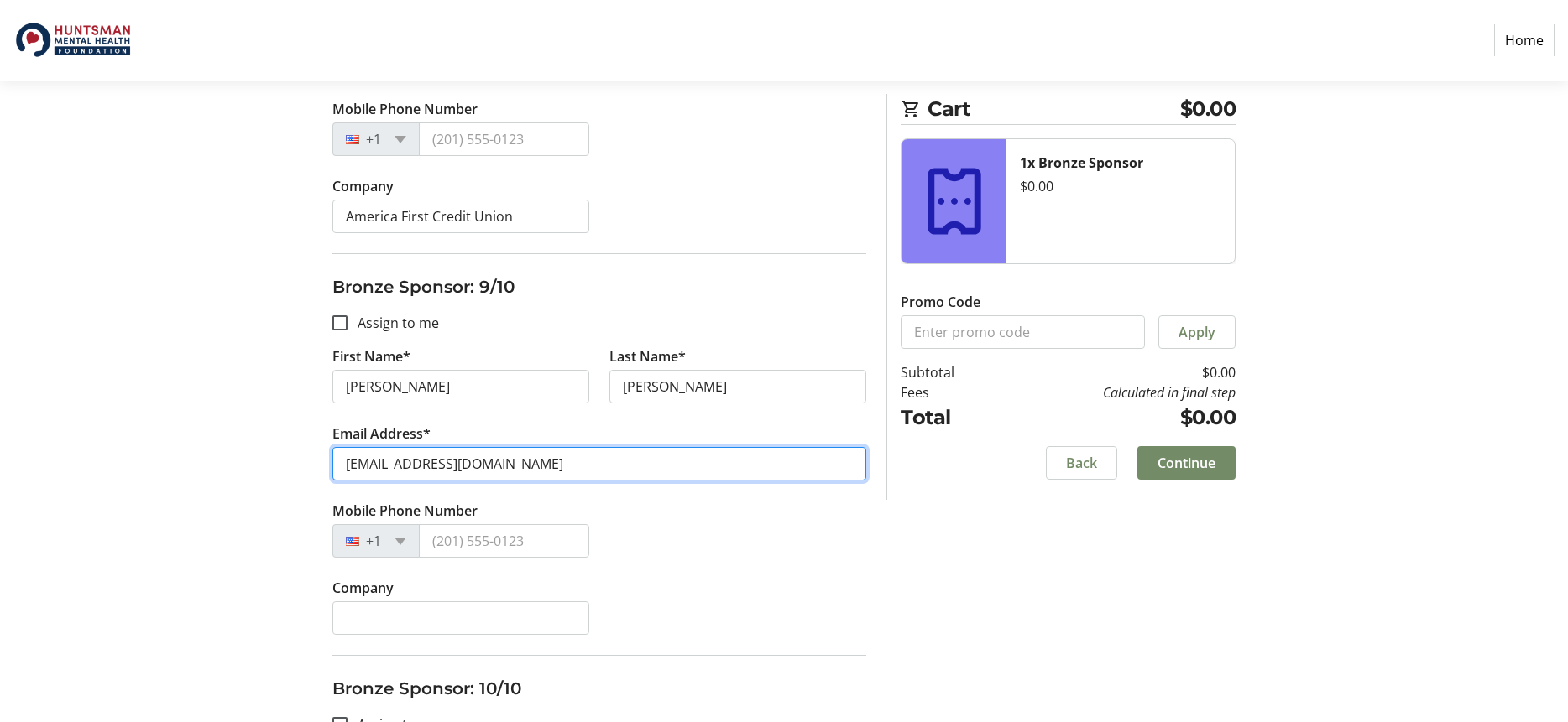
type input "[EMAIL_ADDRESS][DOMAIN_NAME]"
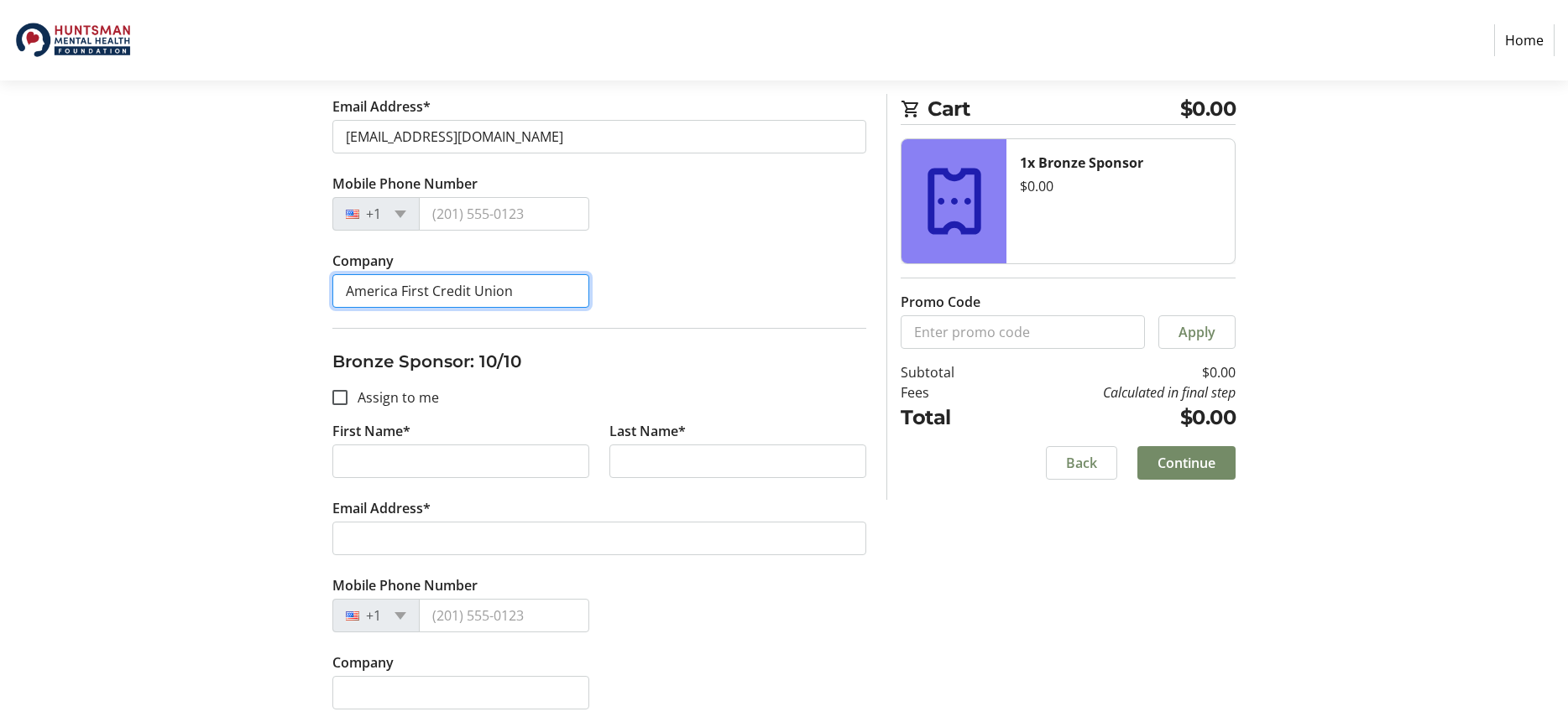
scroll to position [3666, 0]
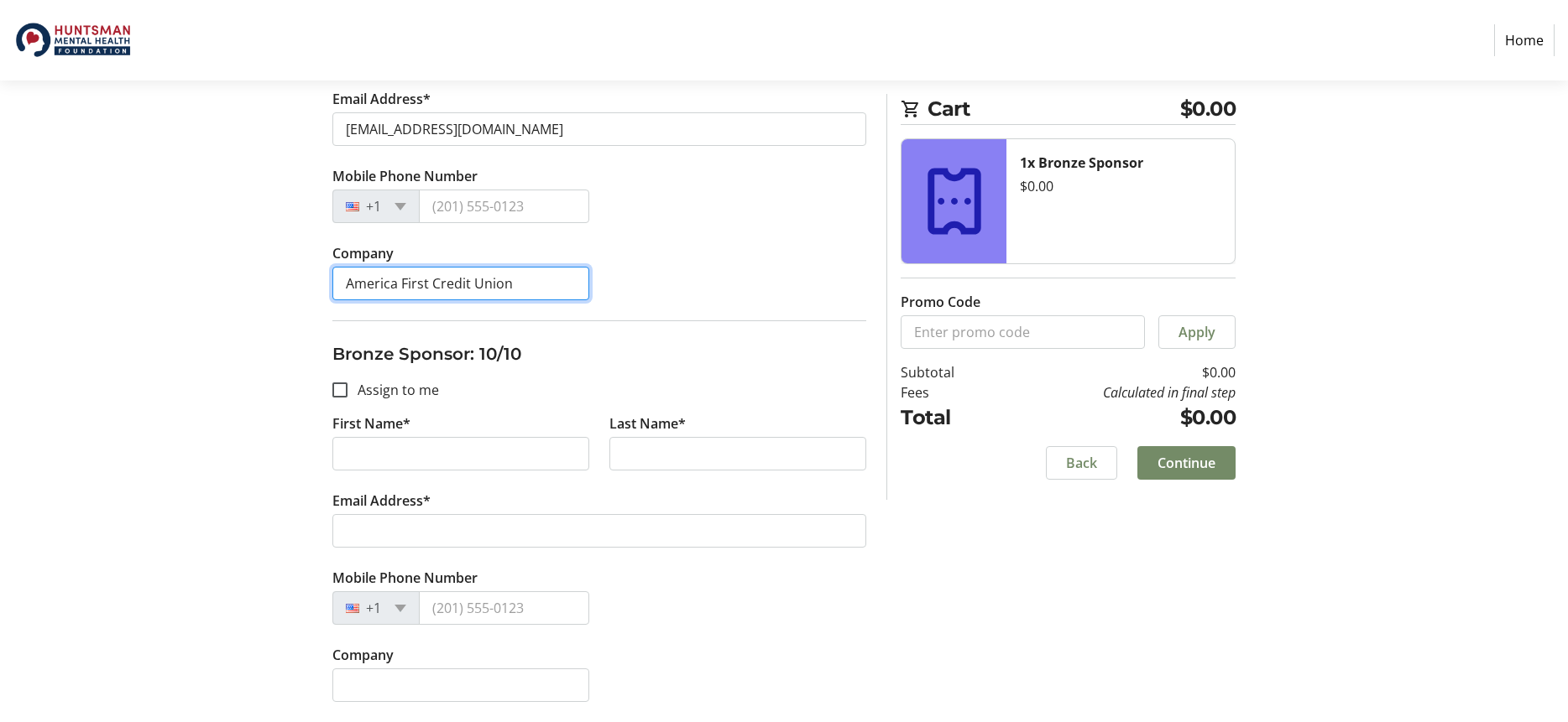
type input "America First Credit Union"
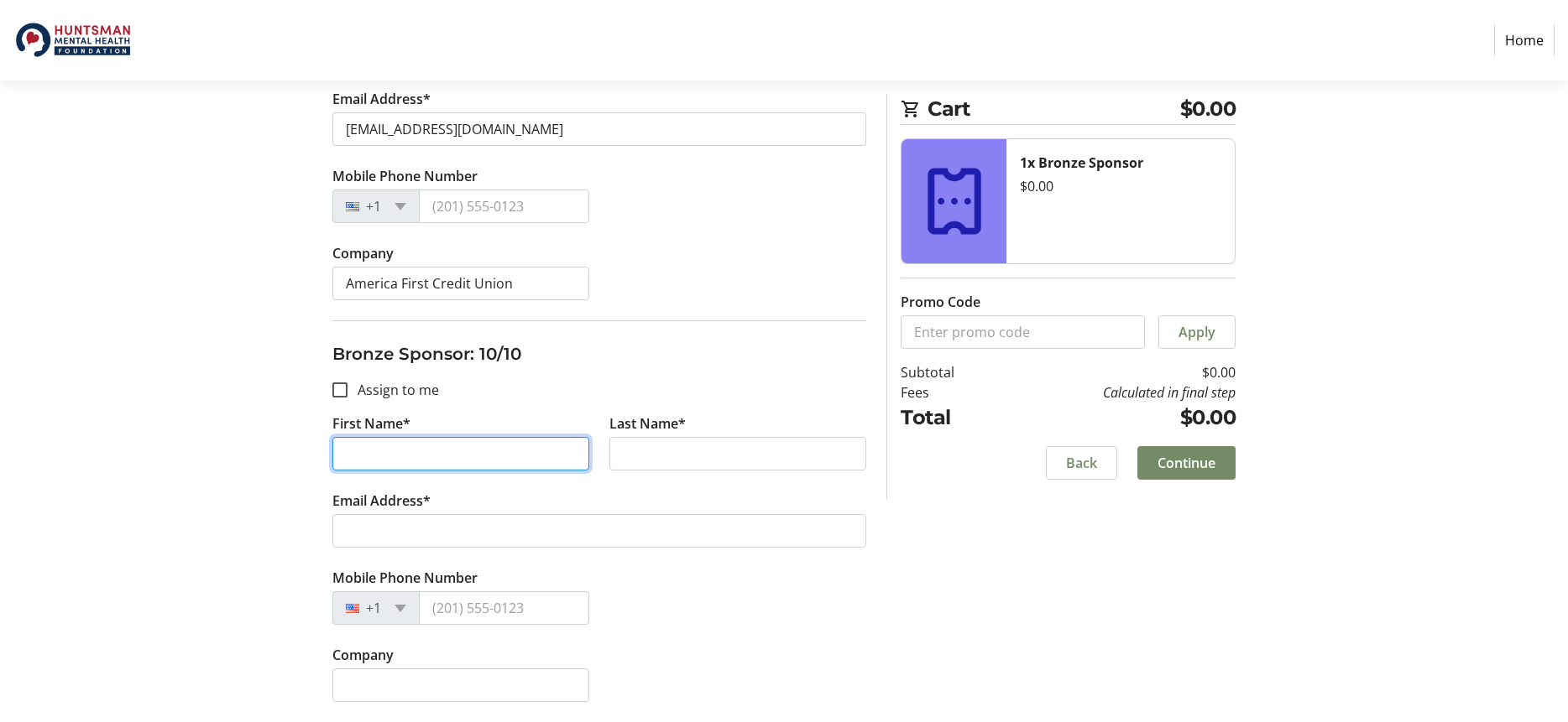
click at [410, 450] on input "First Name*" at bounding box center [460, 454] width 257 height 34
type input "[PERSON_NAME]"
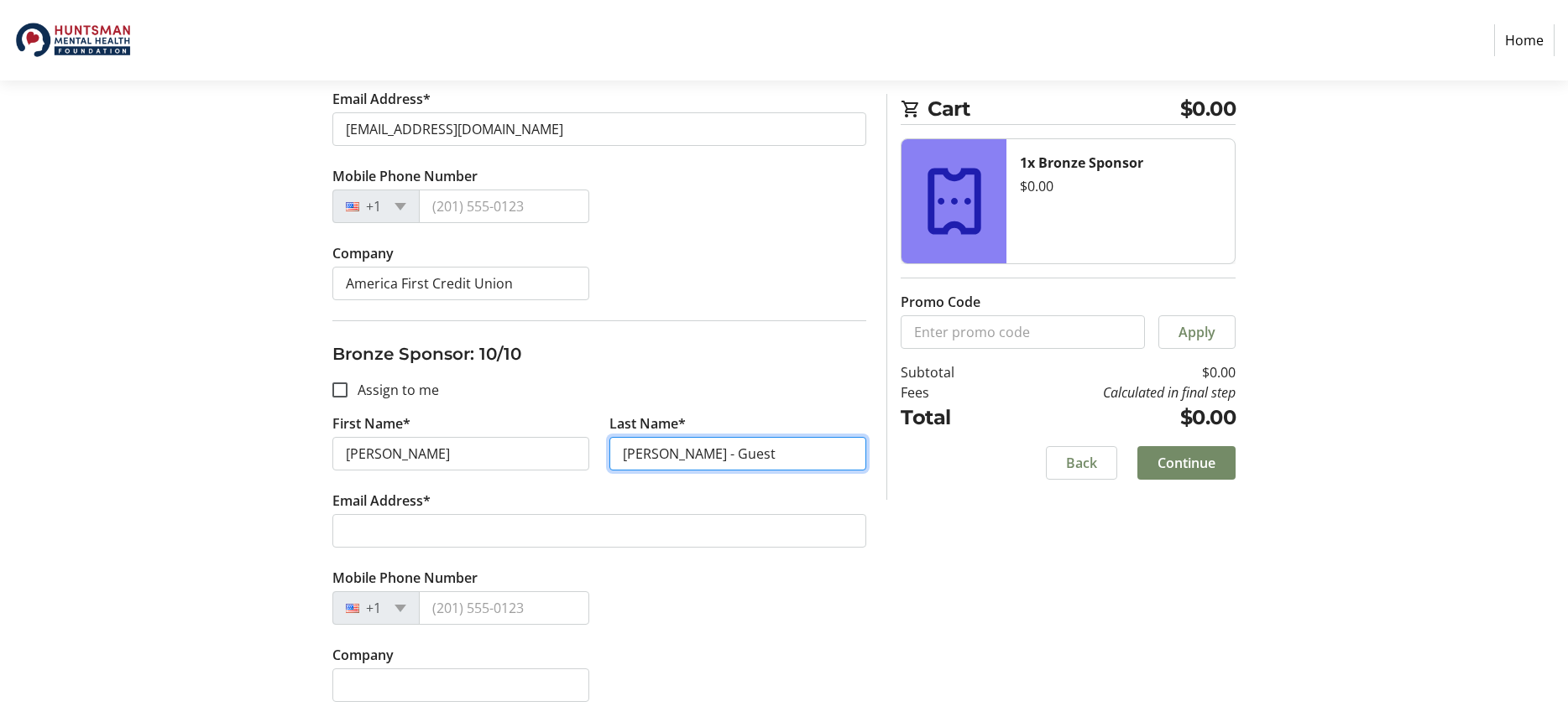
type input "[PERSON_NAME] - Guest"
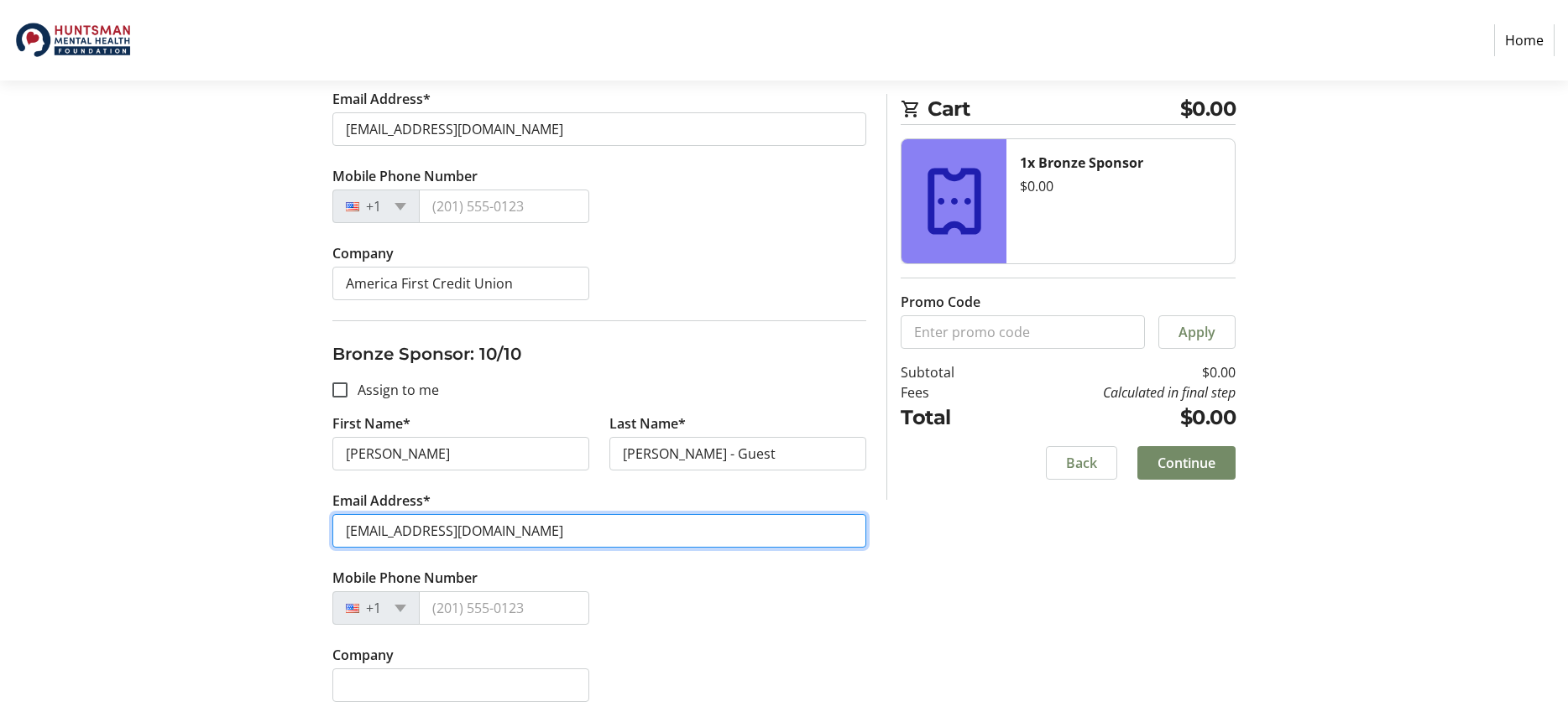
type input "[EMAIL_ADDRESS][DOMAIN_NAME]"
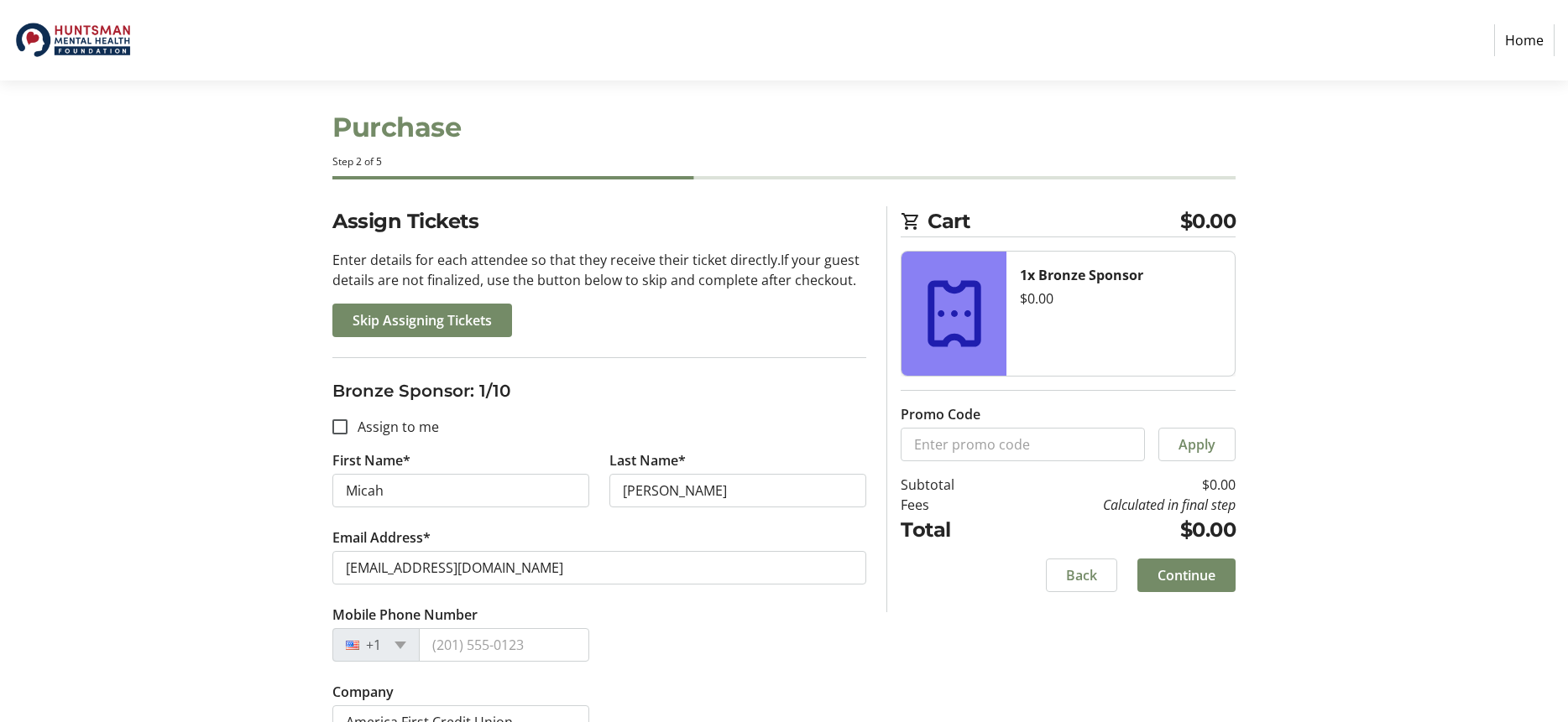
scroll to position [0, 0]
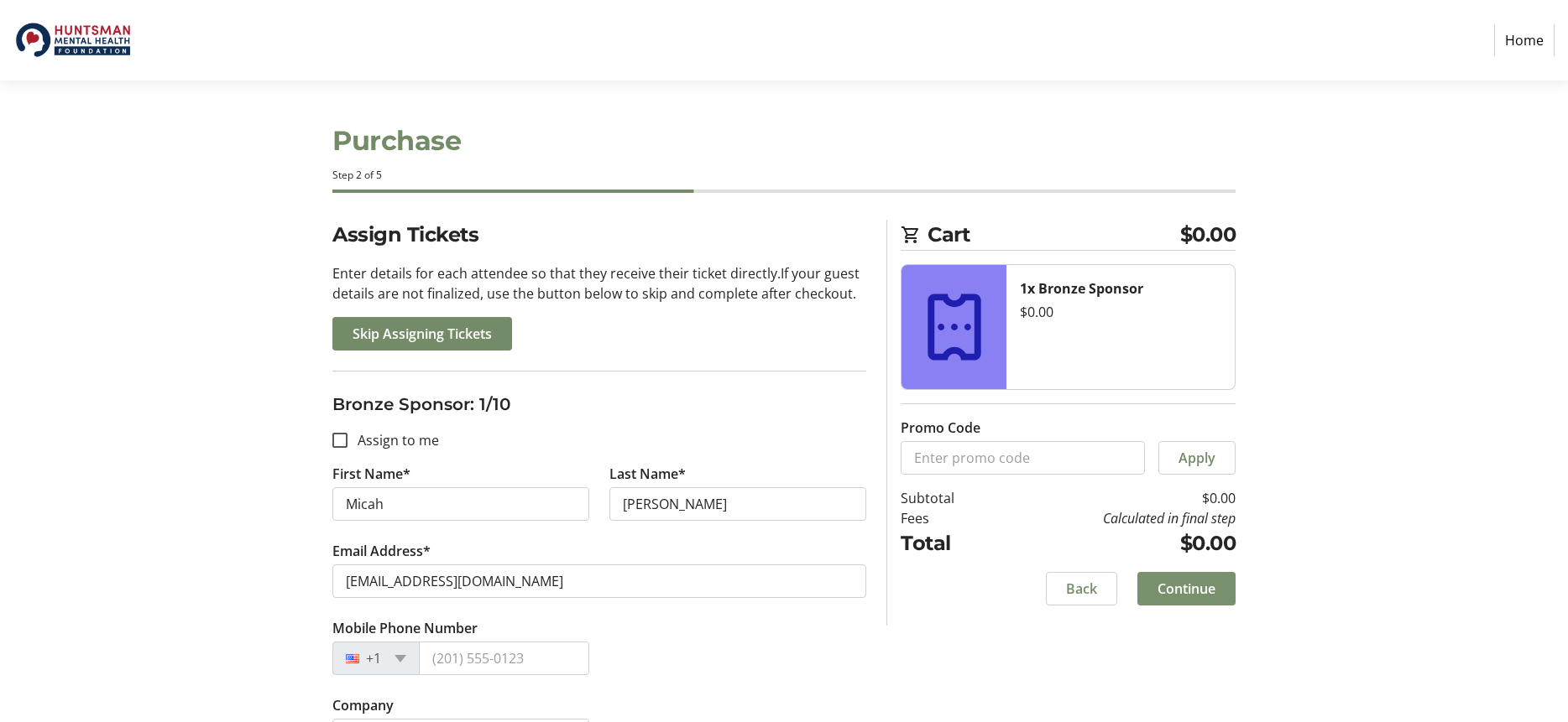
type input "America First Credit Union"
click at [1184, 590] on span "Continue" at bounding box center [1186, 589] width 58 height 20
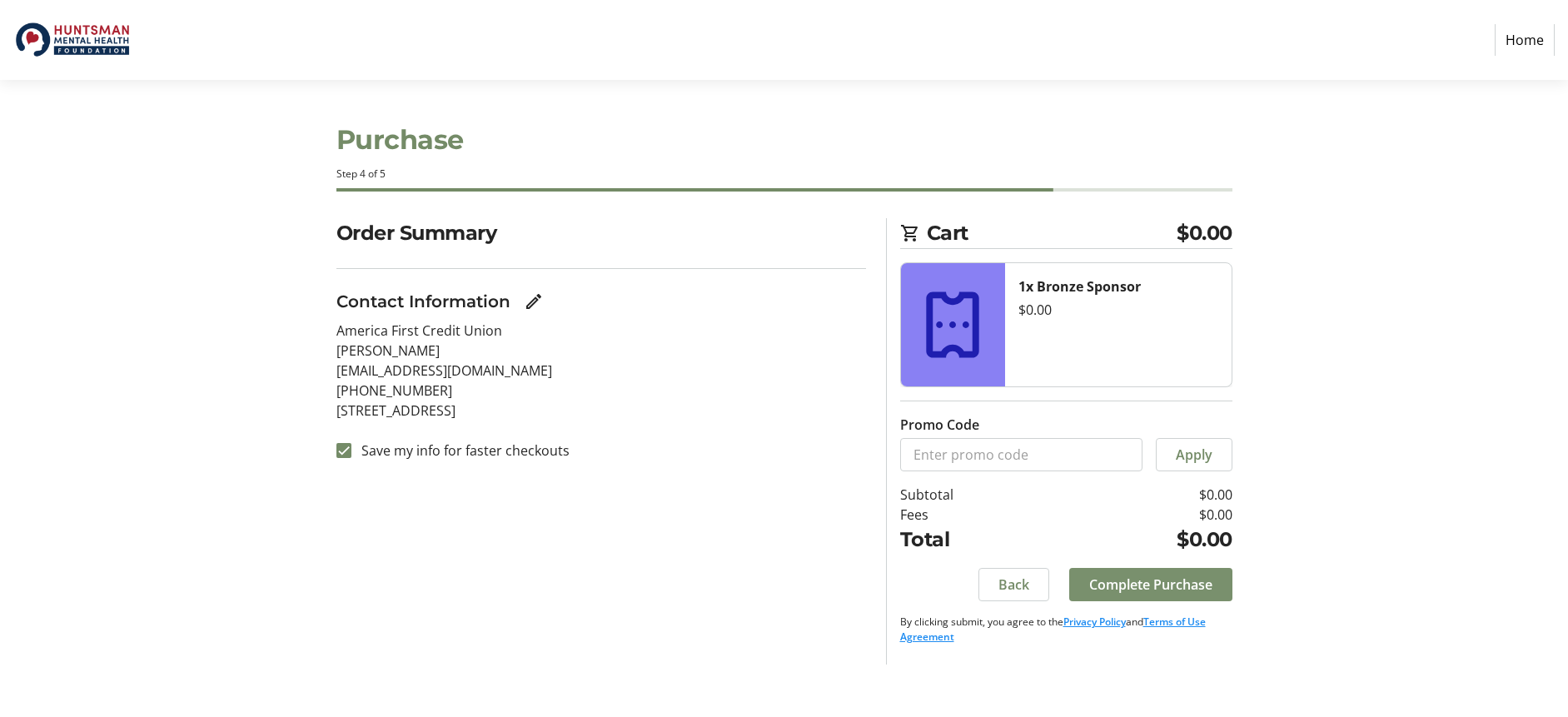
click at [1148, 581] on span "Complete Purchase" at bounding box center [1150, 585] width 123 height 20
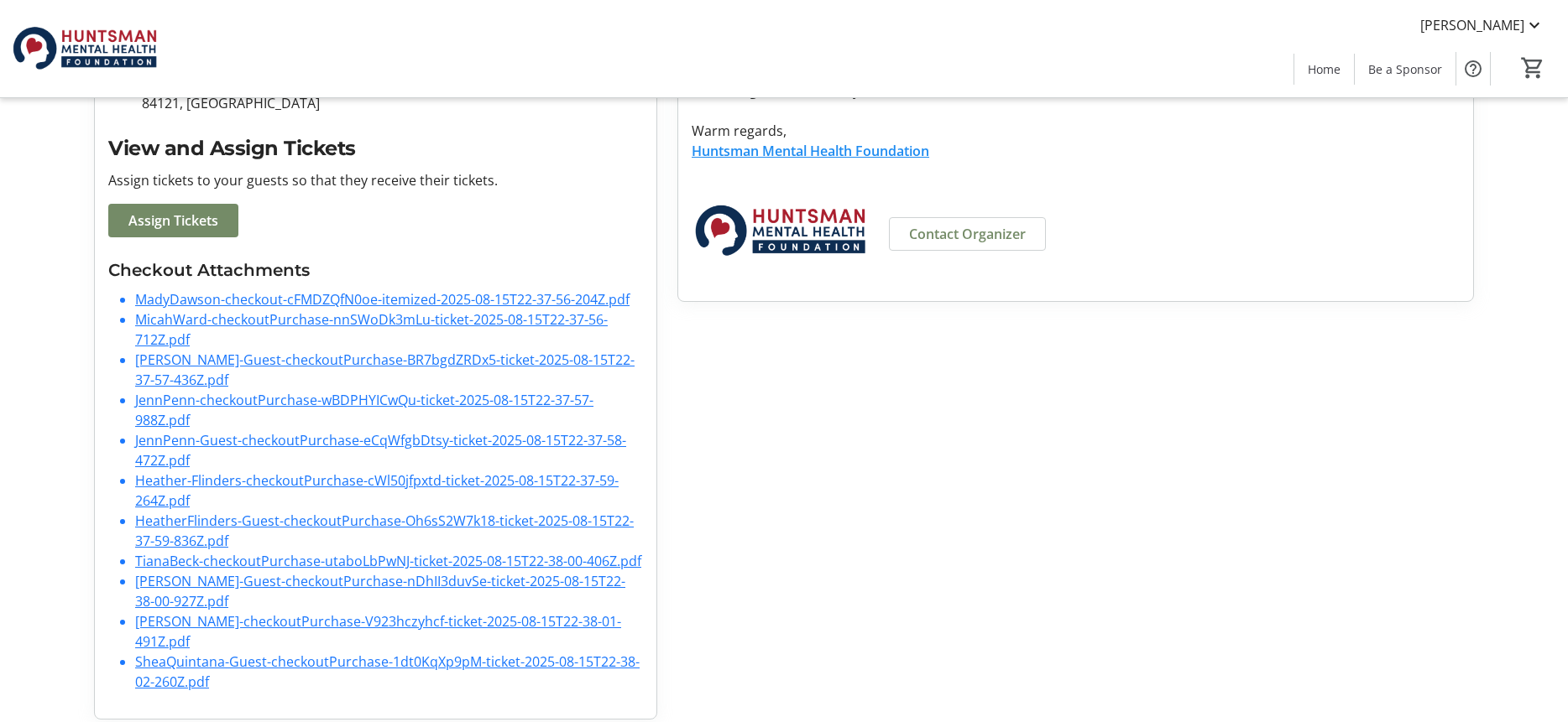
scroll to position [441, 0]
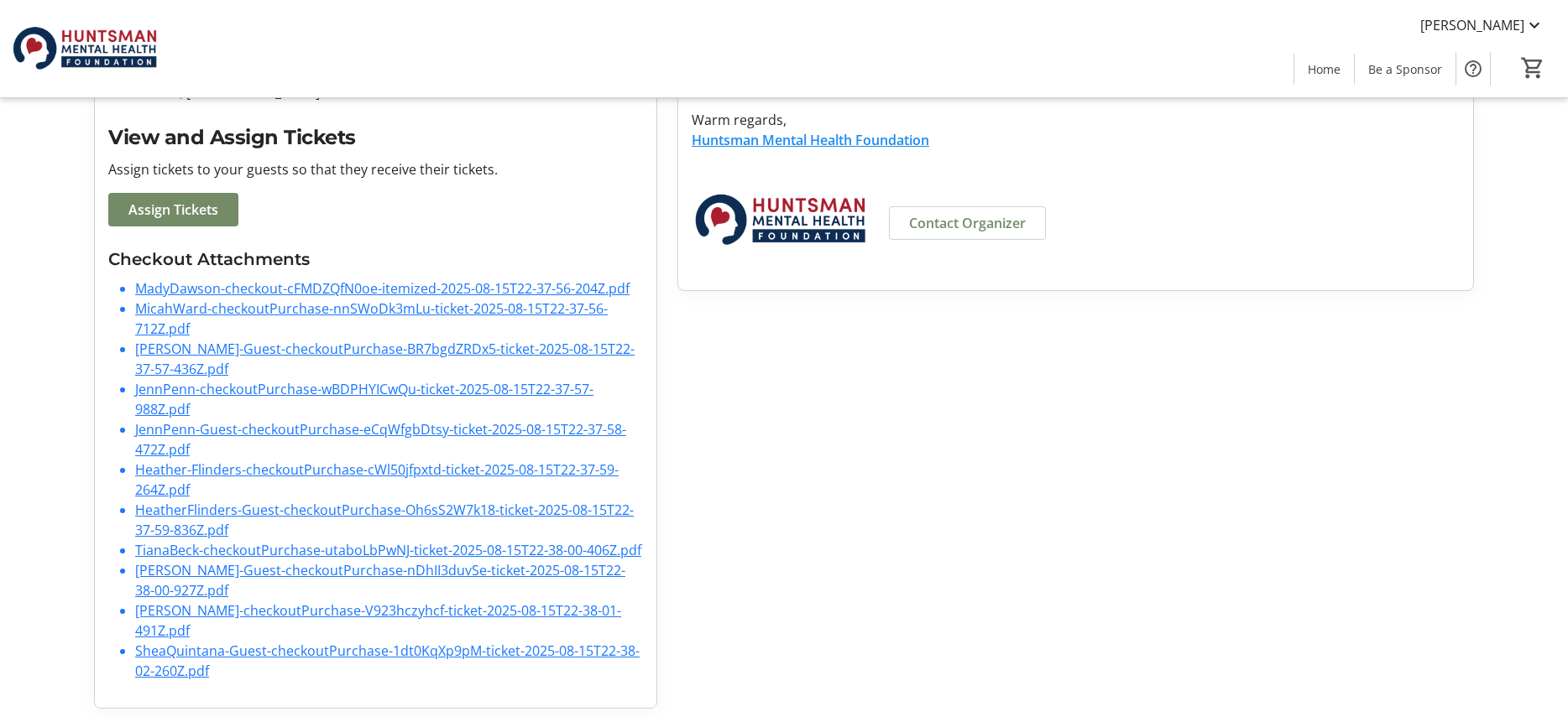
click at [371, 286] on link "MadyDawson-checkout-cFMDZQfN0oe-itemized-2025-08-15T22-37-56-204Z.pdf" at bounding box center [382, 288] width 494 height 19
click at [341, 310] on link "MicahWard-checkoutPurchase-nnSWoDk3mLu-ticket-2025-08-15T22-37-56-712Z.pdf" at bounding box center [371, 318] width 472 height 39
click at [342, 310] on link "MicahWard-checkoutPurchase-nnSWoDk3mLu-ticket-2025-08-15T22-37-56-712Z.pdf" at bounding box center [371, 318] width 472 height 39
click at [181, 208] on span "Assign Tickets" at bounding box center [173, 210] width 90 height 20
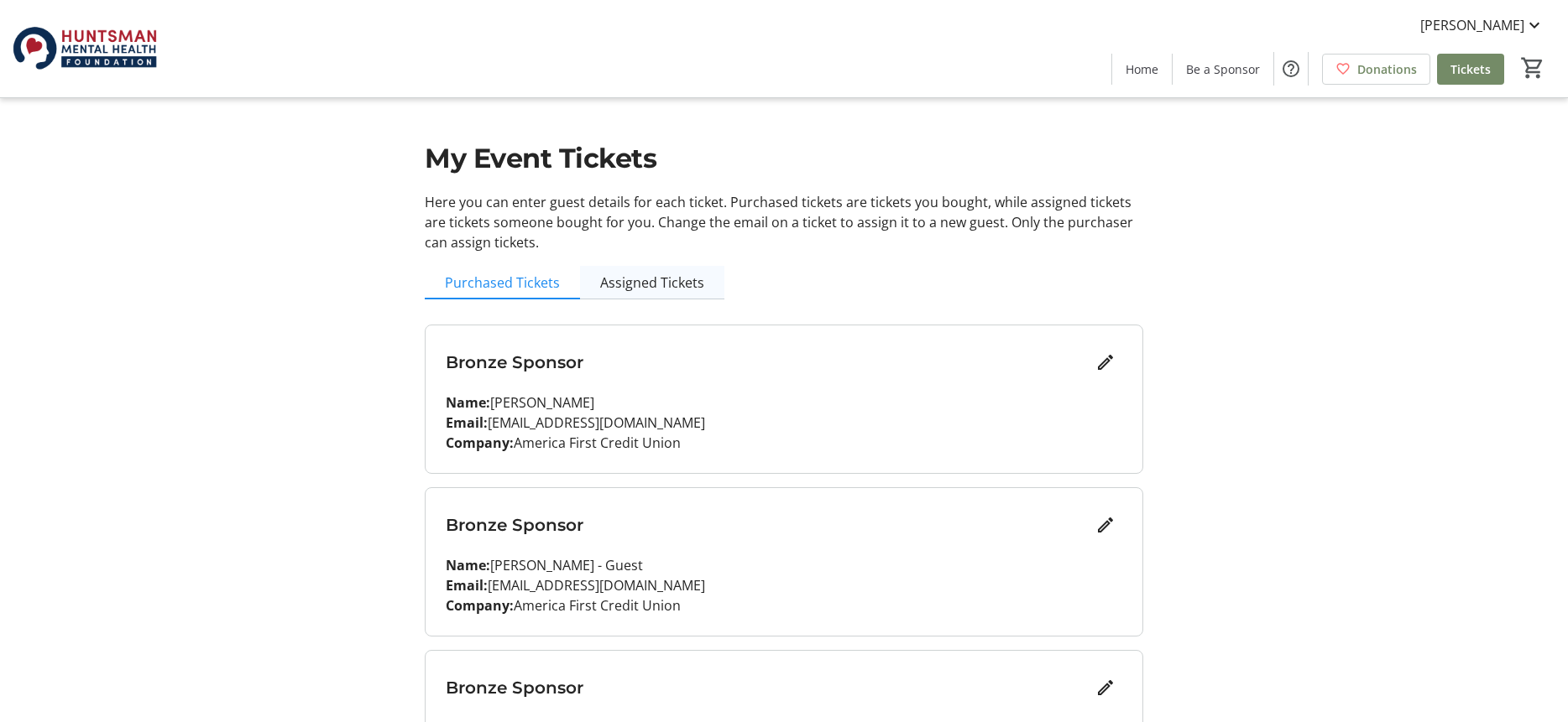
click at [640, 284] on span "Assigned Tickets" at bounding box center [652, 283] width 104 height 13
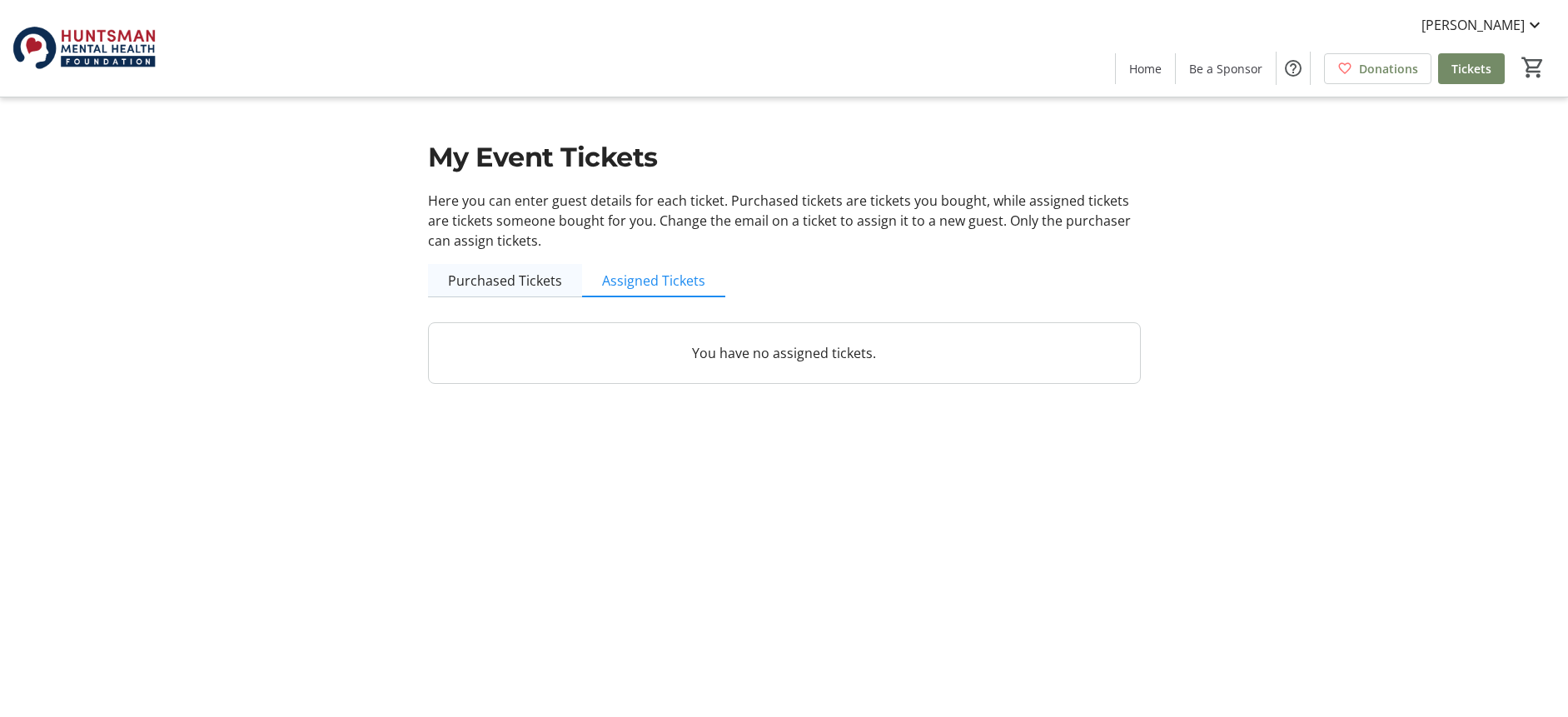
click at [532, 277] on span "Purchased Tickets" at bounding box center [505, 281] width 114 height 13
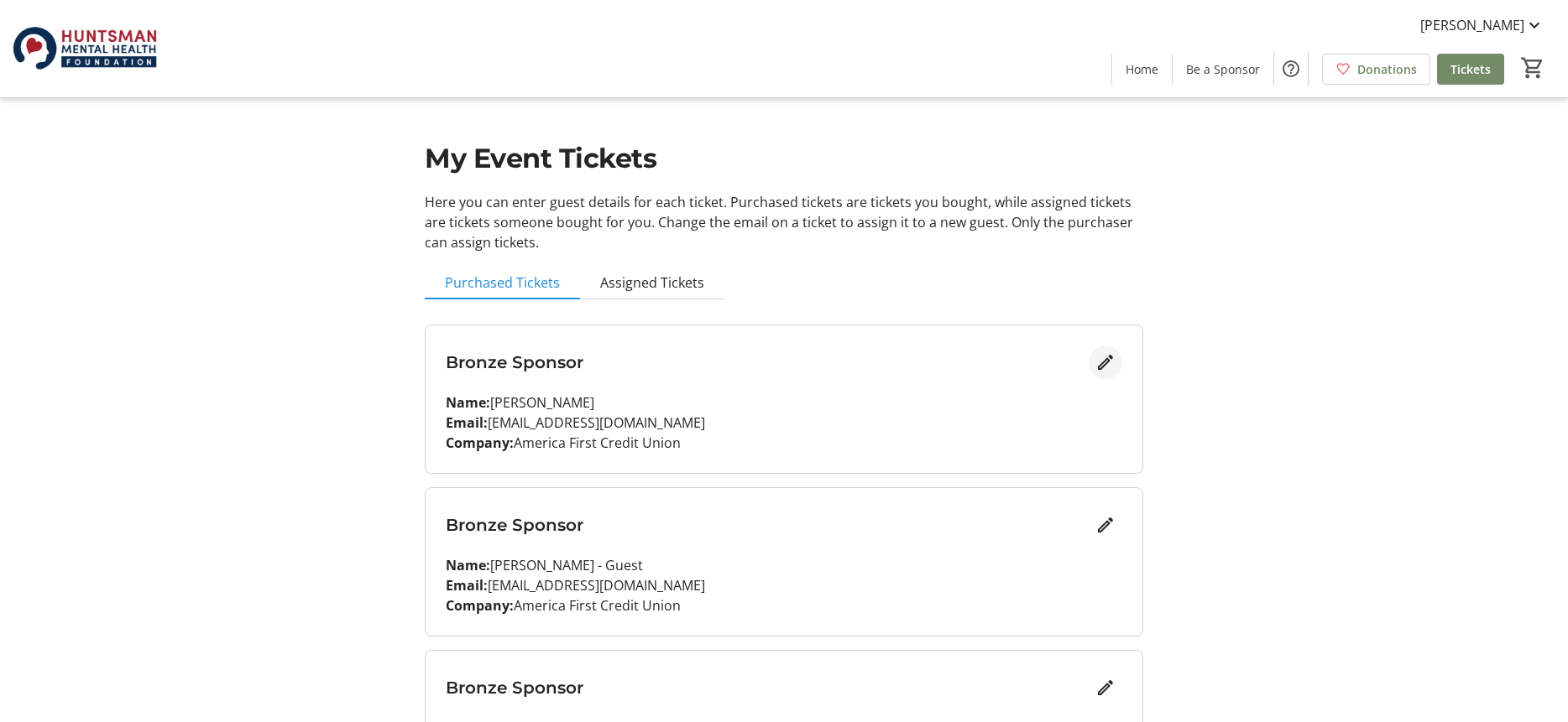
click at [1100, 361] on mat-icon "Edit" at bounding box center [1105, 362] width 20 height 20
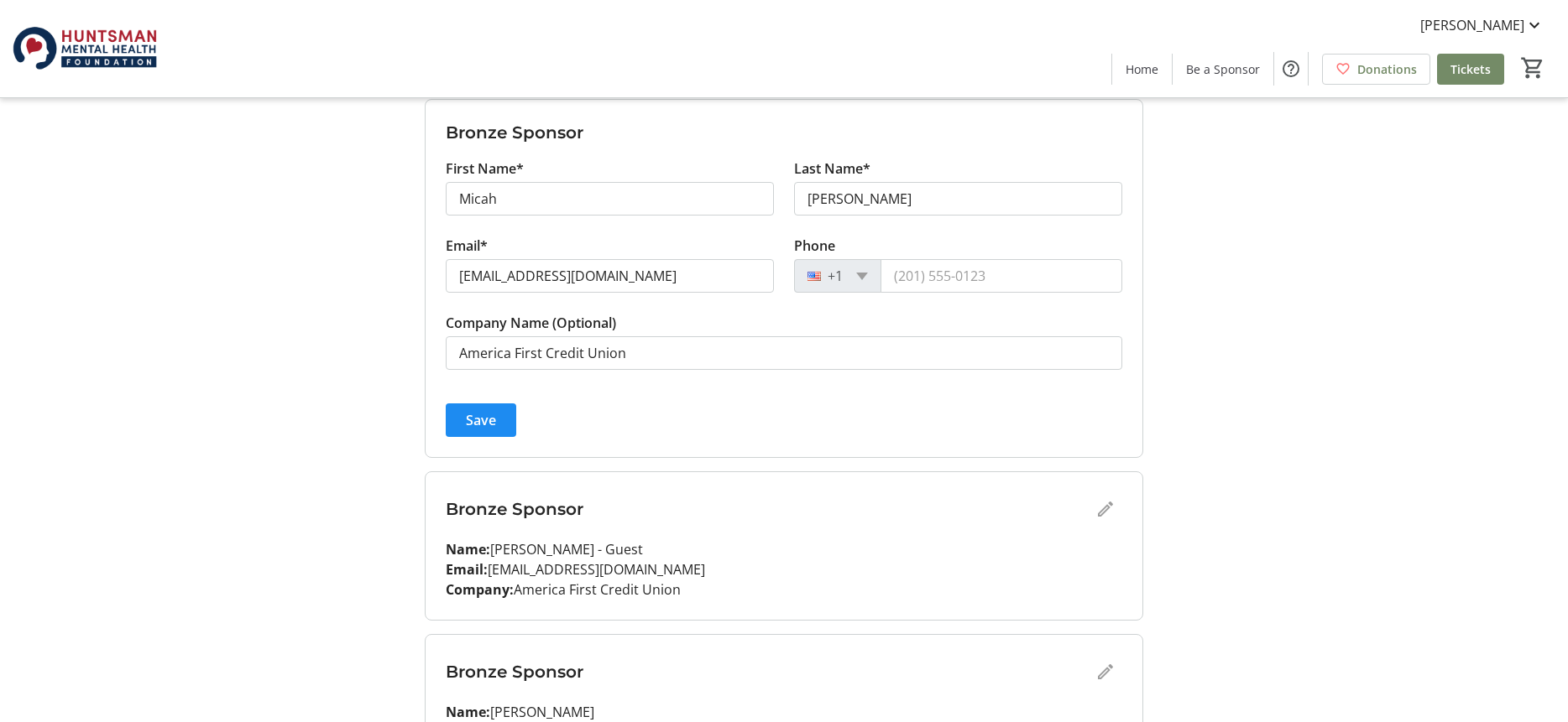
scroll to position [246, 0]
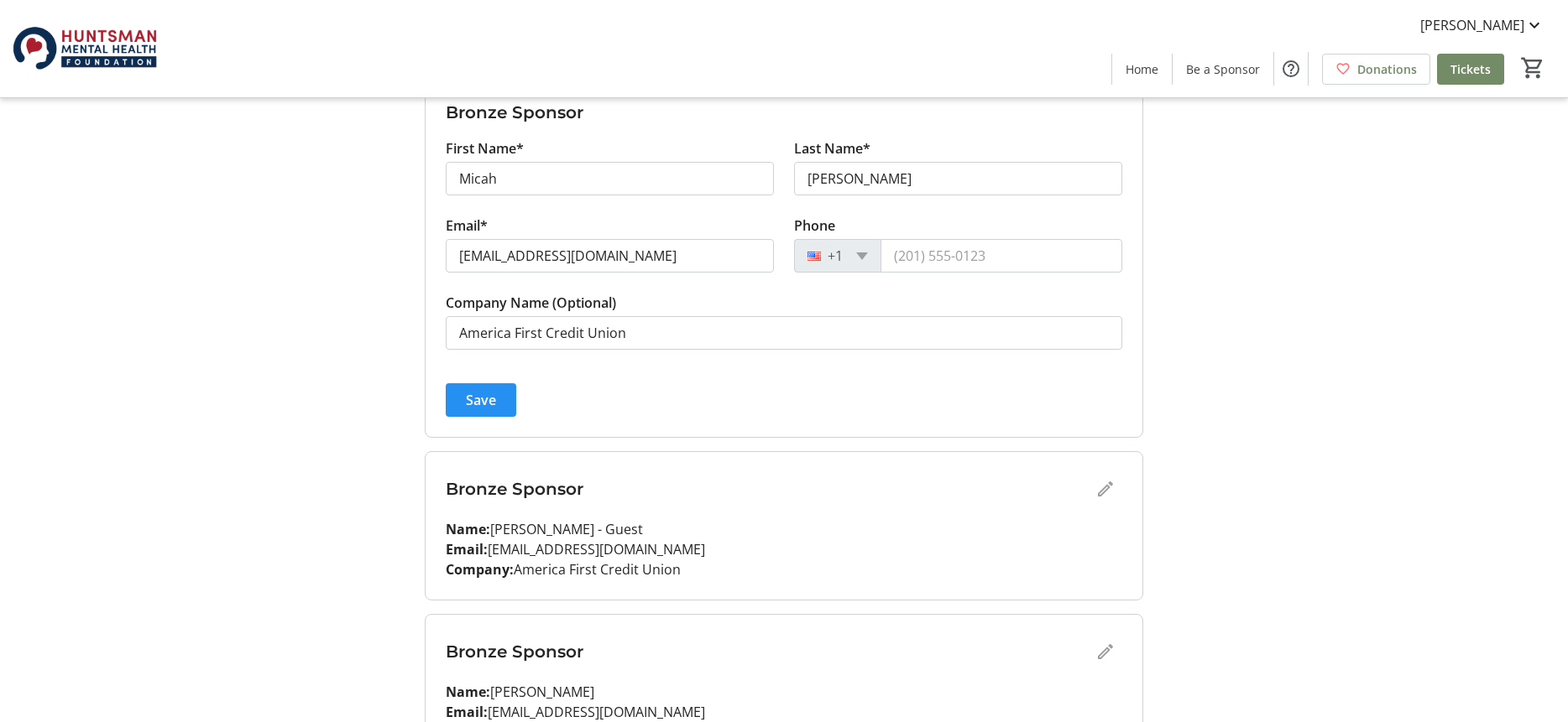
click at [483, 404] on span "Save" at bounding box center [481, 400] width 30 height 20
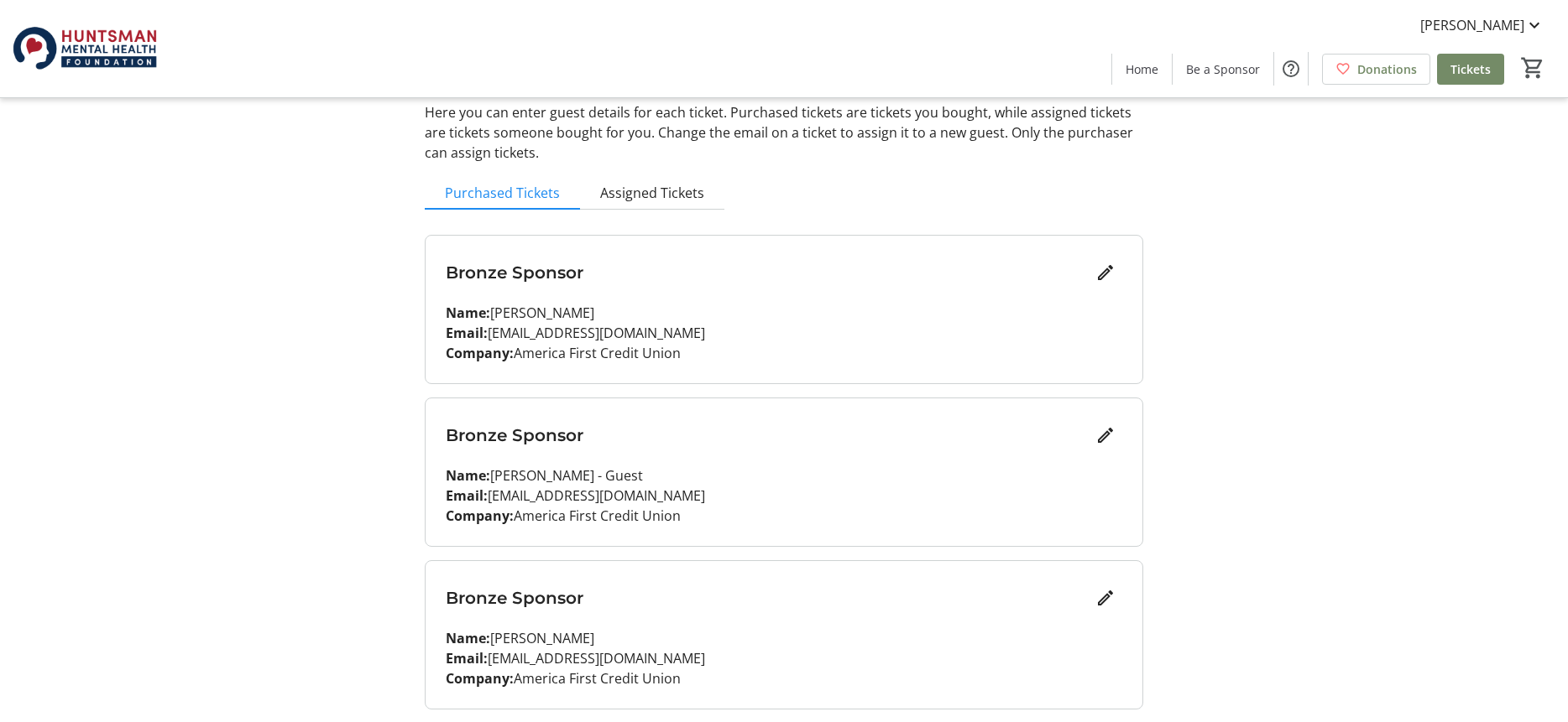
scroll to position [0, 0]
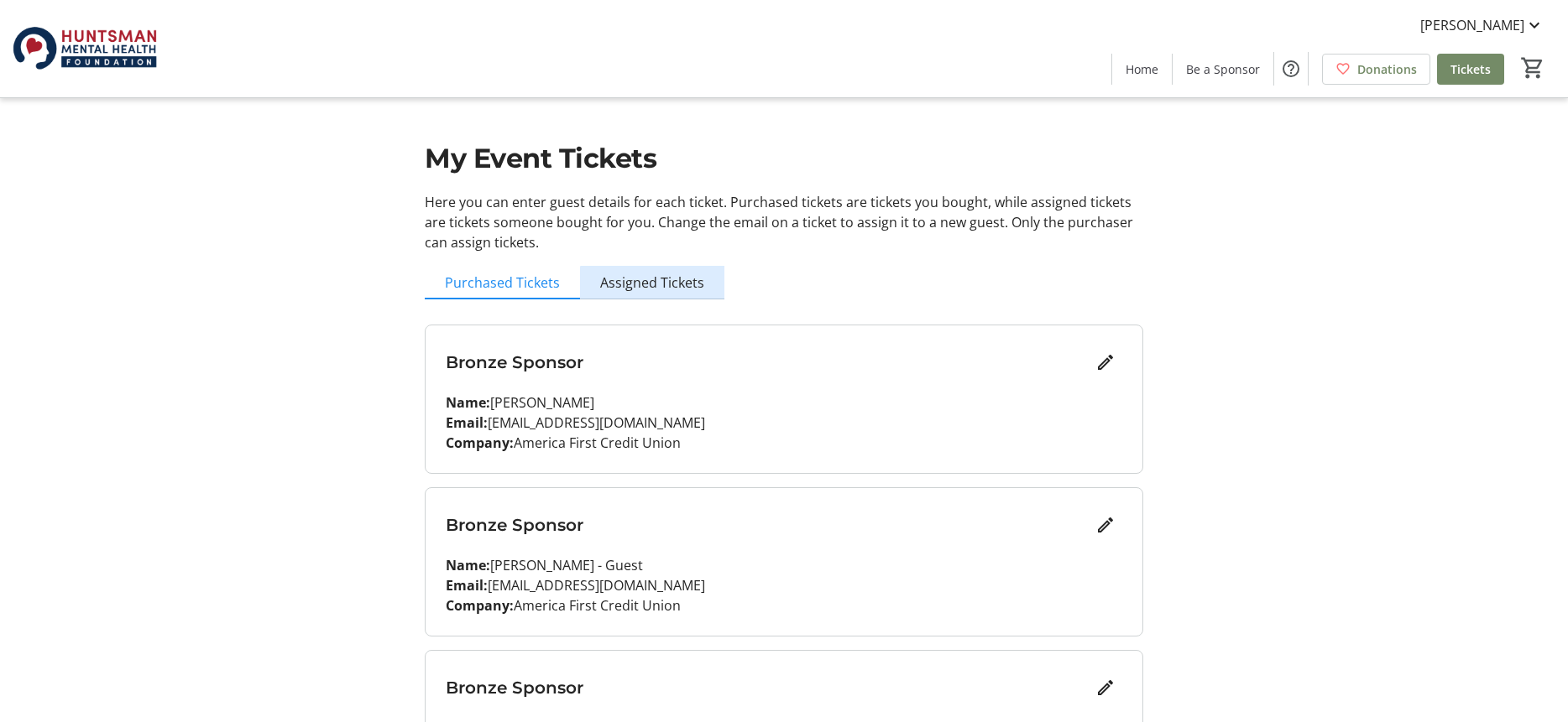
click at [667, 288] on span "Assigned Tickets" at bounding box center [652, 283] width 104 height 13
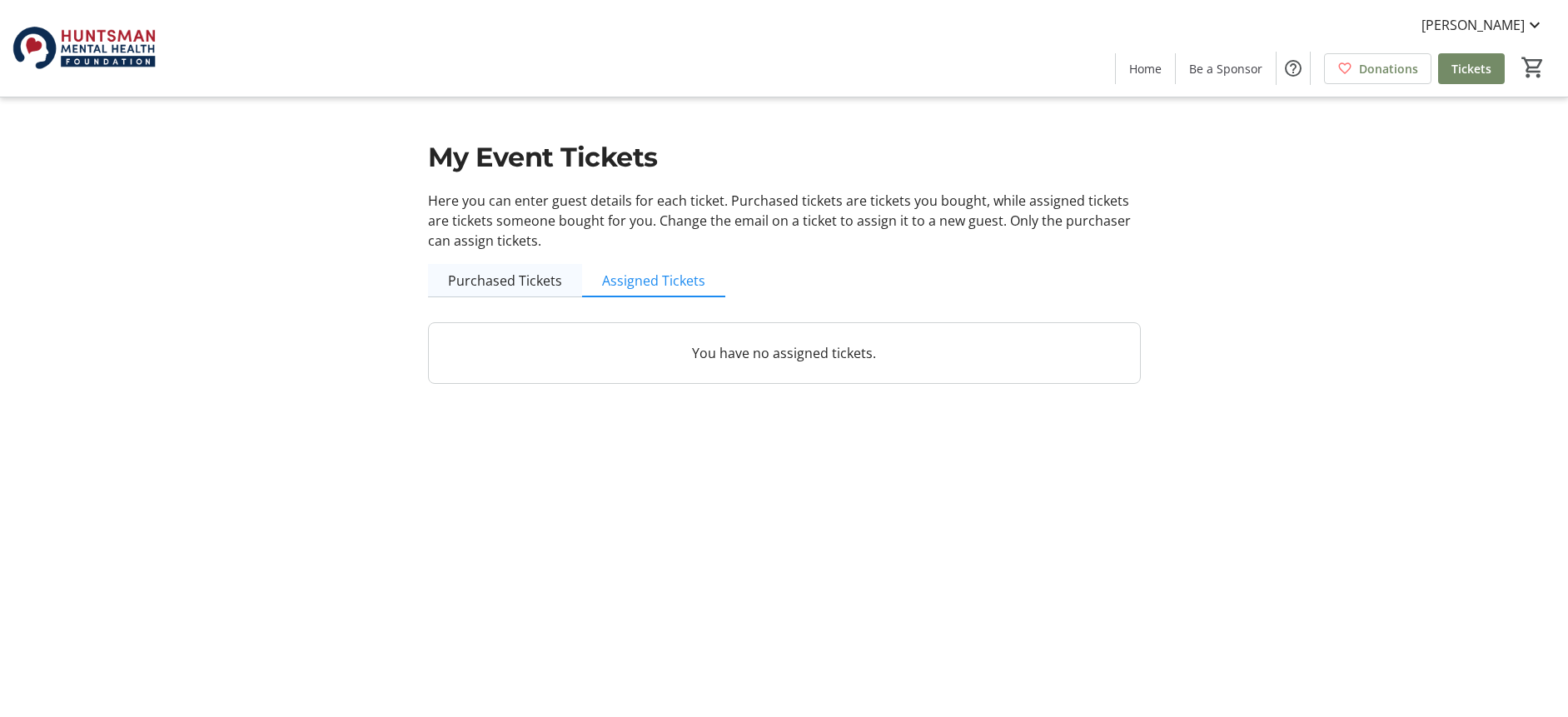
click at [541, 290] on span "Purchased Tickets" at bounding box center [505, 281] width 114 height 33
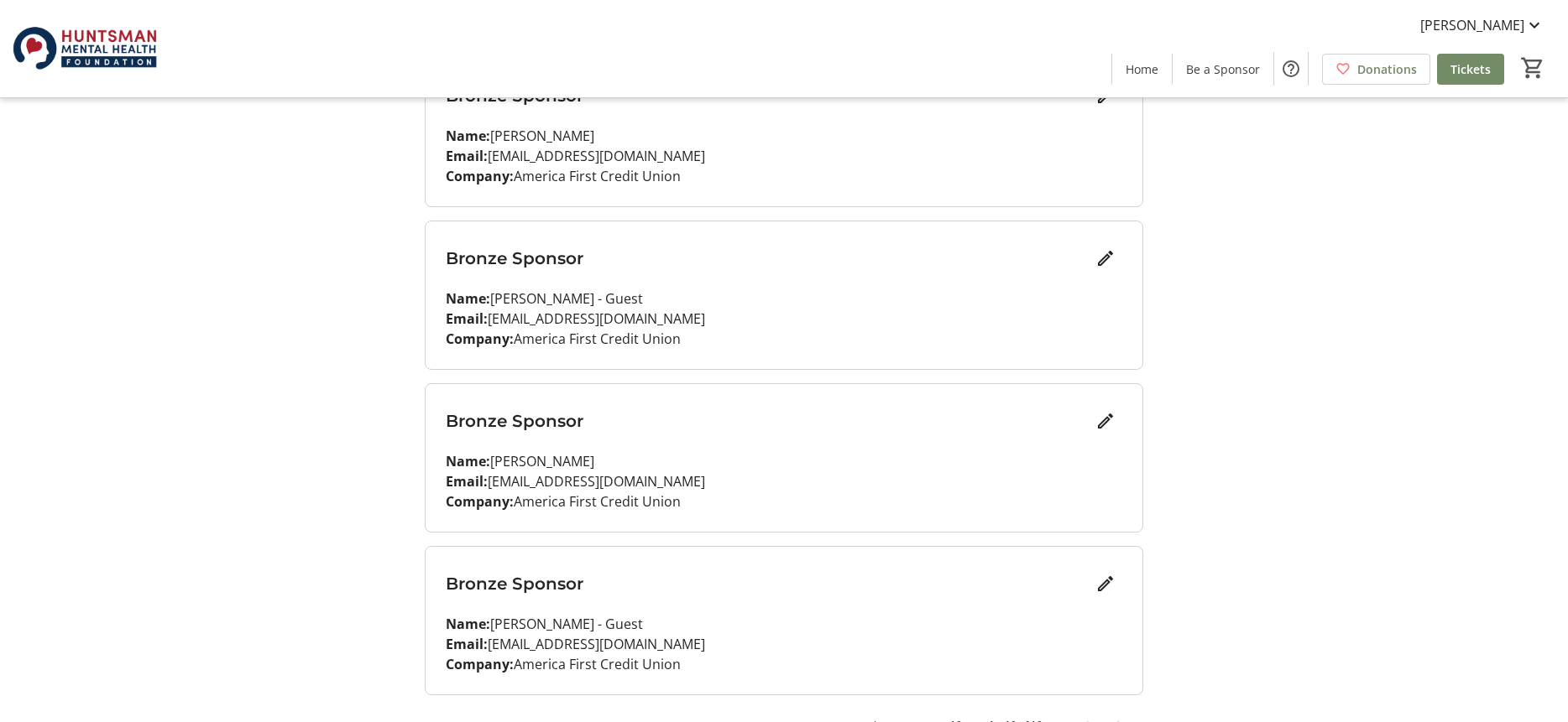
scroll to position [1283, 0]
